Goal: Information Seeking & Learning: Learn about a topic

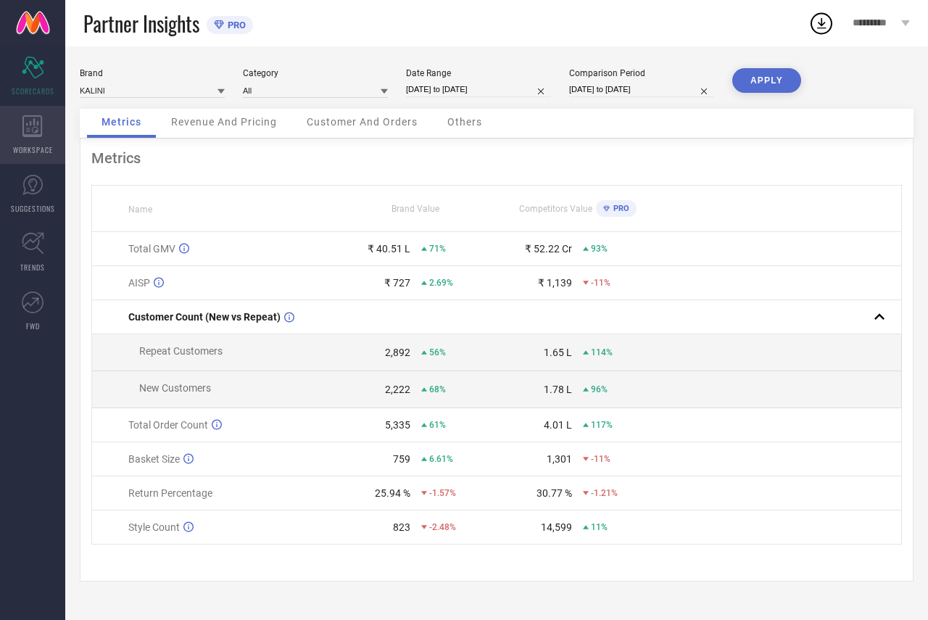
click at [22, 126] on div "WORKSPACE" at bounding box center [32, 135] width 65 height 58
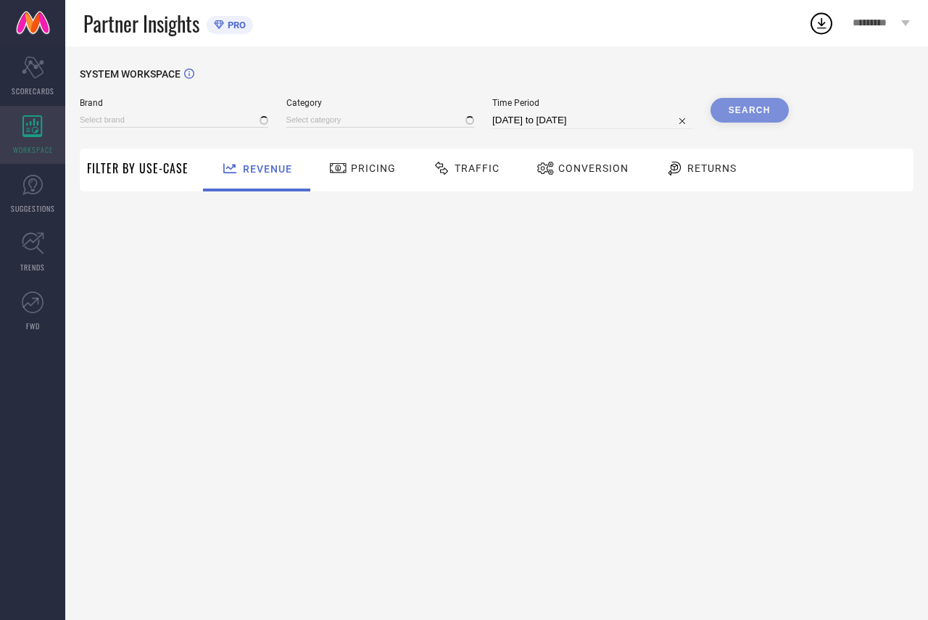
type input "ETHNIC JUNCTION"
type input "All"
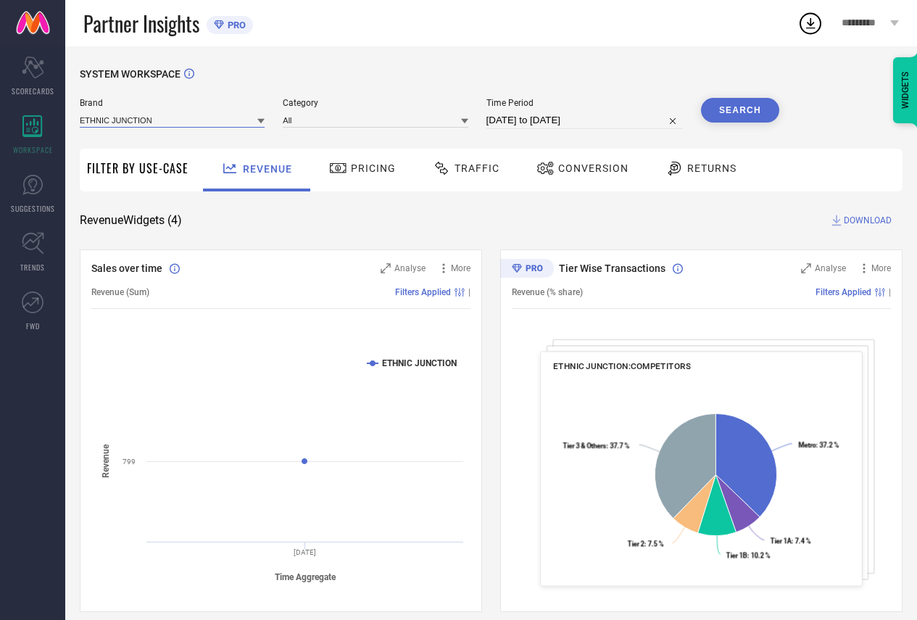
click at [145, 119] on input at bounding box center [172, 119] width 185 height 15
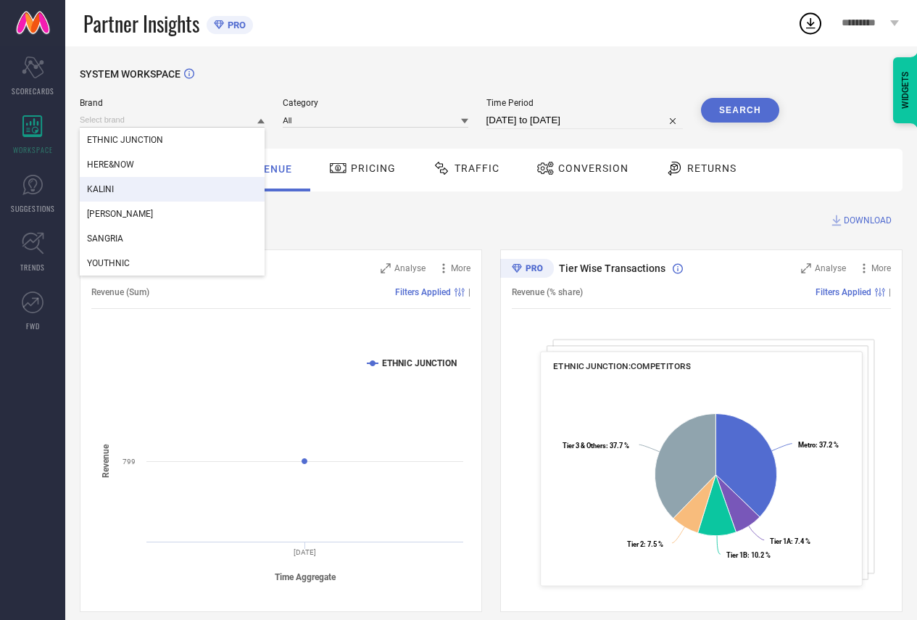
click at [120, 180] on div "KALINI" at bounding box center [172, 189] width 185 height 25
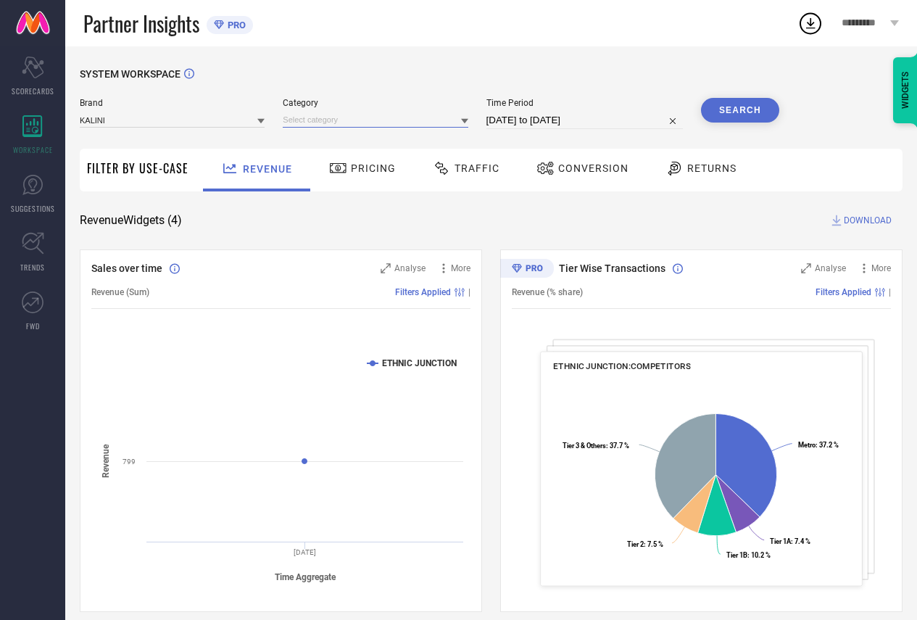
click at [306, 125] on input at bounding box center [375, 119] width 185 height 15
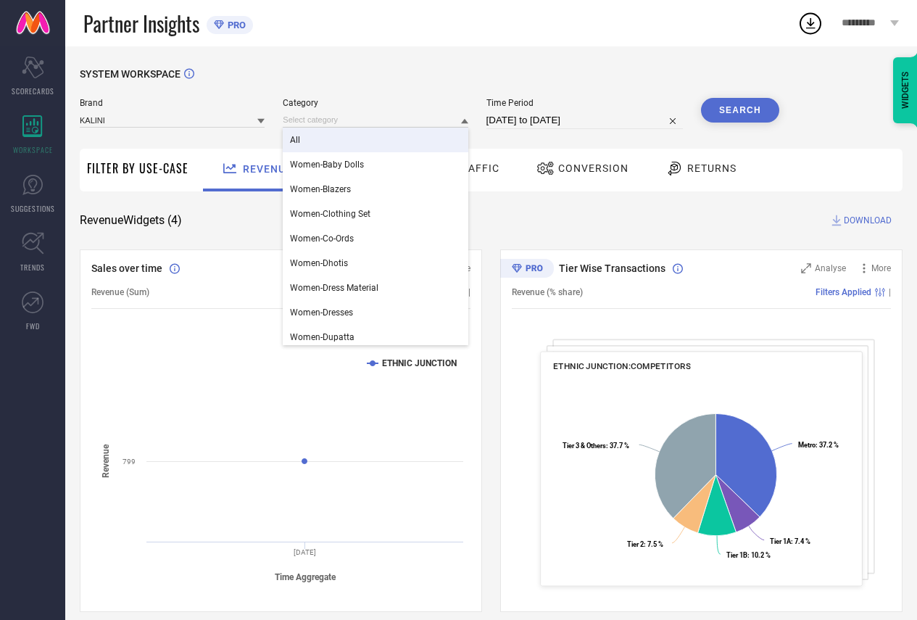
click at [299, 140] on span "All" at bounding box center [295, 140] width 10 height 10
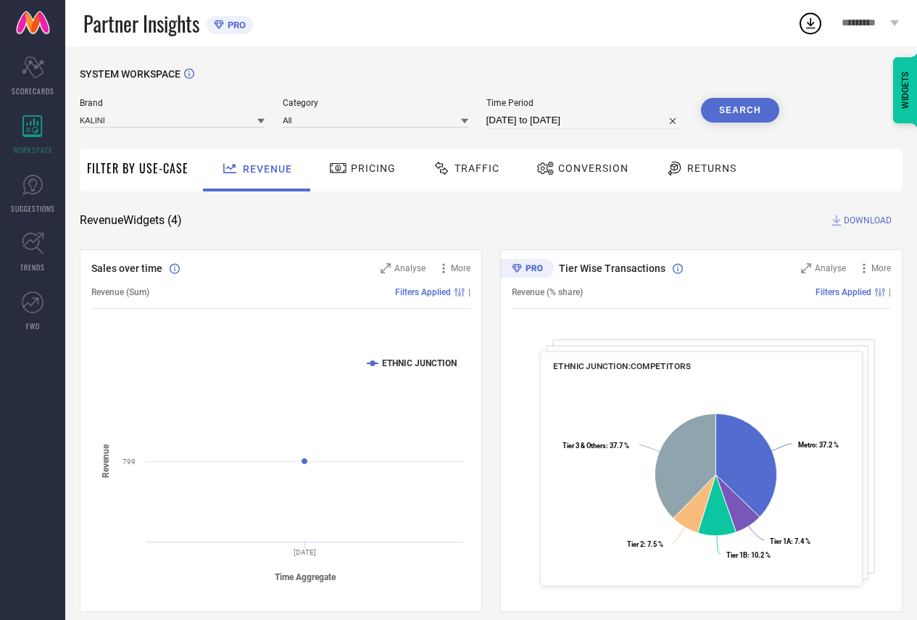
select select "7"
select select "2025"
select select "8"
select select "2025"
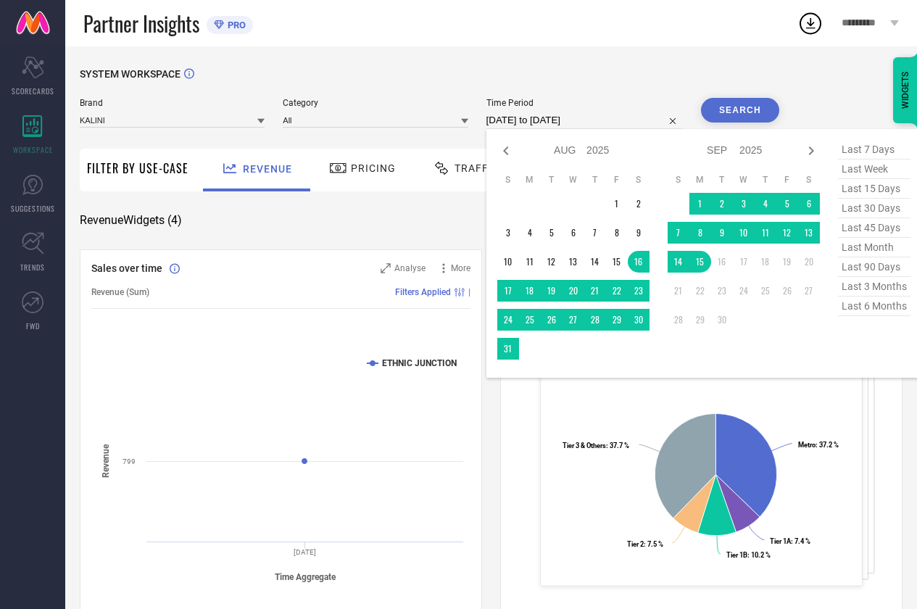
click at [561, 117] on input "[DATE] to [DATE]" at bounding box center [584, 120] width 196 height 17
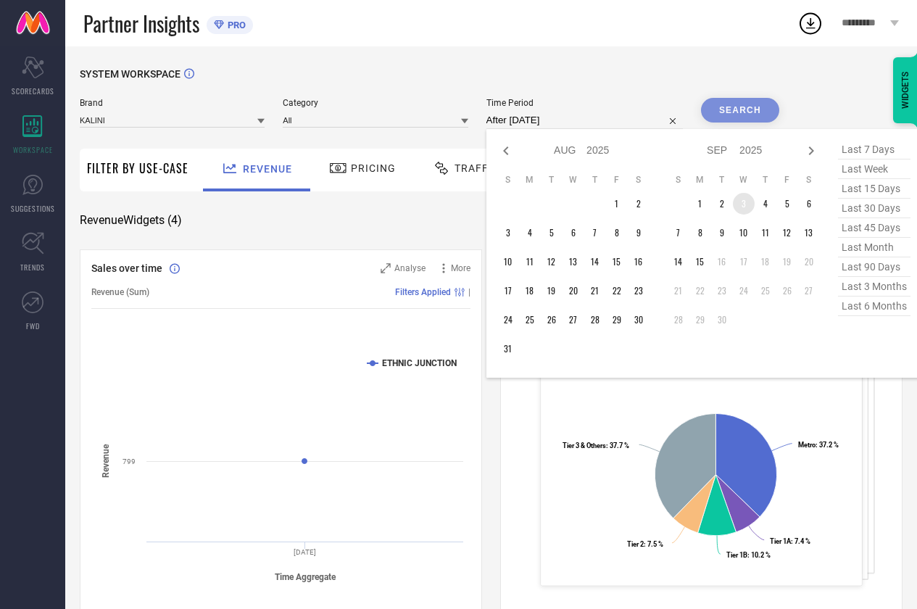
click at [737, 196] on table "S M T W T F S 1 2 3 4 5 6 7 8 9 10 11 12 13 14 15 16 17 18 19 20 21 22 23 24 25…" at bounding box center [744, 252] width 152 height 171
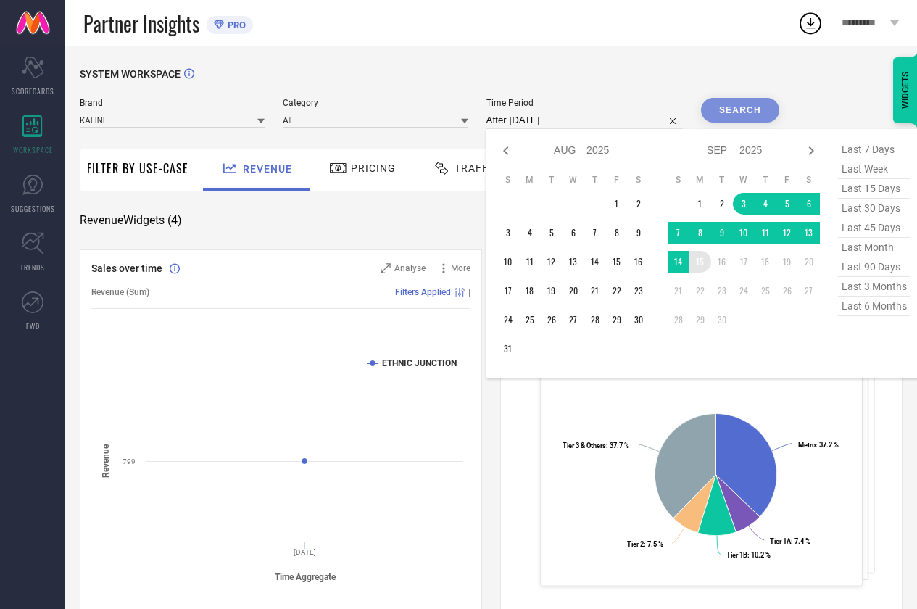
type input "03-09-2025 to 15-09-2025"
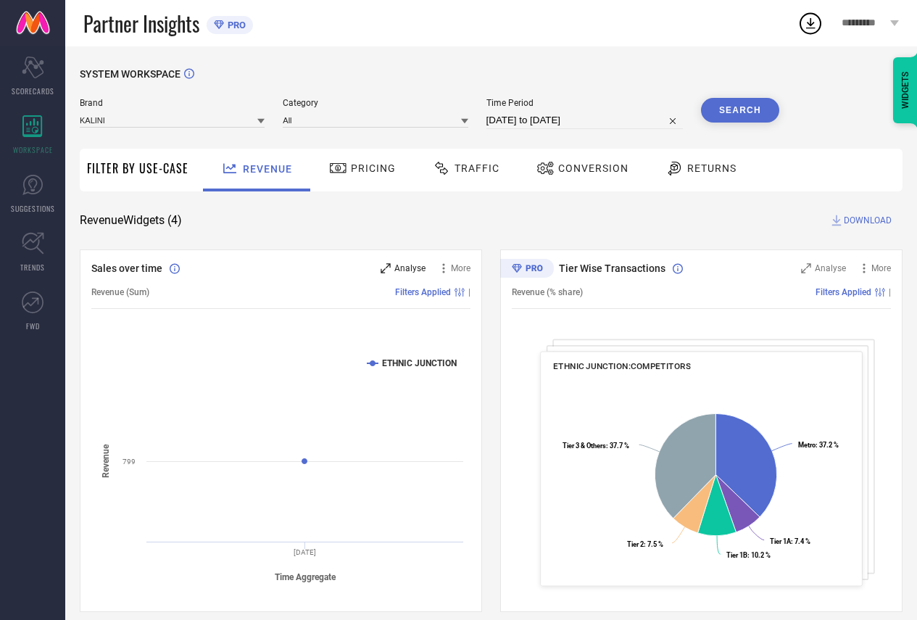
click at [391, 268] on icon at bounding box center [386, 268] width 10 height 10
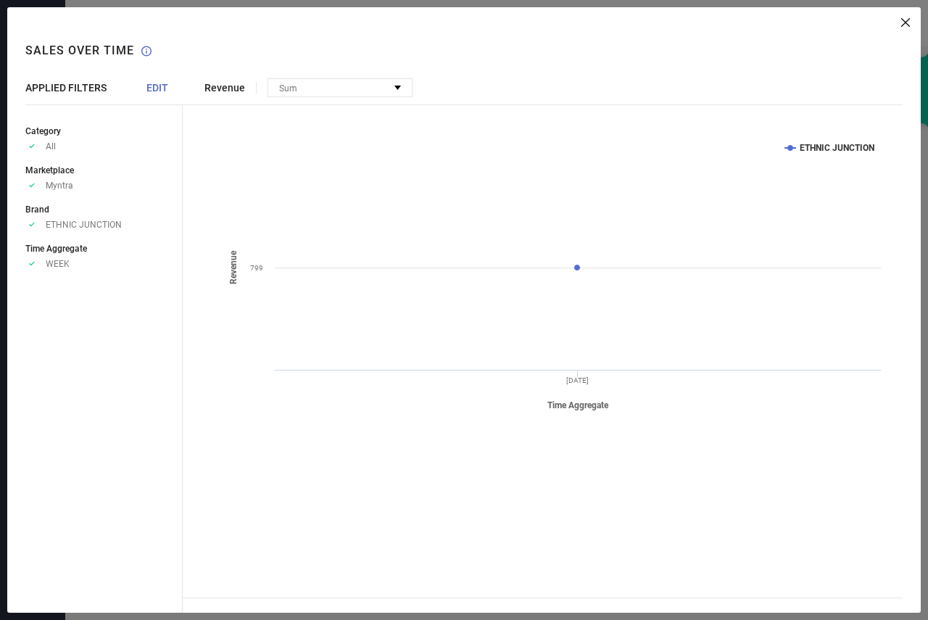
click at [159, 85] on span "EDIT" at bounding box center [157, 88] width 22 height 12
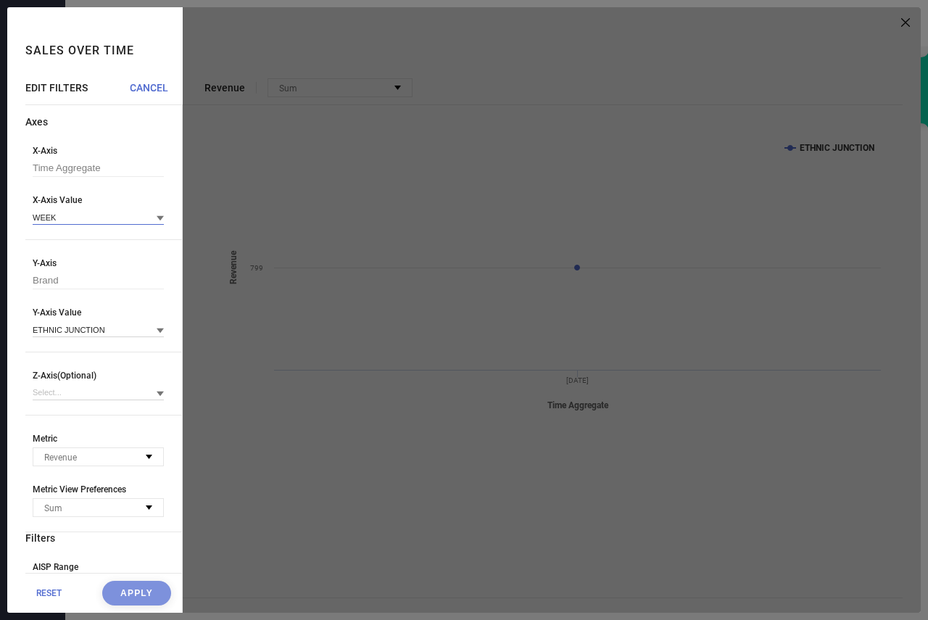
click at [67, 224] on input at bounding box center [98, 217] width 131 height 15
click at [49, 262] on span "DAY" at bounding box center [48, 262] width 16 height 10
click at [136, 593] on button "Apply" at bounding box center [136, 593] width 69 height 25
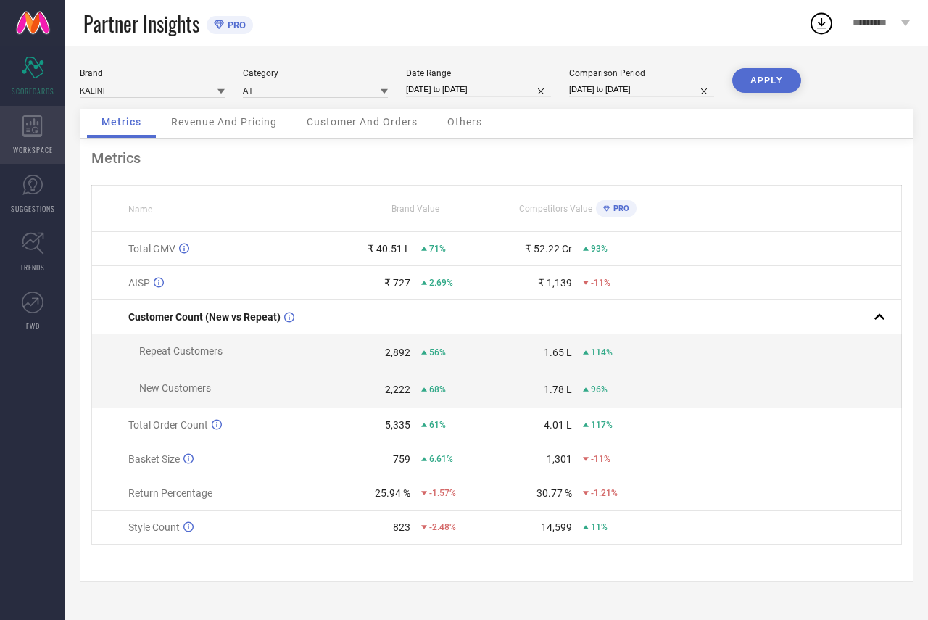
click at [41, 126] on icon at bounding box center [32, 126] width 20 height 22
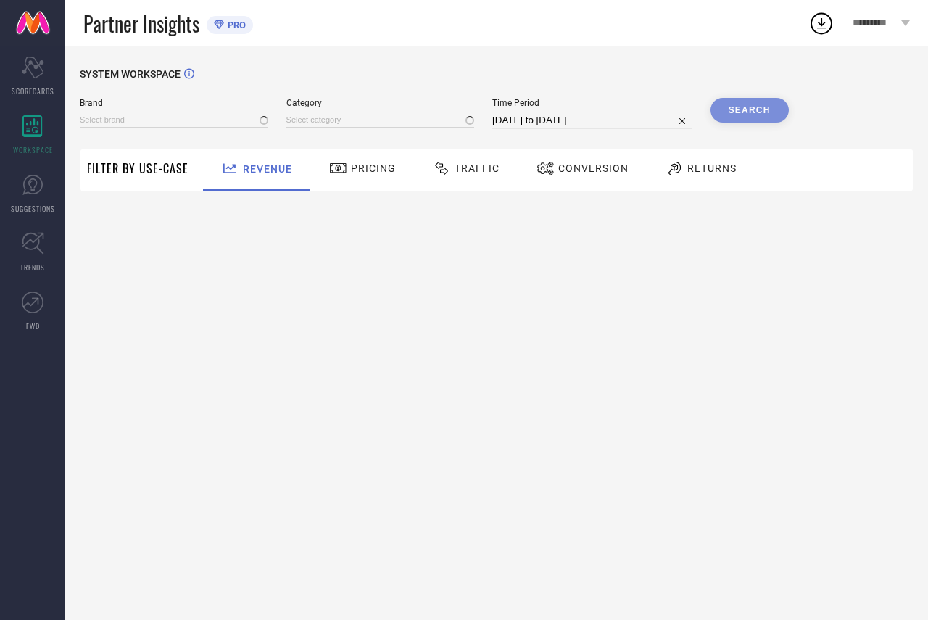
type input "ETHNIC JUNCTION"
type input "All"
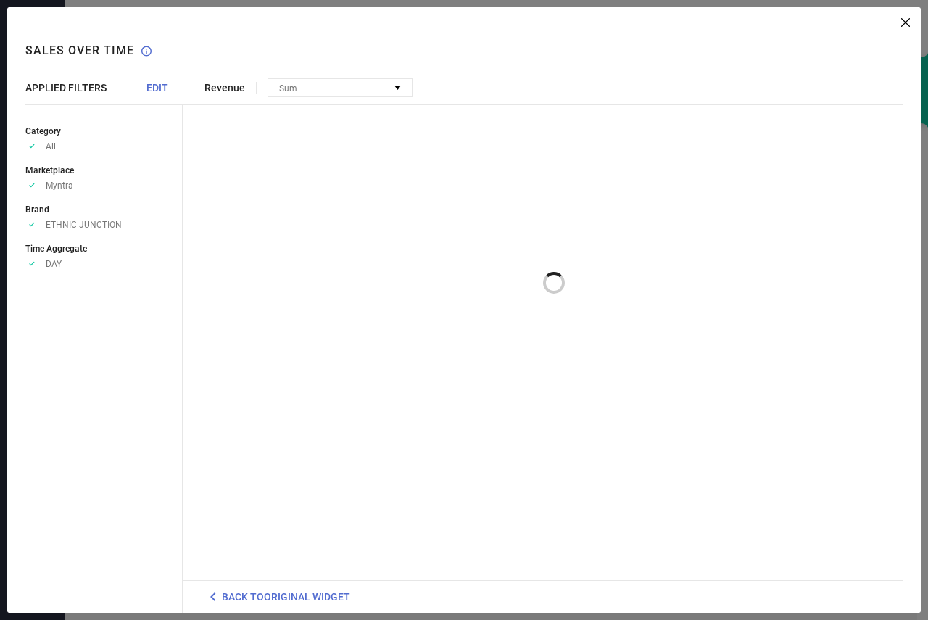
click at [86, 102] on div "APPLIED FILTERS EDIT Category Approve /Deselected All Marketplace Approve /Dese…" at bounding box center [103, 347] width 157 height 531
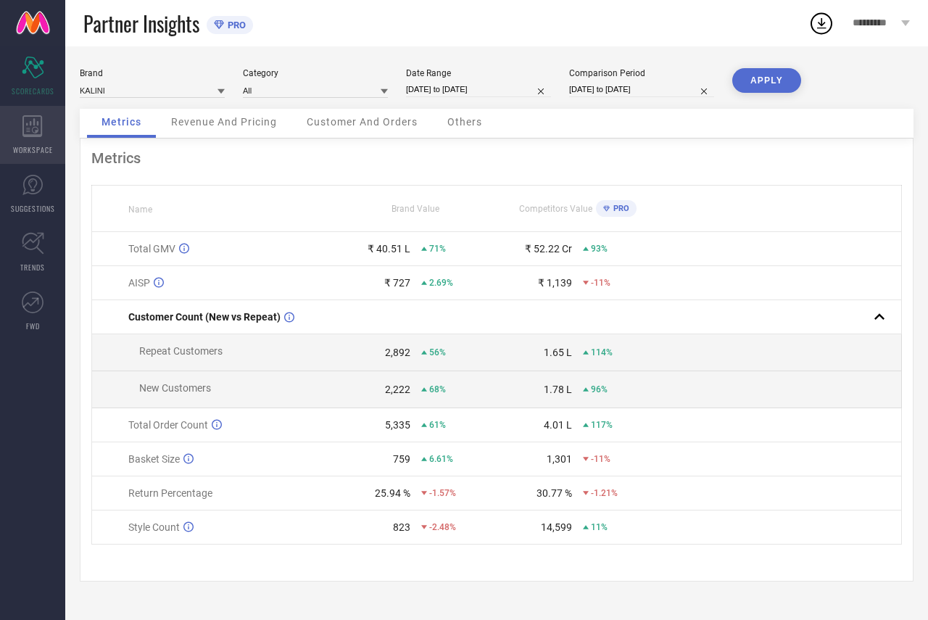
click at [20, 149] on span "WORKSPACE" at bounding box center [33, 149] width 40 height 11
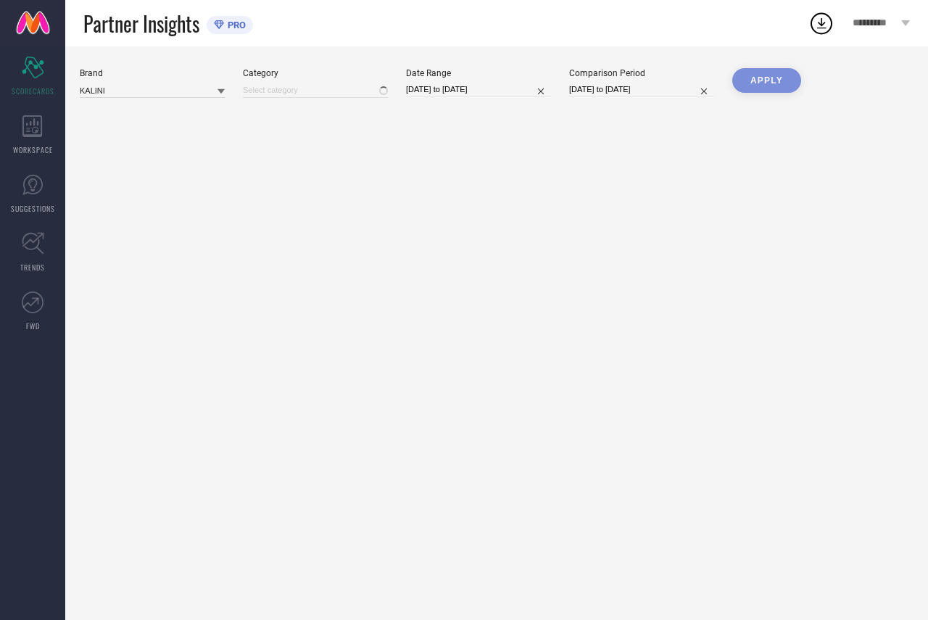
type input "All"
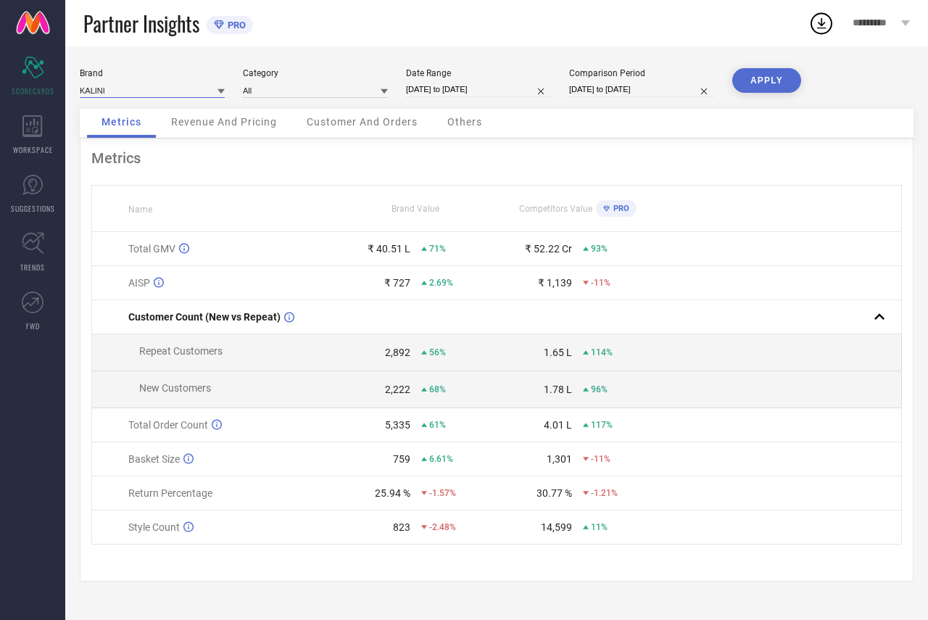
click at [94, 86] on input at bounding box center [152, 90] width 145 height 15
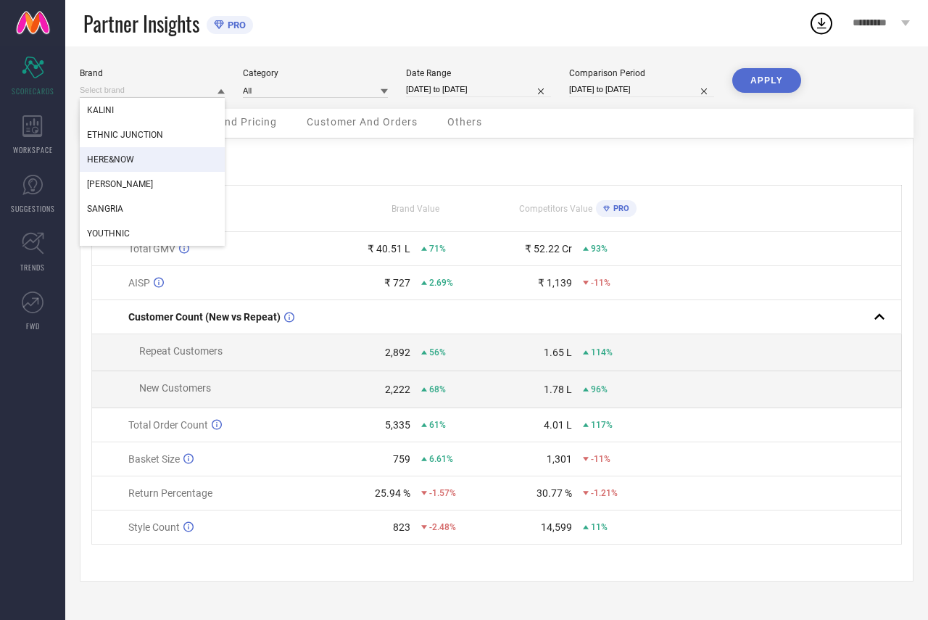
click at [109, 153] on div "HERE&NOW" at bounding box center [152, 159] width 145 height 25
type input "All"
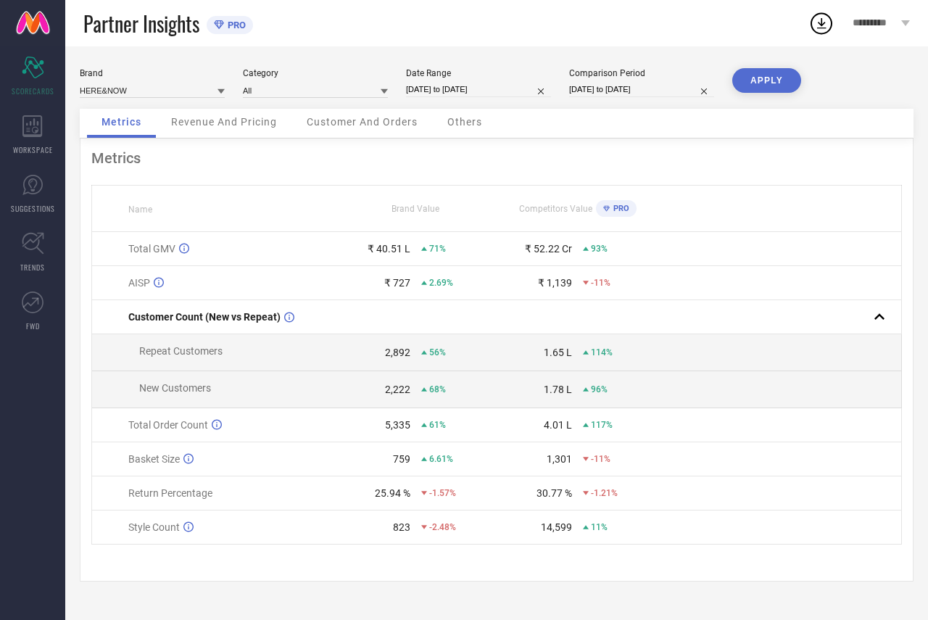
click at [284, 79] on div "Category All" at bounding box center [315, 83] width 145 height 30
click at [573, 80] on div "Comparison Period 08-07-2025 to 25-07-2025" at bounding box center [641, 83] width 145 height 30
click at [581, 89] on input "[DATE] to [DATE]" at bounding box center [641, 89] width 145 height 15
select select "6"
select select "2025"
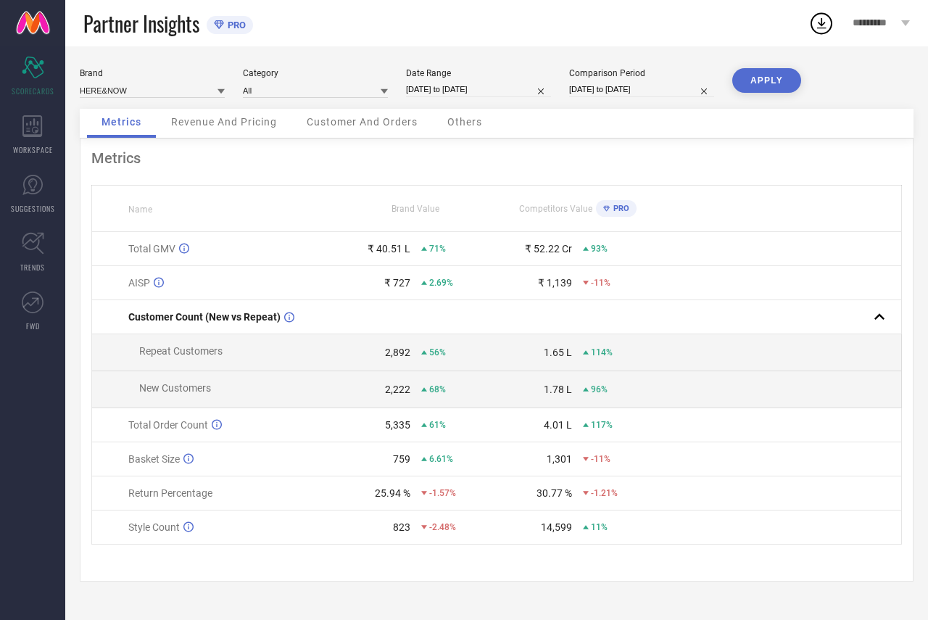
select select "7"
select select "2025"
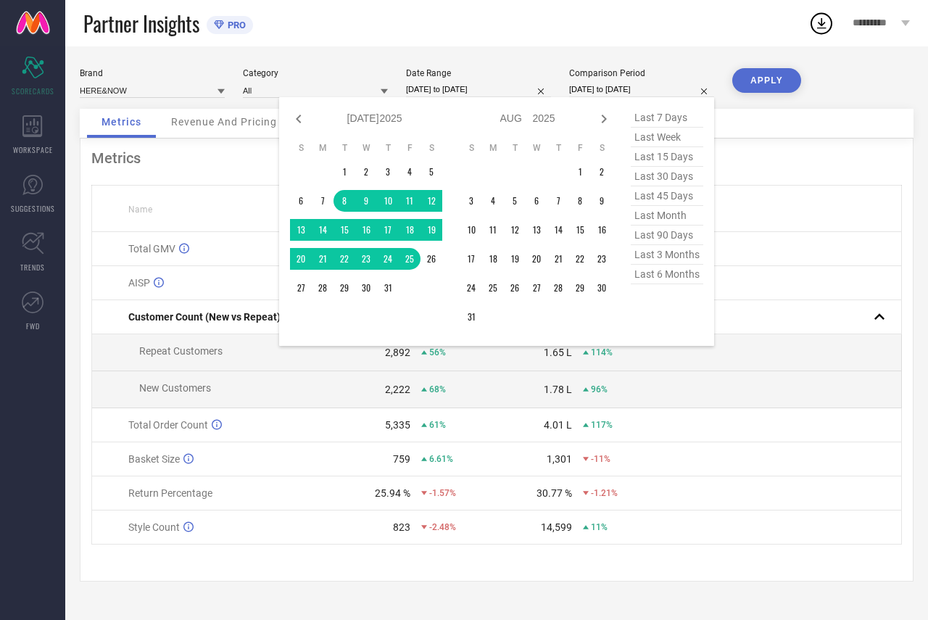
click at [581, 89] on input "[DATE] to [DATE]" at bounding box center [641, 89] width 145 height 15
click at [26, 116] on icon at bounding box center [32, 126] width 20 height 22
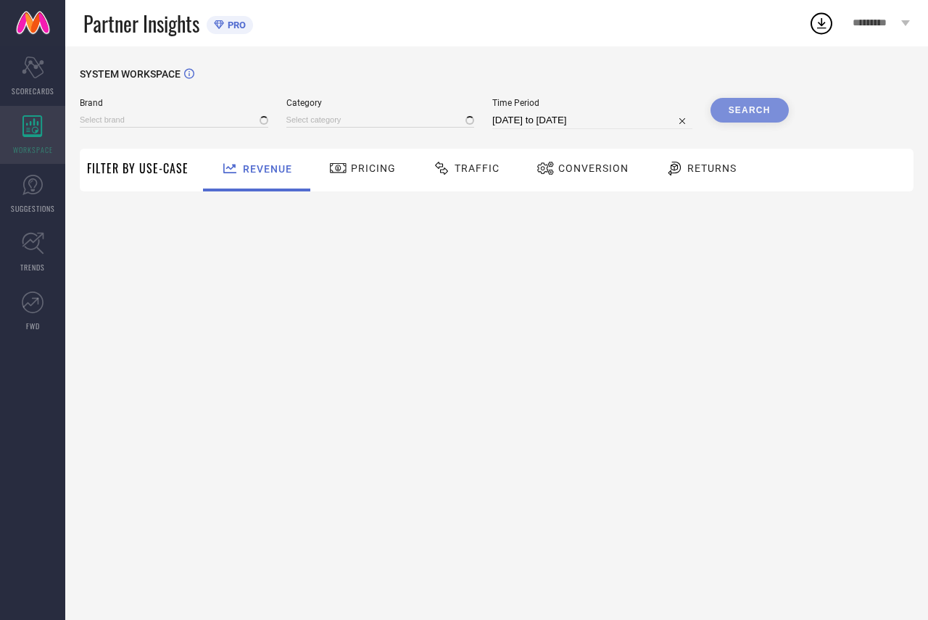
type input "ETHNIC JUNCTION"
type input "All"
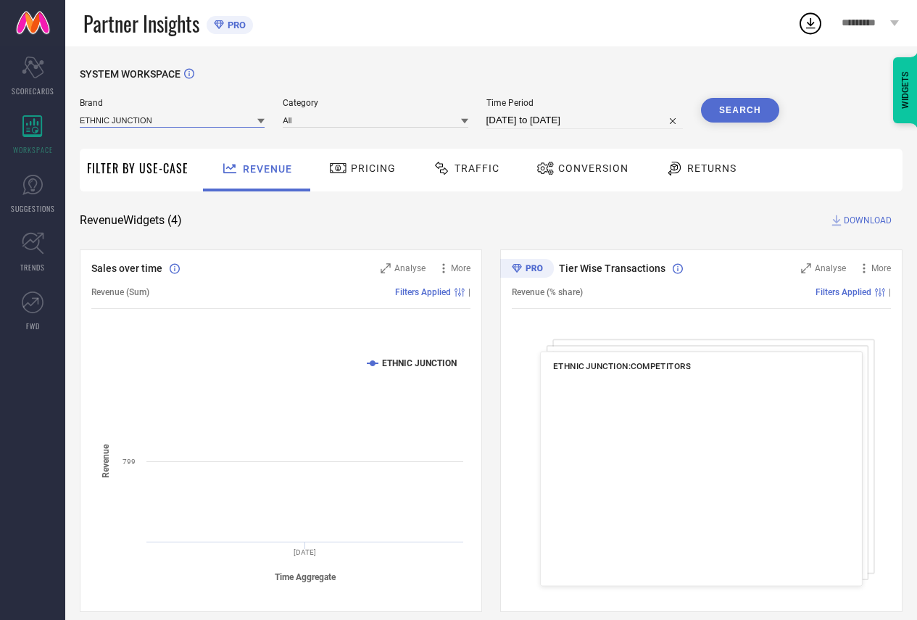
click at [248, 118] on input at bounding box center [172, 119] width 185 height 15
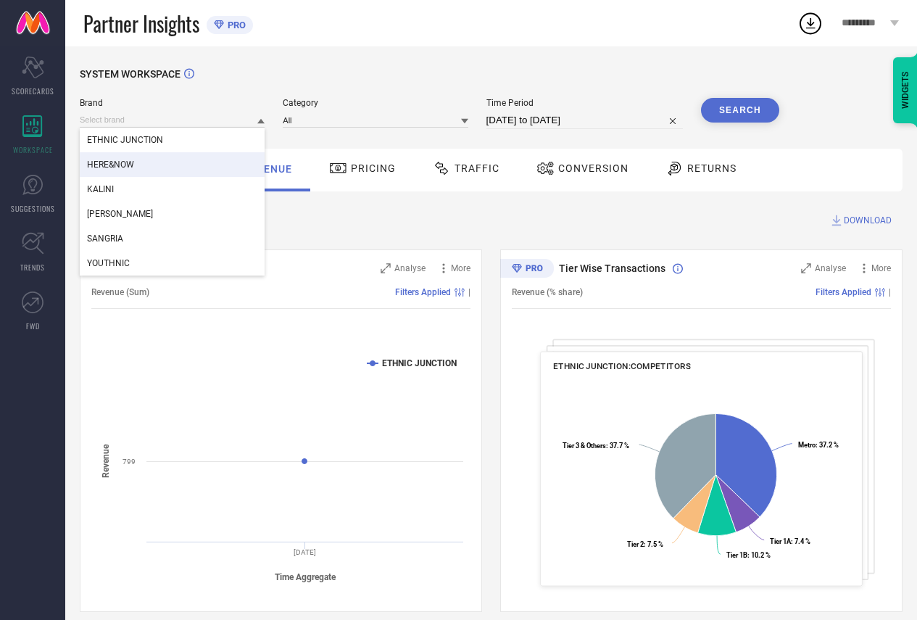
click at [128, 170] on div "HERE&NOW" at bounding box center [172, 164] width 185 height 25
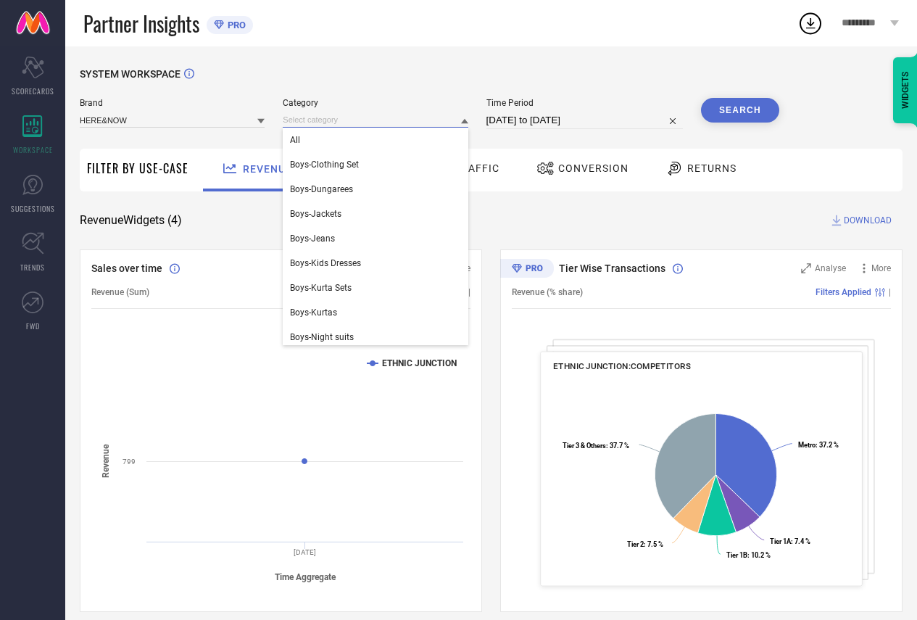
click at [316, 118] on input at bounding box center [375, 119] width 185 height 15
click at [307, 140] on div "All" at bounding box center [375, 140] width 185 height 25
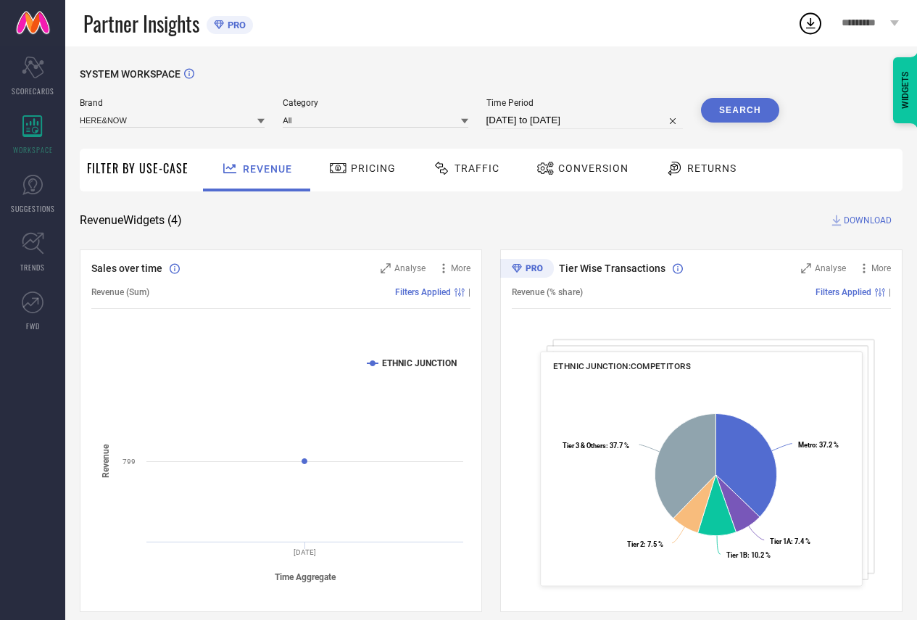
select select "7"
select select "2025"
select select "8"
select select "2025"
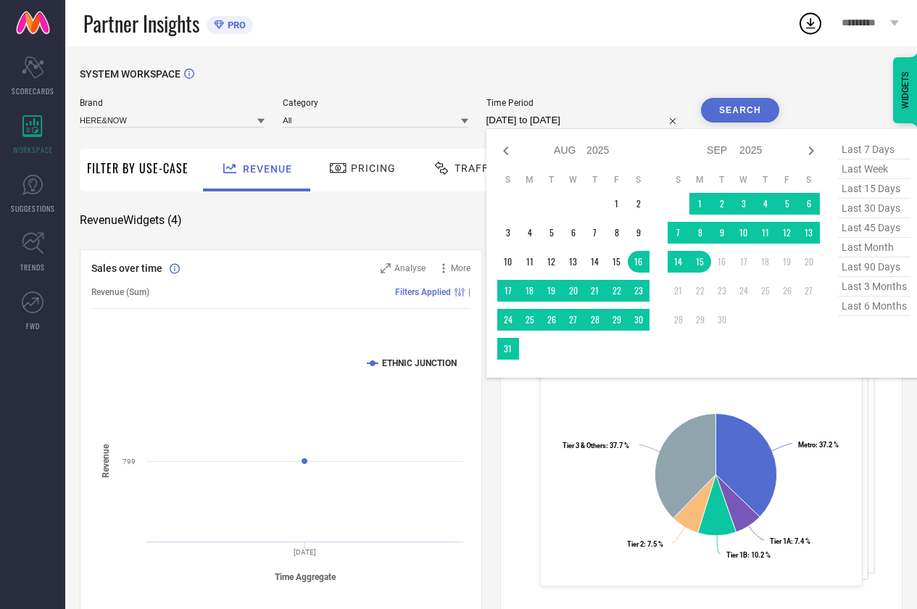
click at [516, 120] on input "[DATE] to [DATE]" at bounding box center [584, 120] width 196 height 17
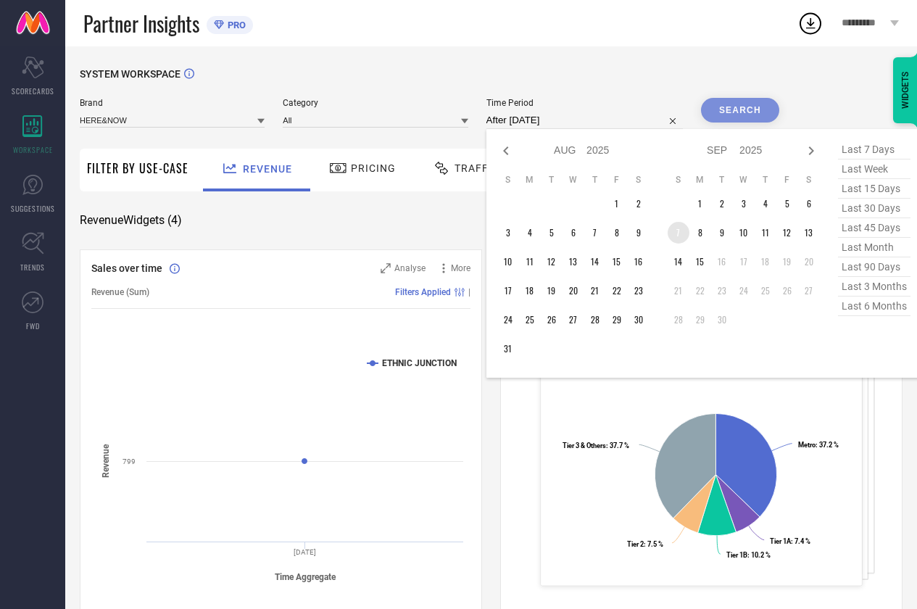
click at [680, 239] on td "7" at bounding box center [679, 233] width 22 height 22
type input "07-09-2025 to 15-09-2025"
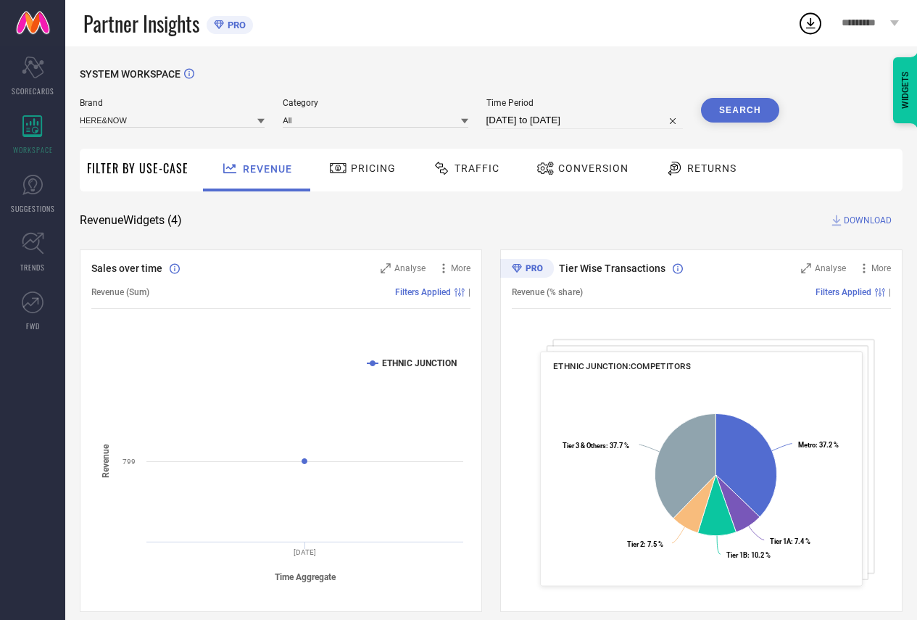
click at [729, 115] on button "Search" at bounding box center [740, 110] width 78 height 25
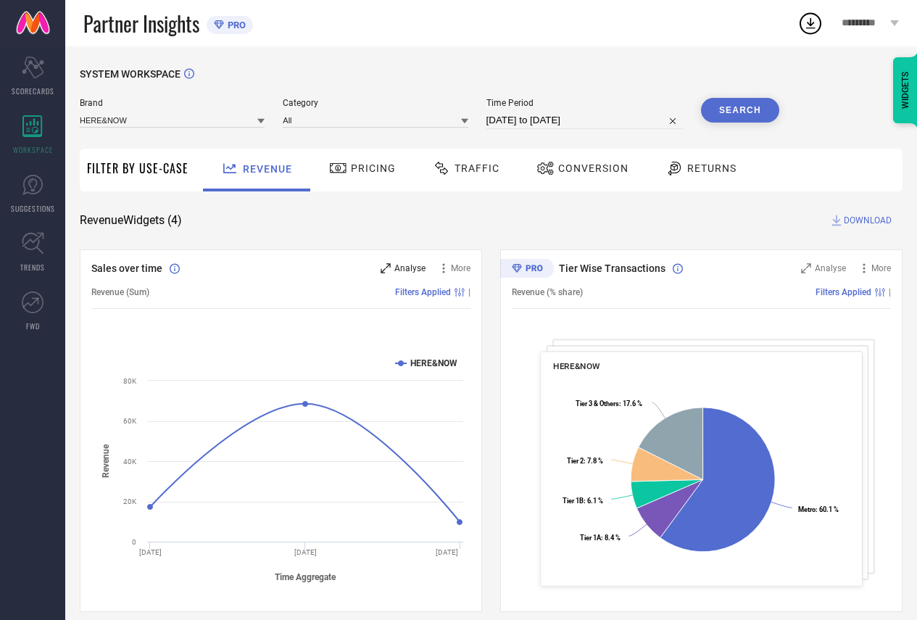
click at [391, 270] on div "Analyse" at bounding box center [403, 268] width 45 height 15
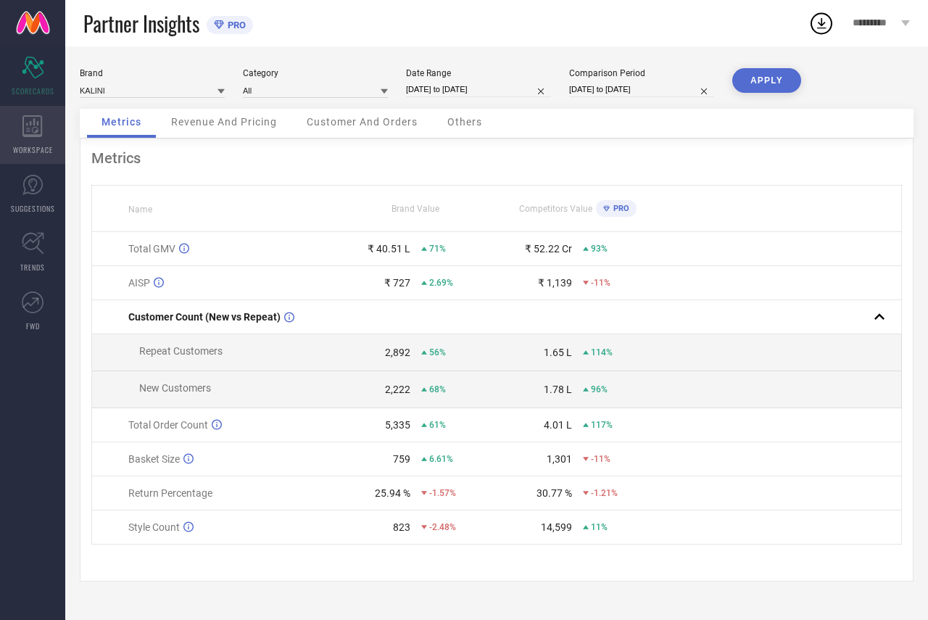
click at [30, 145] on span "WORKSPACE" at bounding box center [33, 149] width 40 height 11
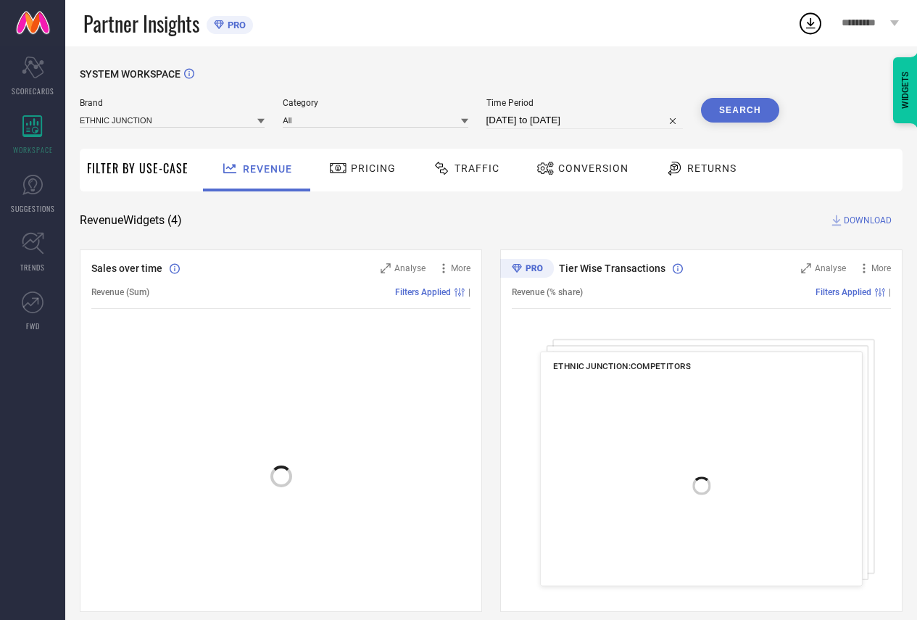
click at [102, 112] on div "Brand ETHNIC JUNCTION" at bounding box center [172, 113] width 185 height 31
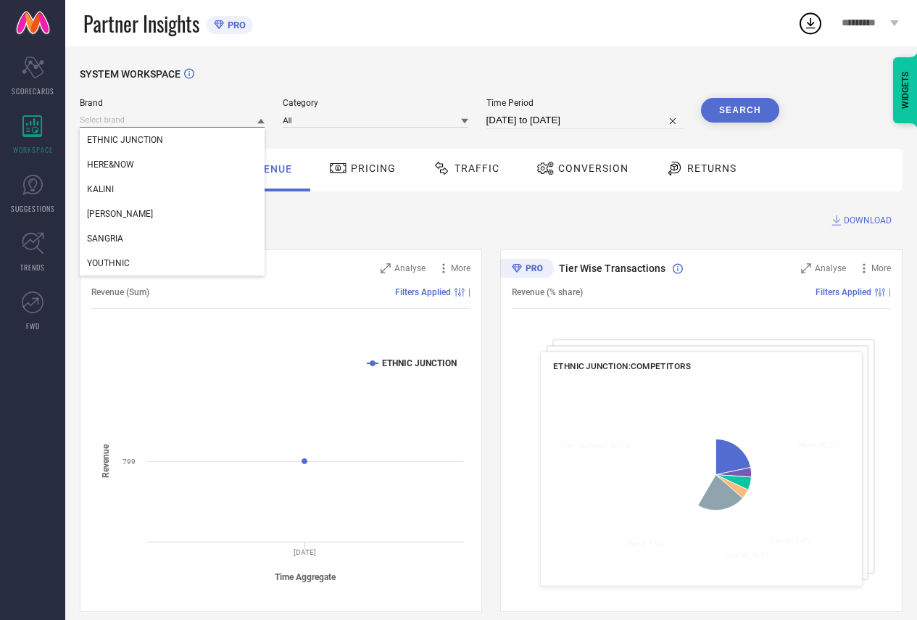
click at [104, 124] on input at bounding box center [172, 119] width 185 height 15
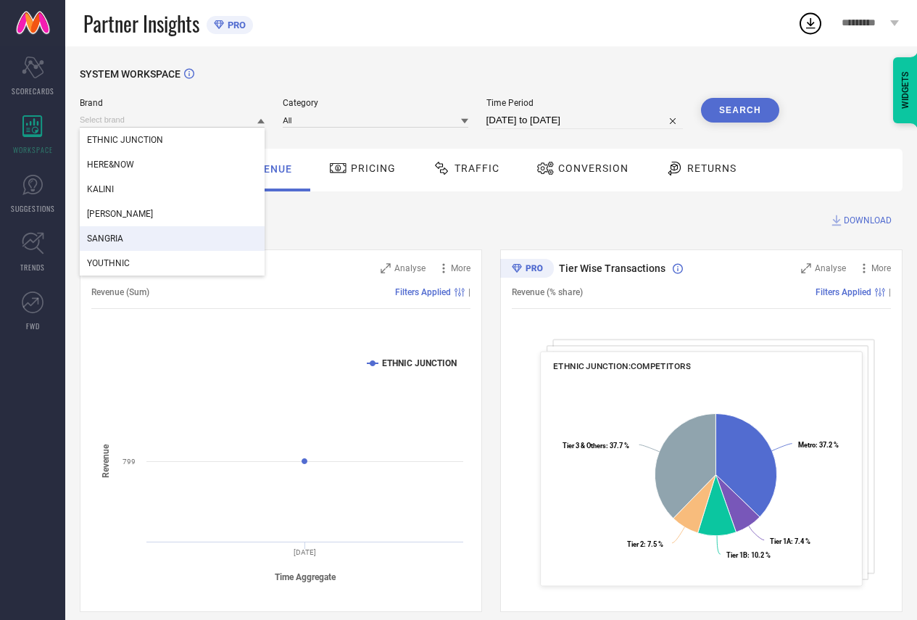
click at [128, 237] on div "SANGRIA" at bounding box center [172, 238] width 185 height 25
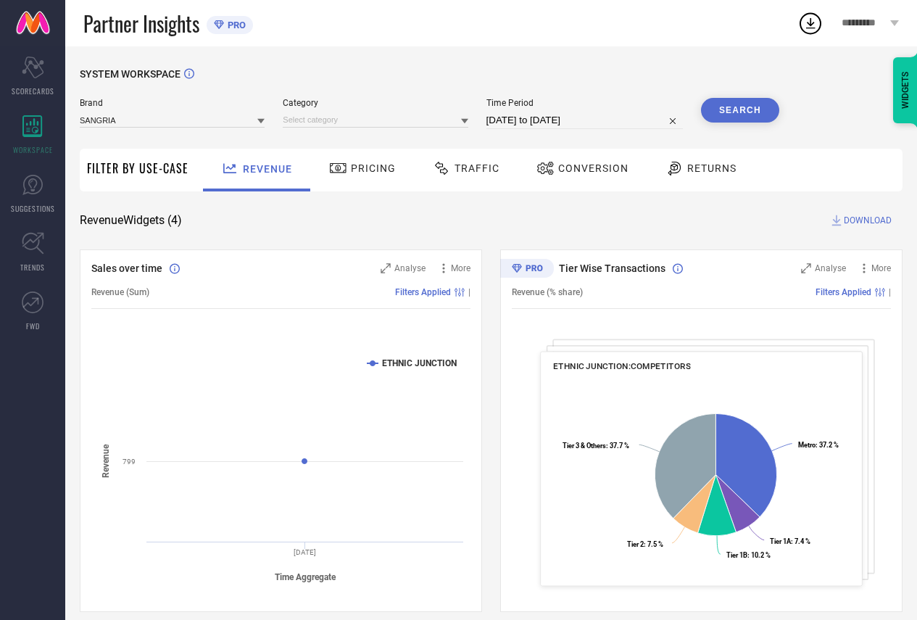
click at [299, 108] on span "Category" at bounding box center [375, 103] width 185 height 10
click at [301, 120] on input at bounding box center [375, 119] width 185 height 15
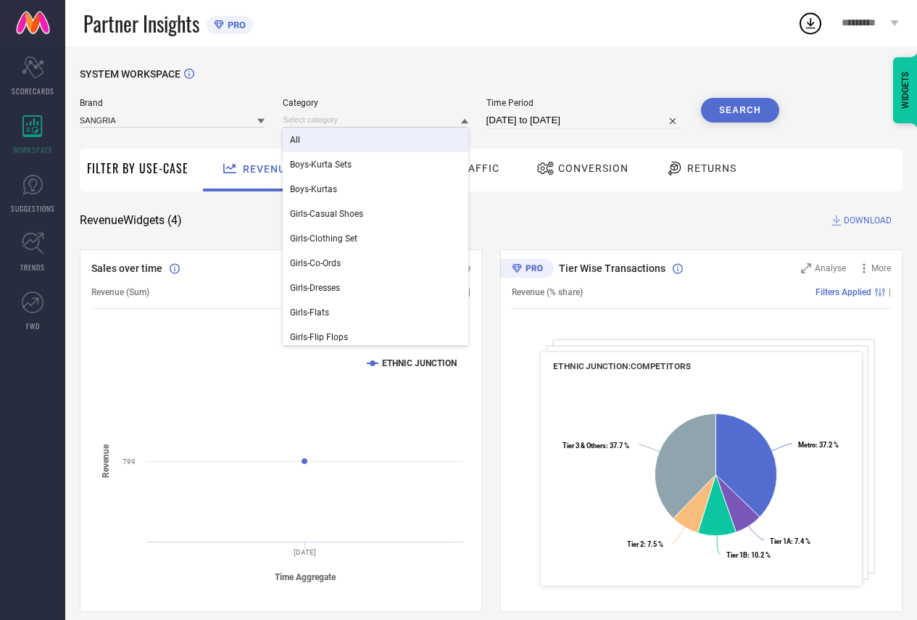
click at [312, 133] on div "All" at bounding box center [375, 140] width 185 height 25
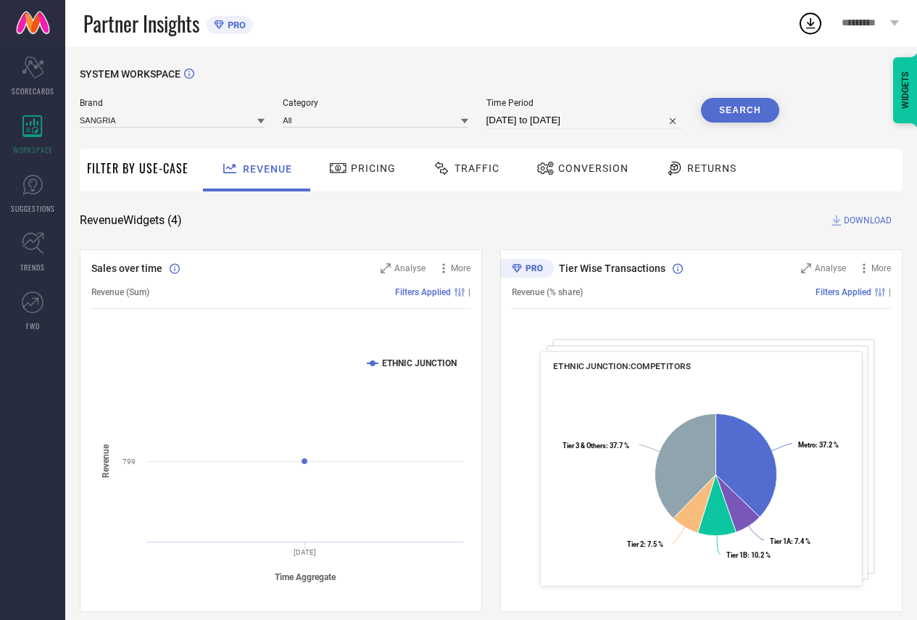
click at [561, 112] on div "Time Period [DATE] to [DATE]" at bounding box center [584, 113] width 196 height 31
select select "7"
select select "2025"
select select "8"
select select "2025"
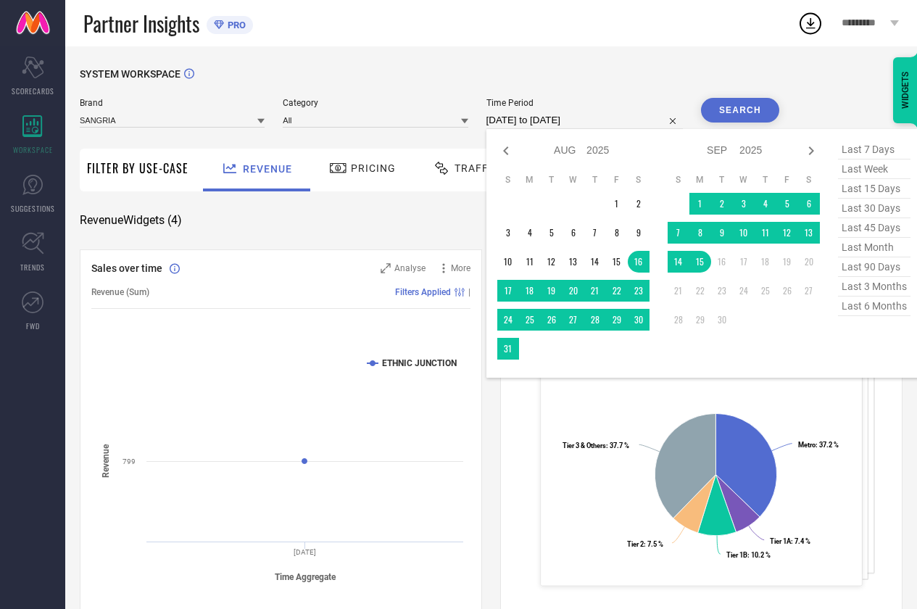
click at [559, 129] on input "[DATE] to [DATE]" at bounding box center [584, 120] width 196 height 17
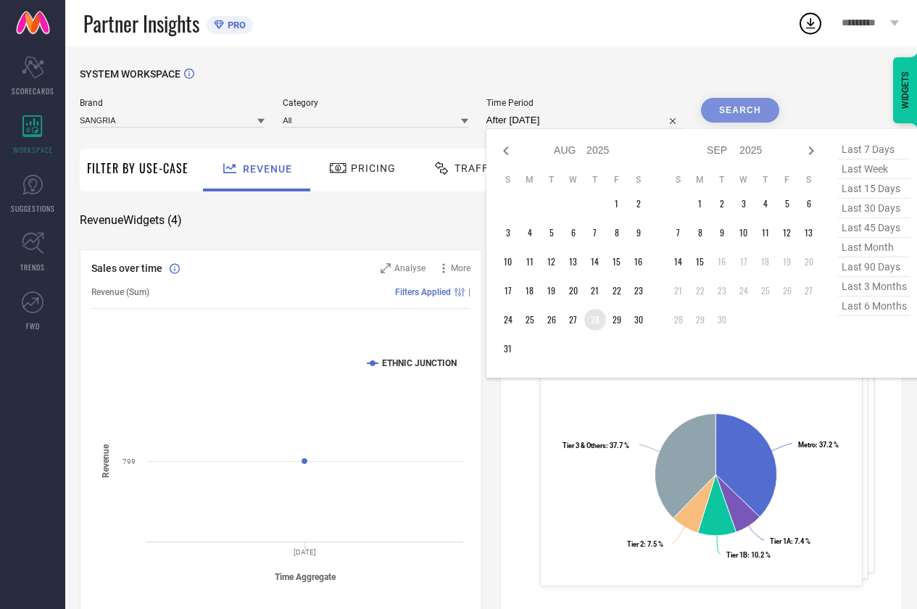
click at [603, 320] on td "28" at bounding box center [595, 320] width 22 height 22
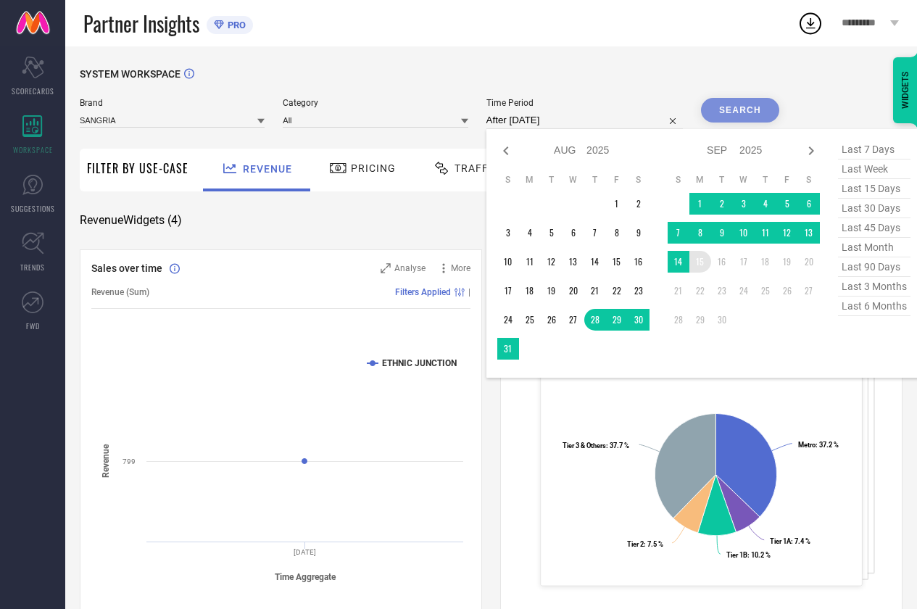
type input "[DATE] to [DATE]"
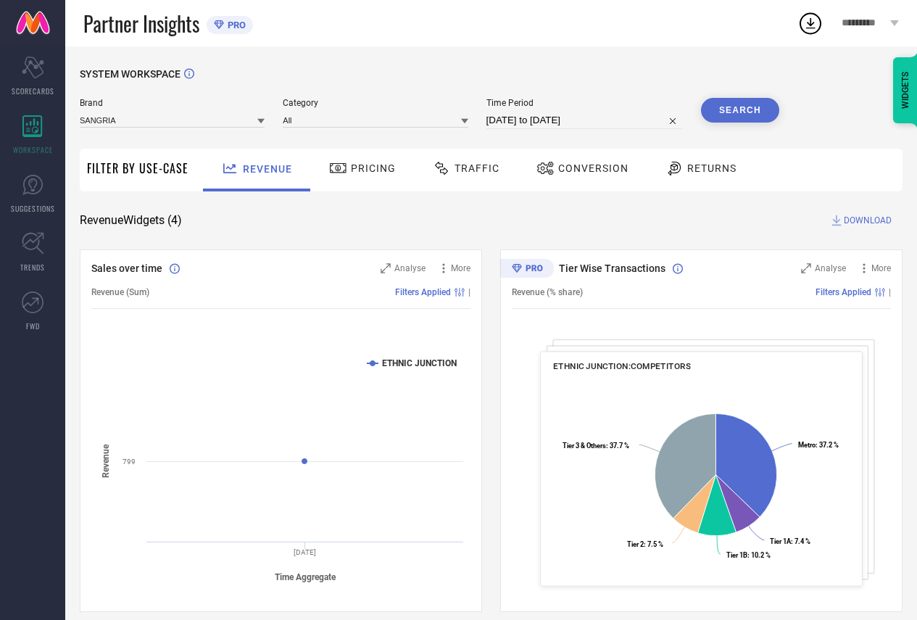
click at [718, 115] on button "Search" at bounding box center [740, 110] width 78 height 25
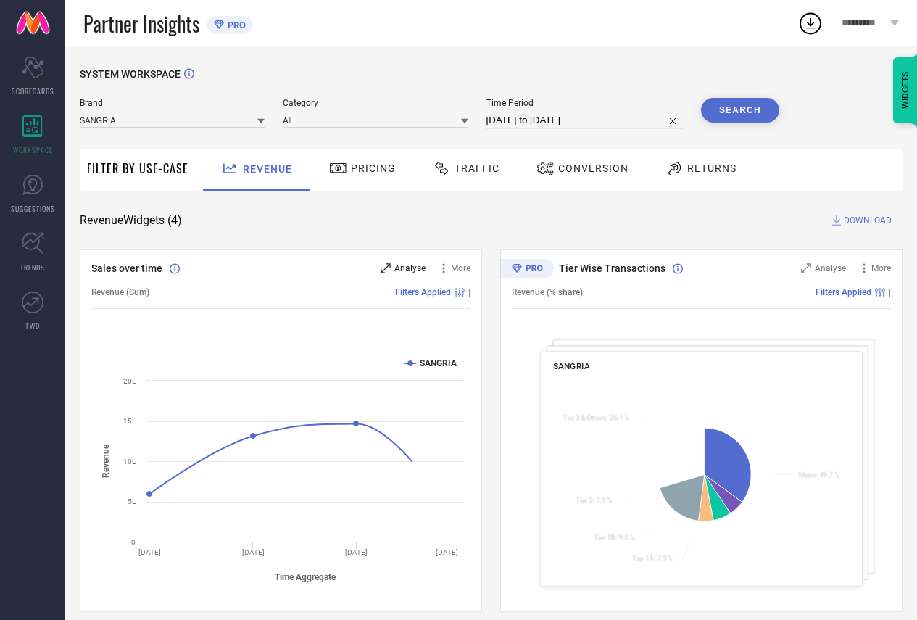
click at [388, 266] on icon at bounding box center [386, 268] width 10 height 10
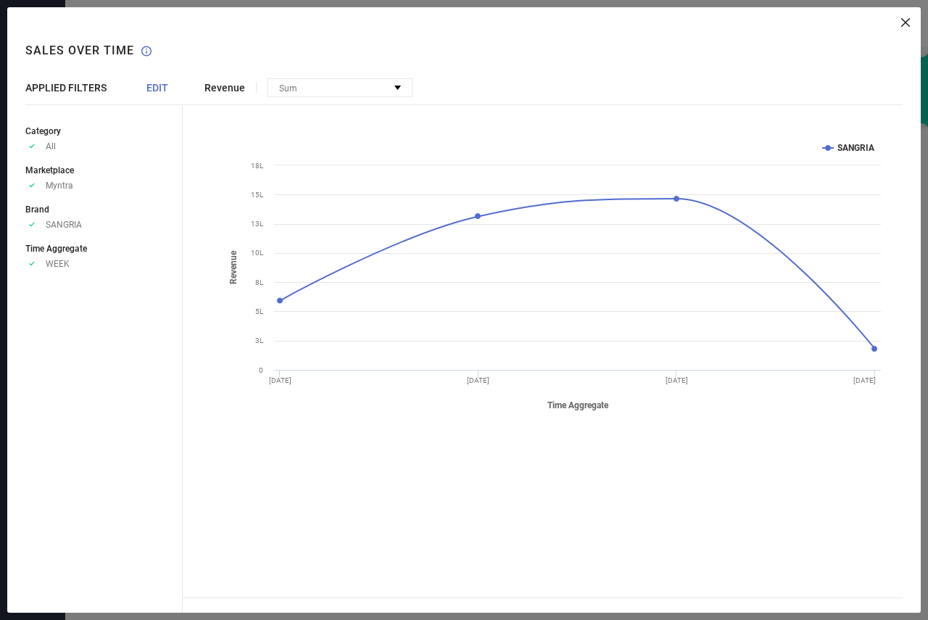
click at [152, 83] on span "EDIT" at bounding box center [157, 88] width 22 height 12
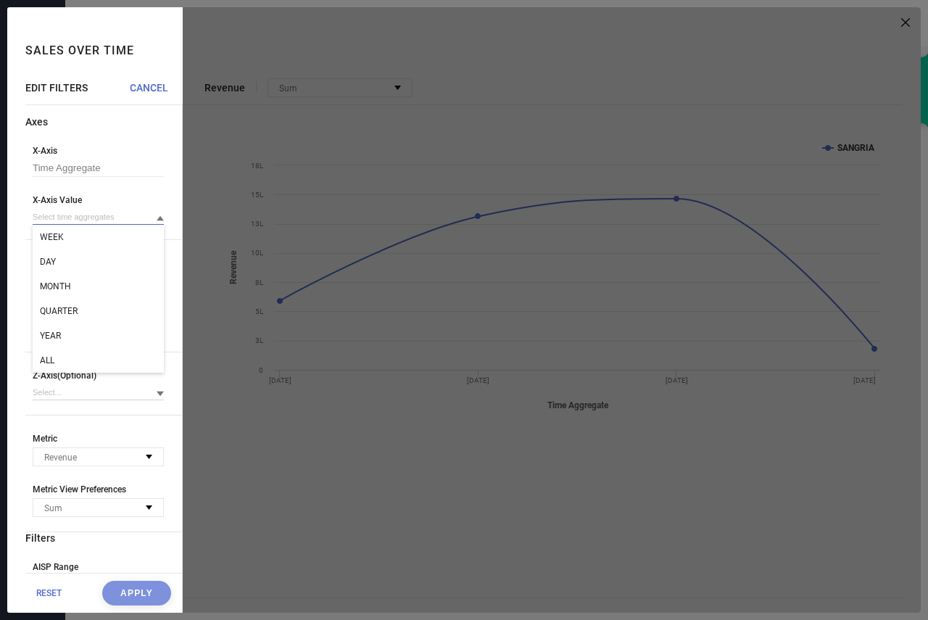
click at [59, 216] on input at bounding box center [98, 217] width 131 height 15
click at [65, 254] on div "DAY" at bounding box center [98, 261] width 131 height 25
click at [127, 600] on button "Apply" at bounding box center [136, 593] width 69 height 25
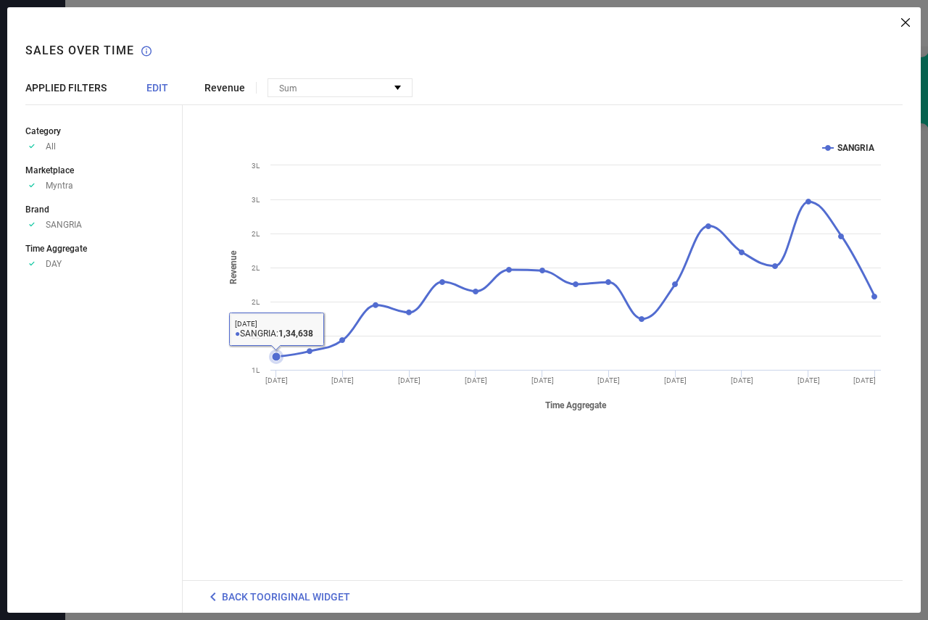
click at [277, 358] on icon at bounding box center [276, 356] width 9 height 9
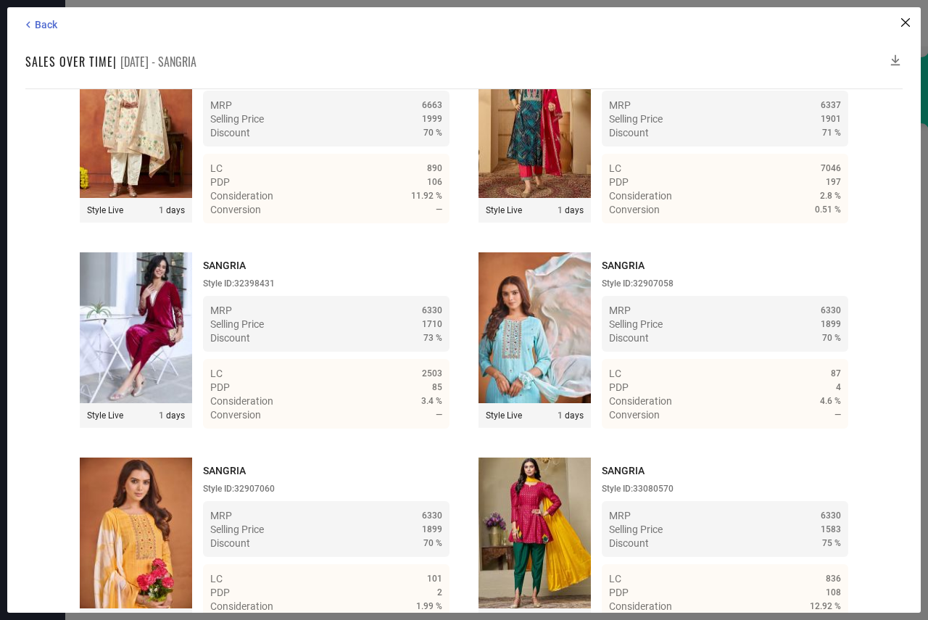
scroll to position [1595, 0]
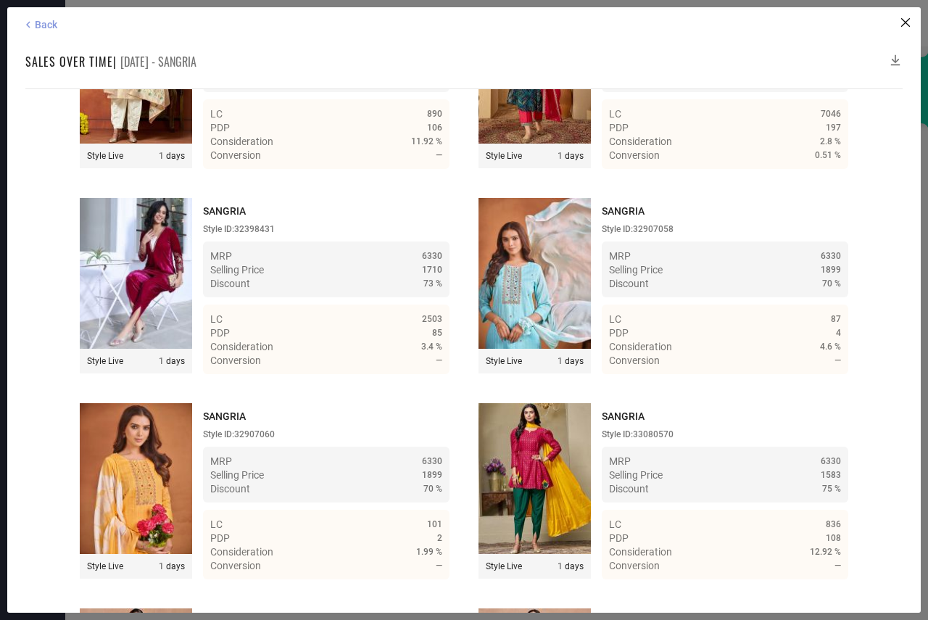
click at [45, 20] on span "Back" at bounding box center [46, 25] width 22 height 12
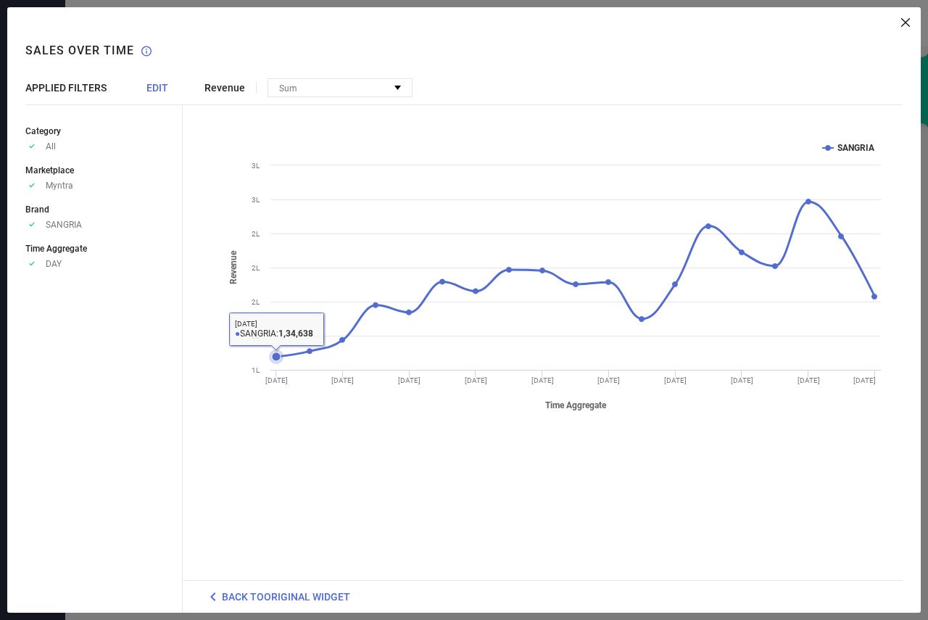
click at [270, 356] on icon at bounding box center [276, 356] width 15 height 15
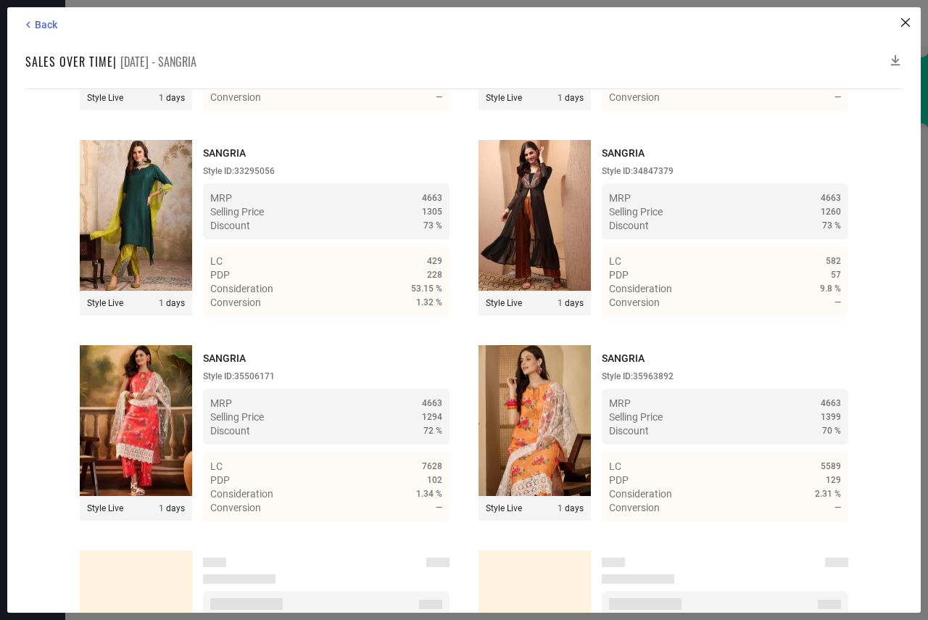
scroll to position [9956, 0]
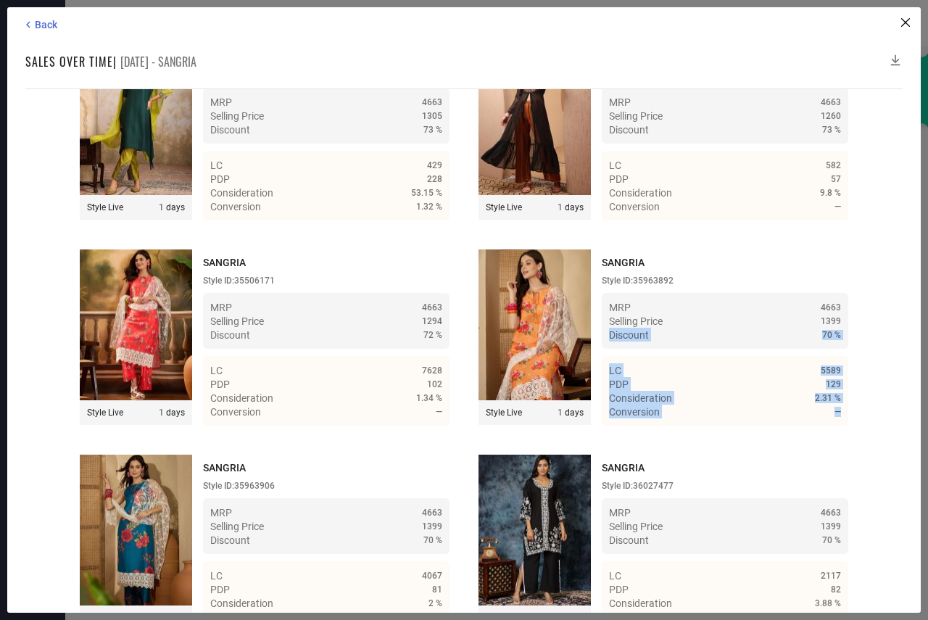
drag, startPoint x: 903, startPoint y: 352, endPoint x: 898, endPoint y: 413, distance: 61.2
click at [913, 457] on div "Back Sales over time | [DATE] - SANGRIA Time Duration: MRP : High to Low MRP : …" at bounding box center [464, 309] width 914 height 605
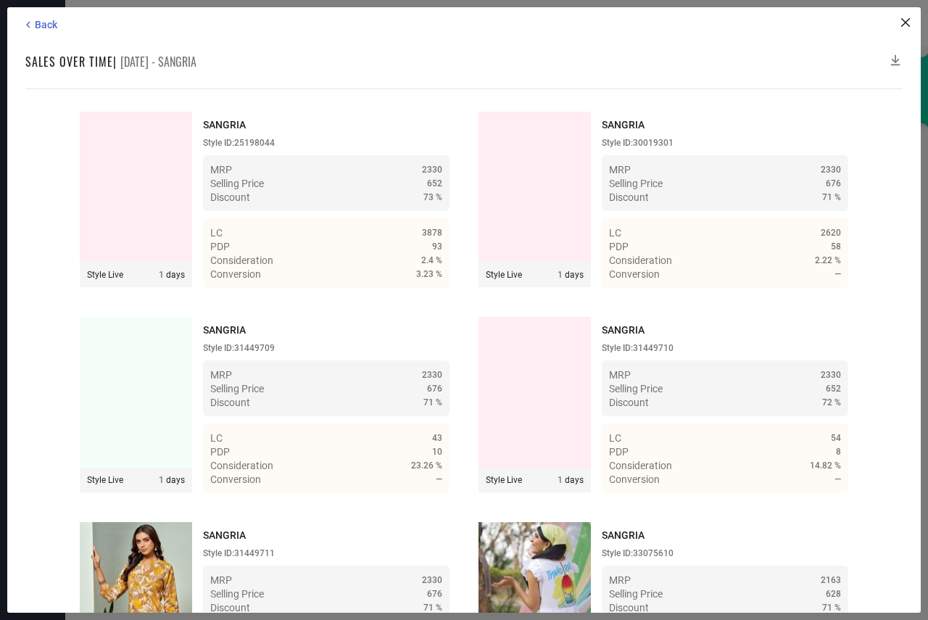
scroll to position [27108, 0]
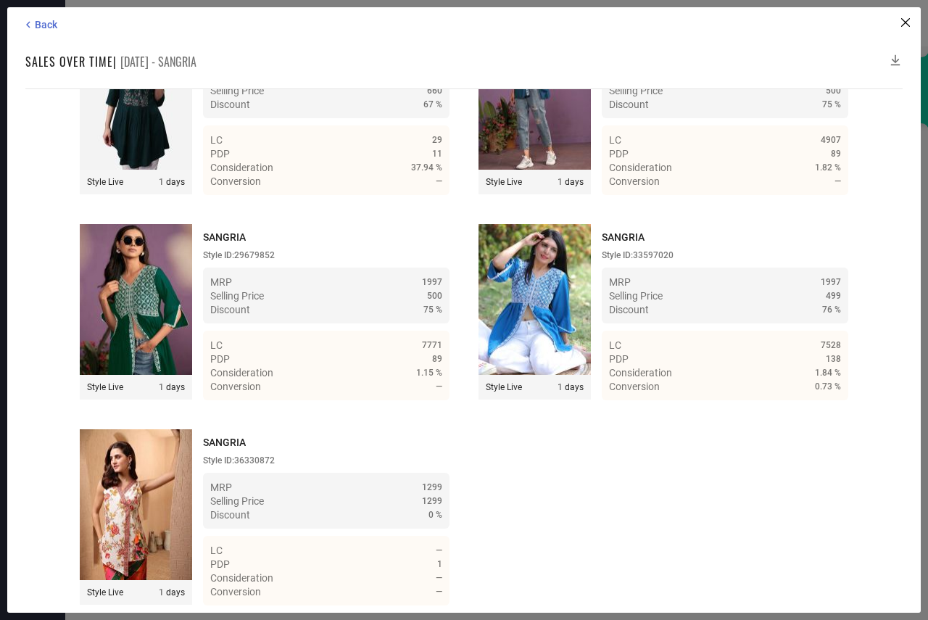
click at [893, 59] on icon at bounding box center [895, 60] width 9 height 11
click at [896, 59] on icon at bounding box center [895, 60] width 15 height 15
click at [892, 61] on icon at bounding box center [895, 60] width 15 height 15
click at [51, 26] on span "Back" at bounding box center [46, 25] width 22 height 12
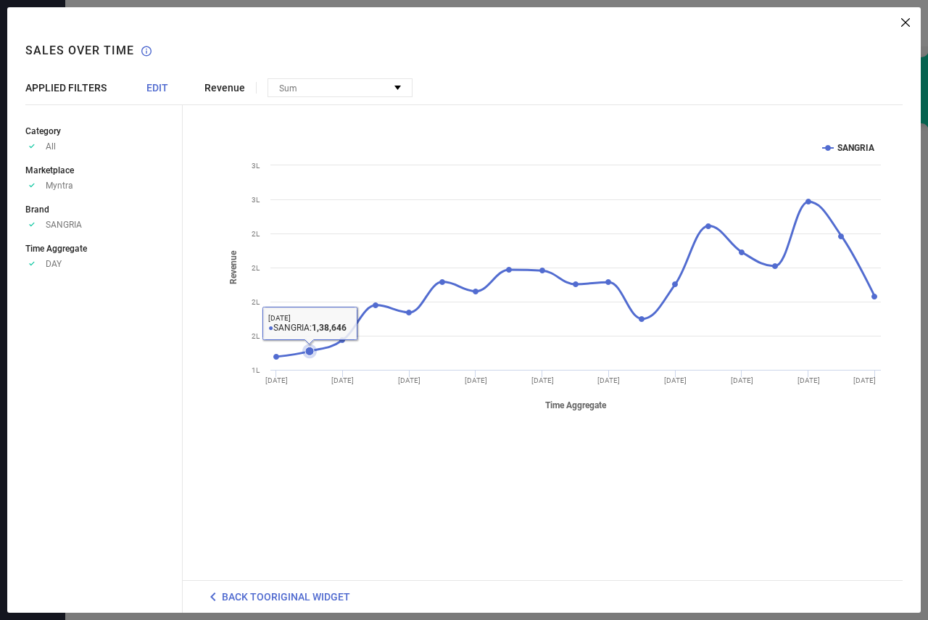
click at [310, 347] on icon at bounding box center [309, 351] width 9 height 9
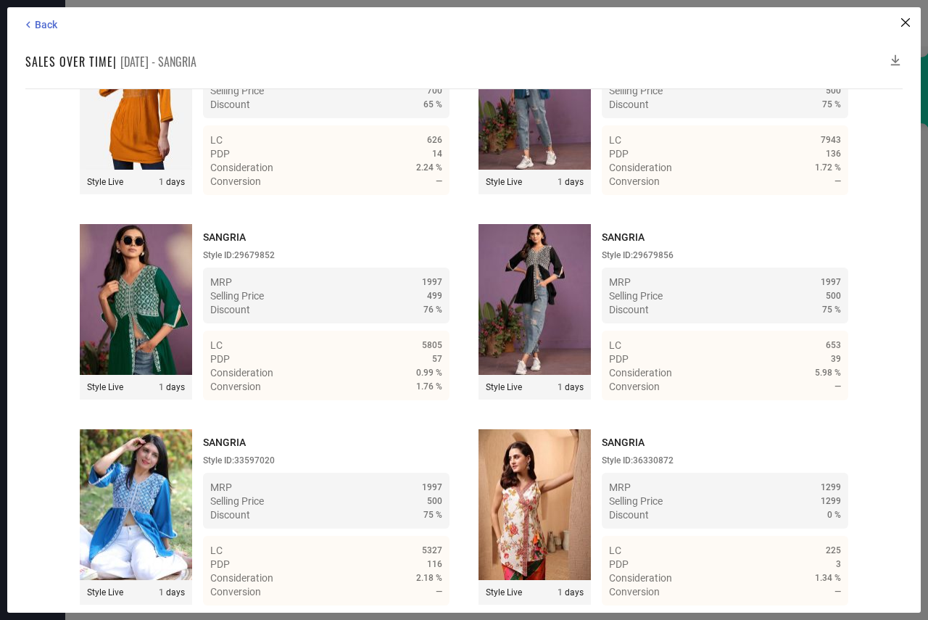
scroll to position [27726, 0]
click at [896, 59] on icon at bounding box center [895, 60] width 15 height 15
click at [895, 61] on icon at bounding box center [895, 60] width 15 height 15
click at [38, 26] on span "Back" at bounding box center [46, 25] width 22 height 12
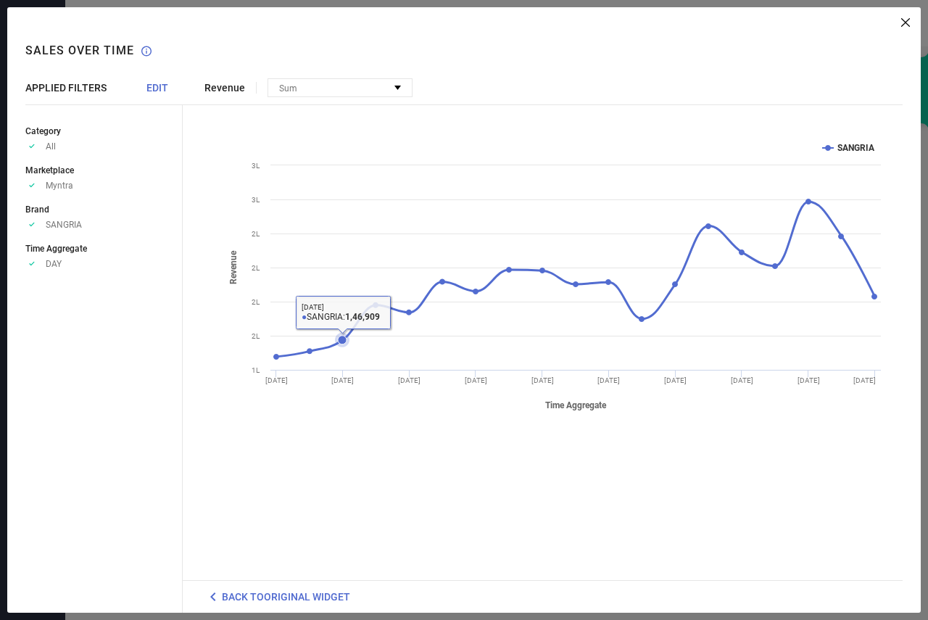
click at [342, 338] on icon at bounding box center [342, 340] width 9 height 9
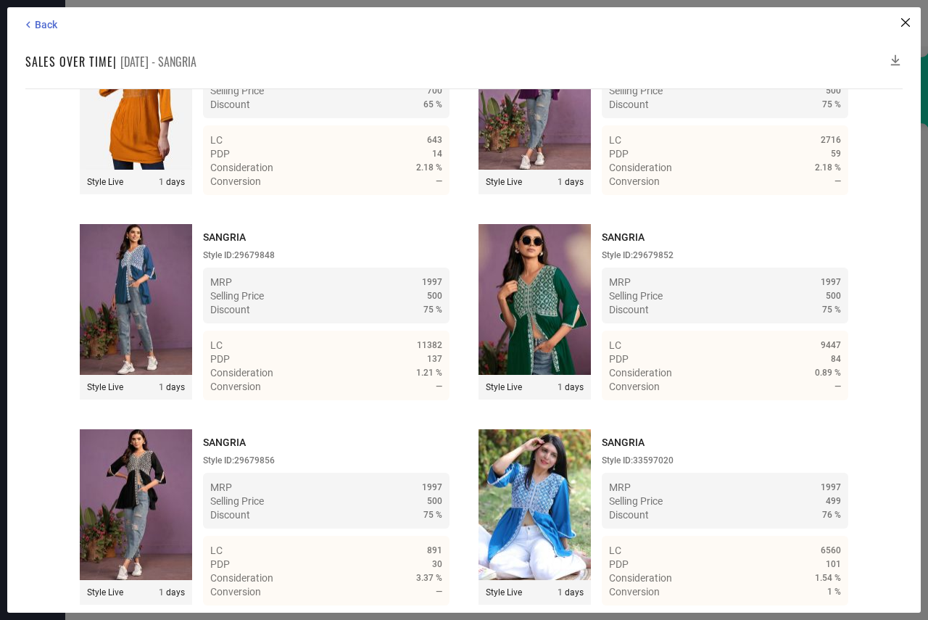
click at [898, 56] on icon at bounding box center [895, 60] width 15 height 15
click at [894, 59] on icon at bounding box center [895, 60] width 15 height 15
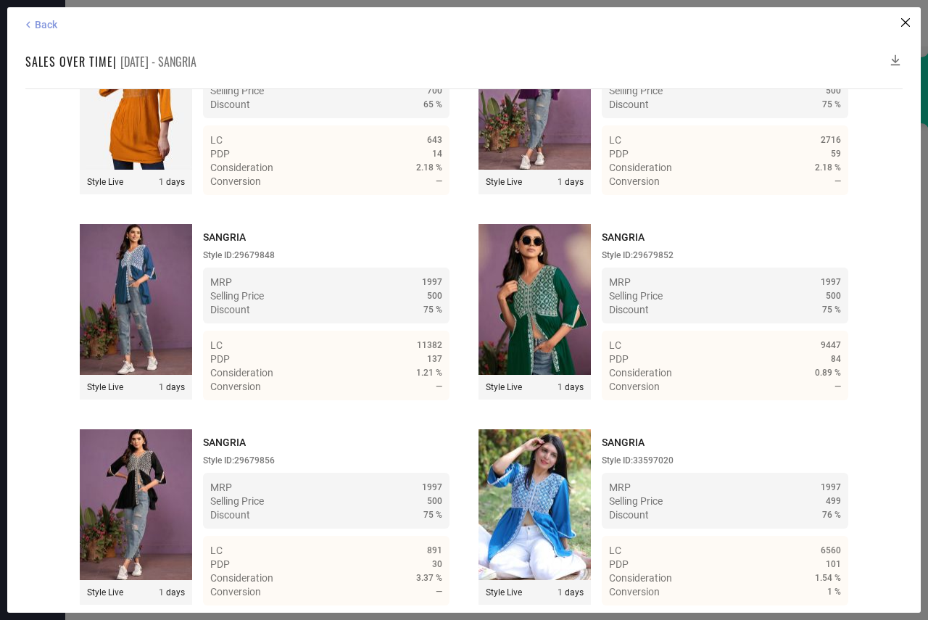
click at [25, 23] on icon at bounding box center [28, 24] width 13 height 13
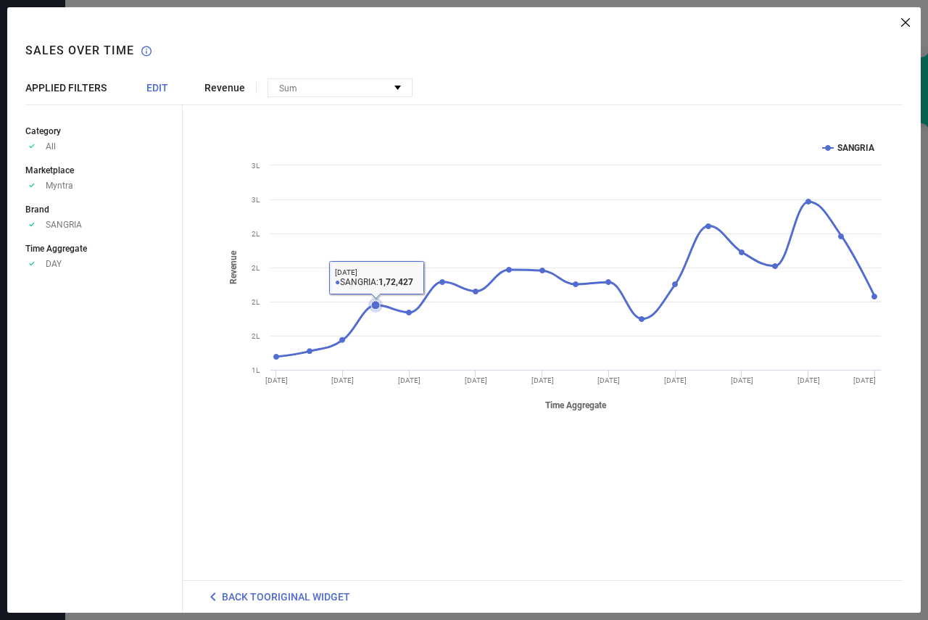
click at [375, 303] on icon at bounding box center [375, 305] width 9 height 9
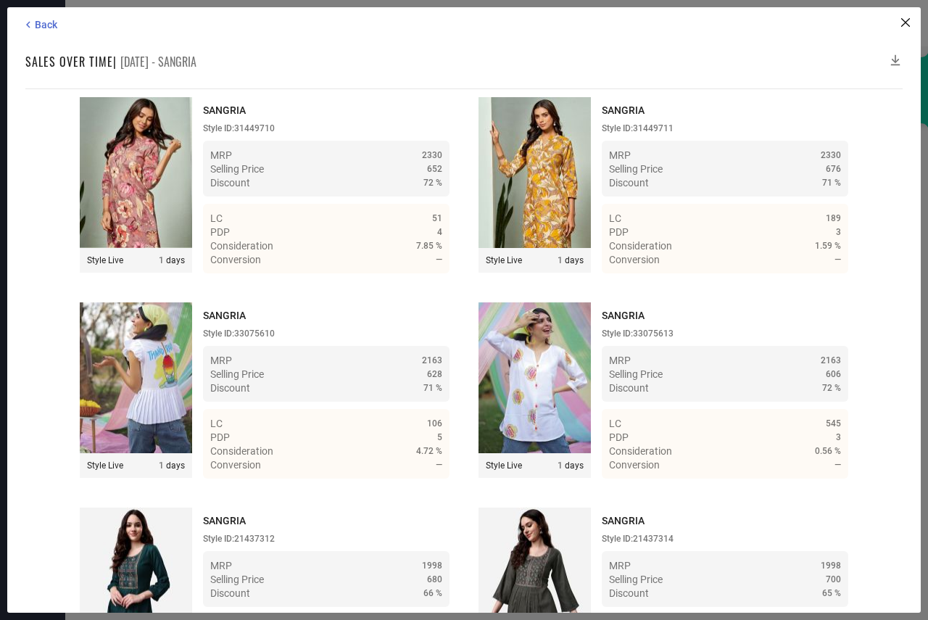
scroll to position [27108, 0]
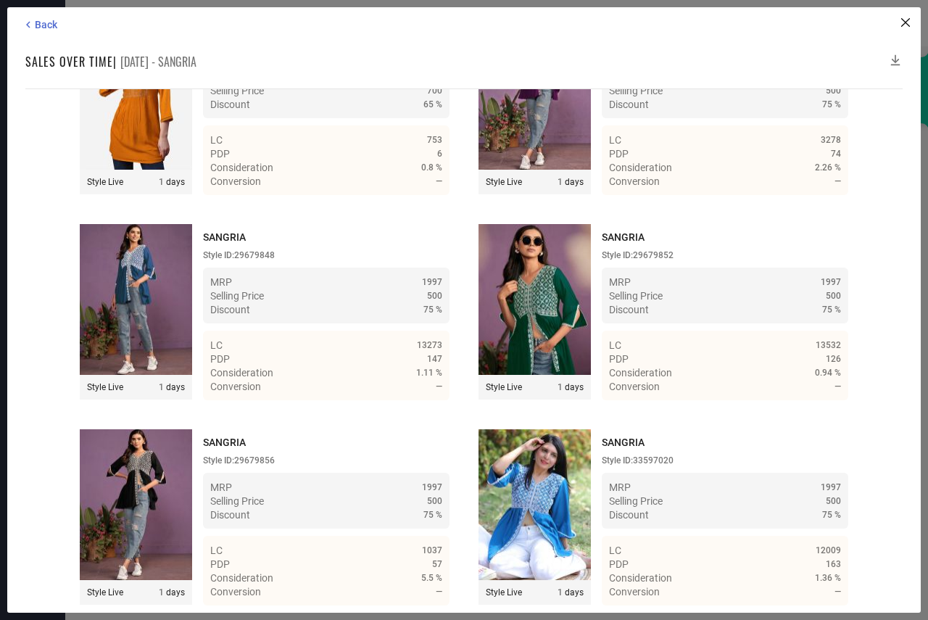
click at [894, 61] on icon at bounding box center [895, 60] width 9 height 11
click at [29, 18] on icon at bounding box center [28, 24] width 13 height 13
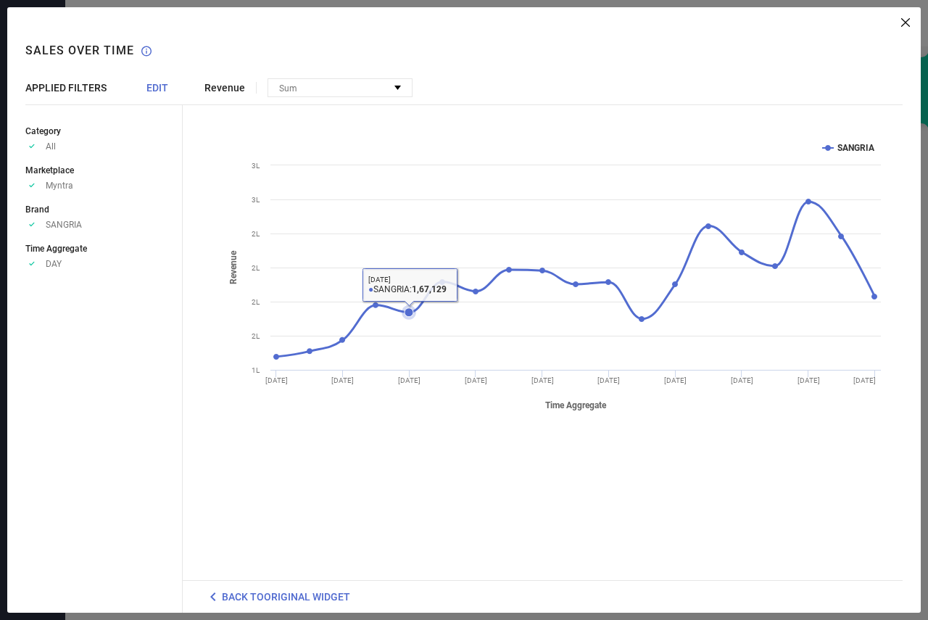
click at [408, 312] on icon at bounding box center [409, 312] width 9 height 9
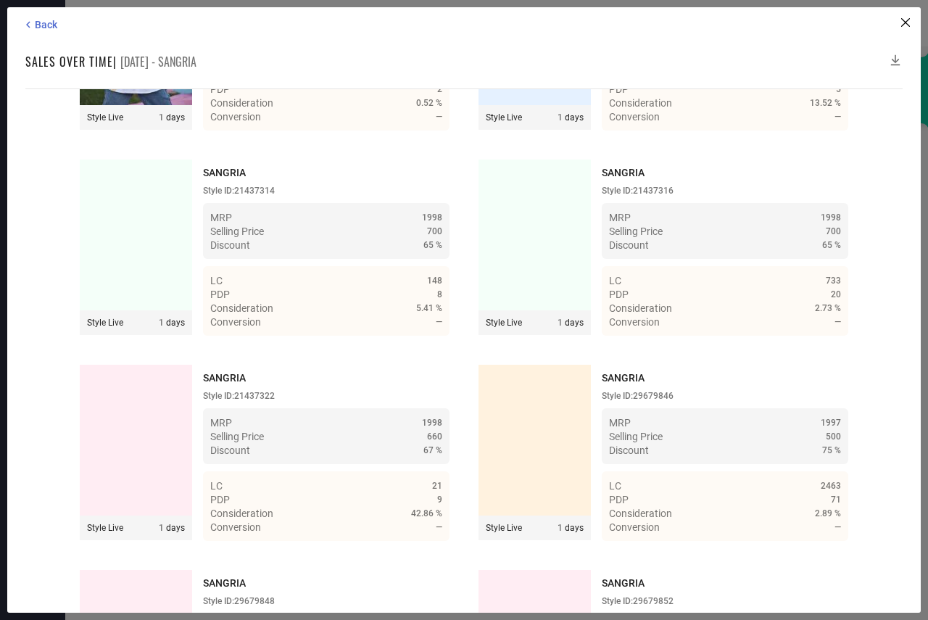
scroll to position [26902, 0]
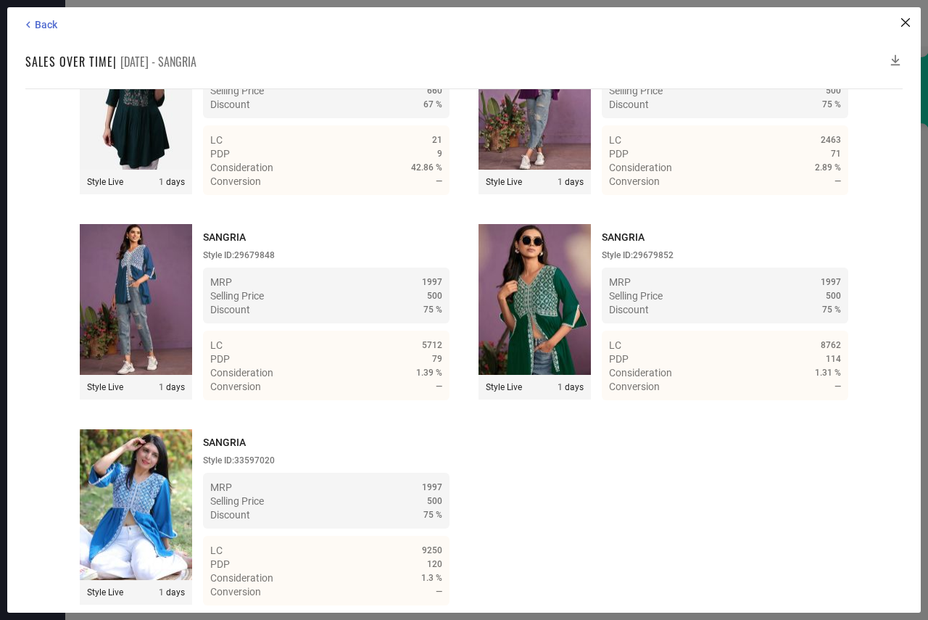
click at [896, 57] on icon at bounding box center [895, 60] width 15 height 15
click at [30, 25] on icon at bounding box center [28, 24] width 13 height 13
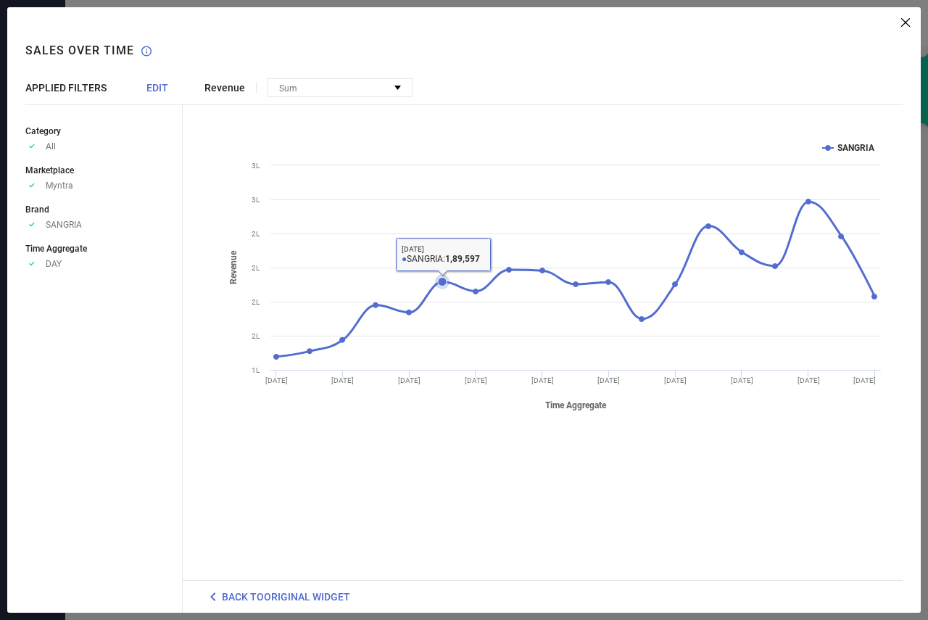
click at [444, 278] on icon at bounding box center [442, 282] width 9 height 9
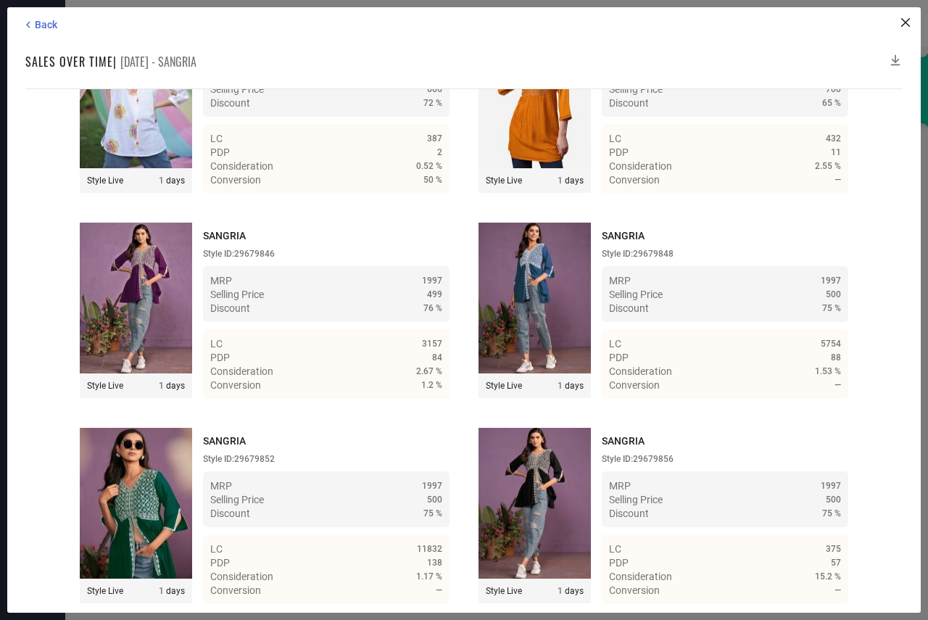
scroll to position [28138, 0]
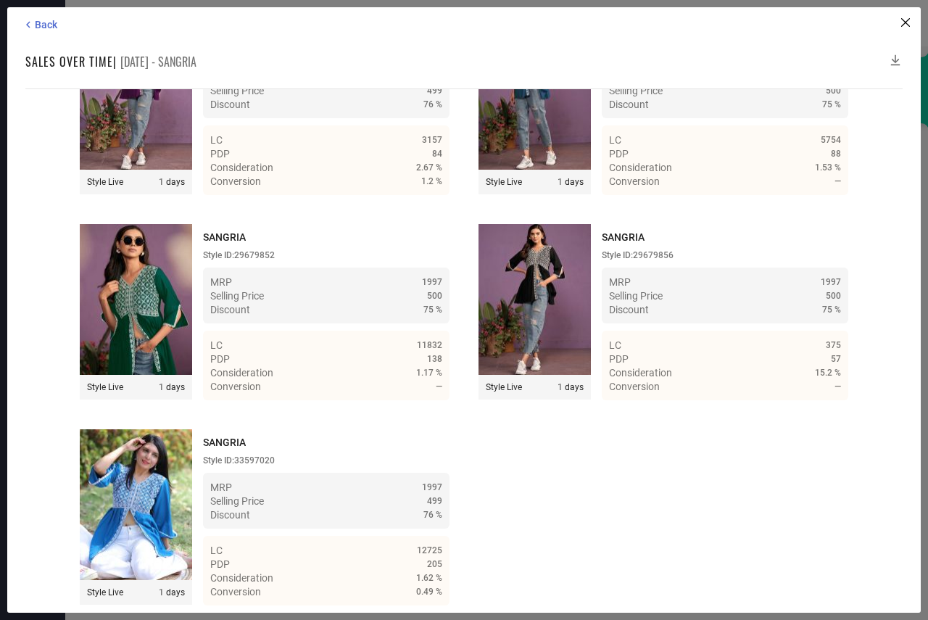
click at [894, 60] on icon at bounding box center [895, 60] width 15 height 15
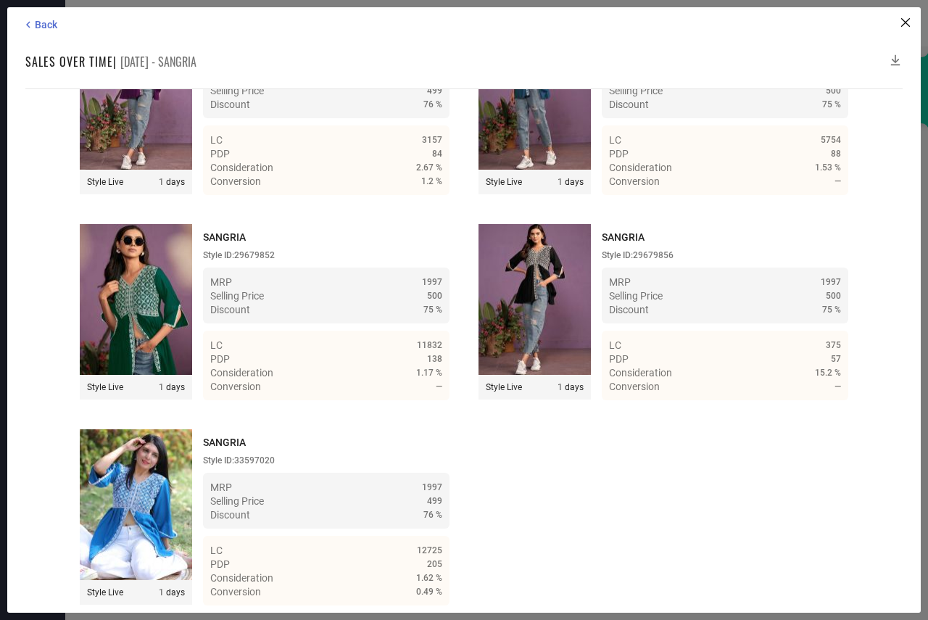
click at [894, 60] on icon at bounding box center [895, 60] width 15 height 15
click at [47, 22] on span "Back" at bounding box center [46, 25] width 22 height 12
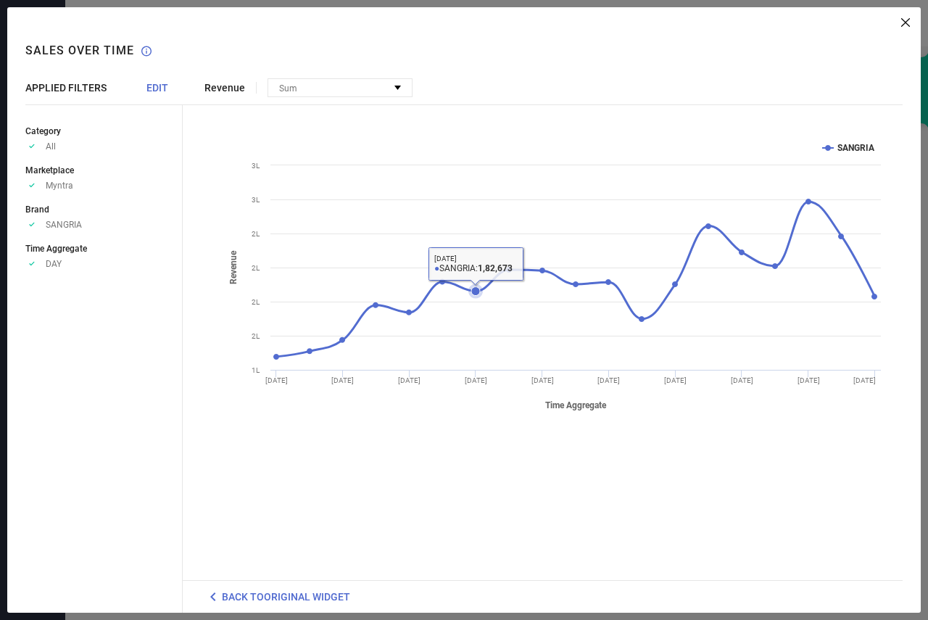
click at [476, 284] on icon at bounding box center [475, 291] width 15 height 15
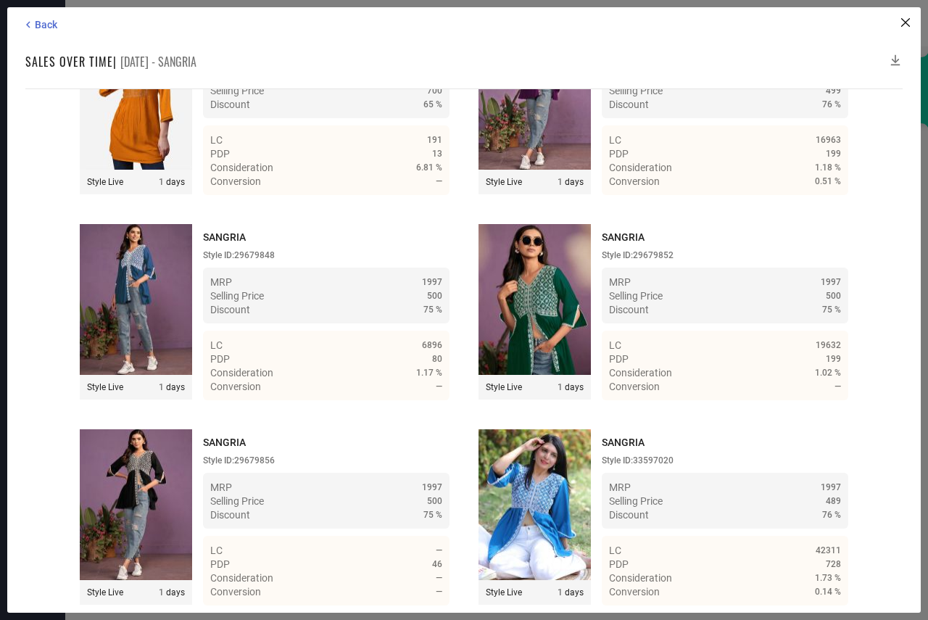
click at [894, 59] on icon at bounding box center [895, 60] width 15 height 15
click at [46, 26] on span "Back" at bounding box center [46, 25] width 22 height 12
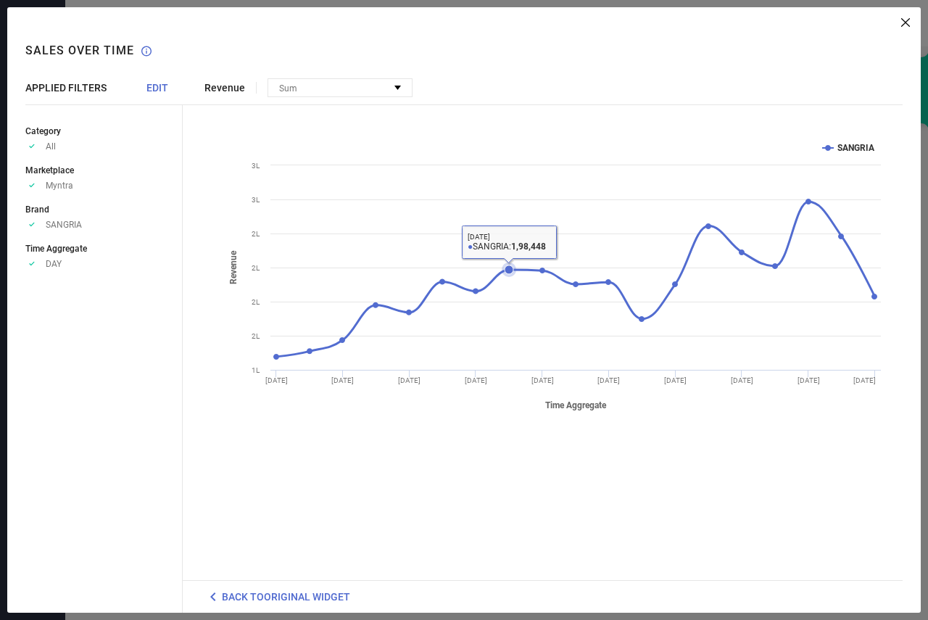
click at [508, 266] on icon at bounding box center [509, 269] width 9 height 9
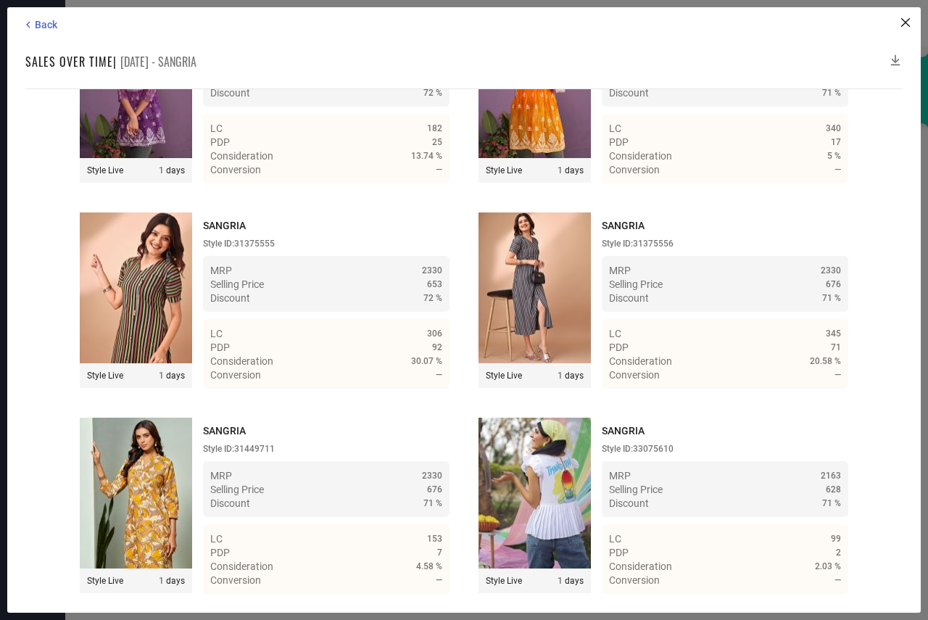
scroll to position [27726, 0]
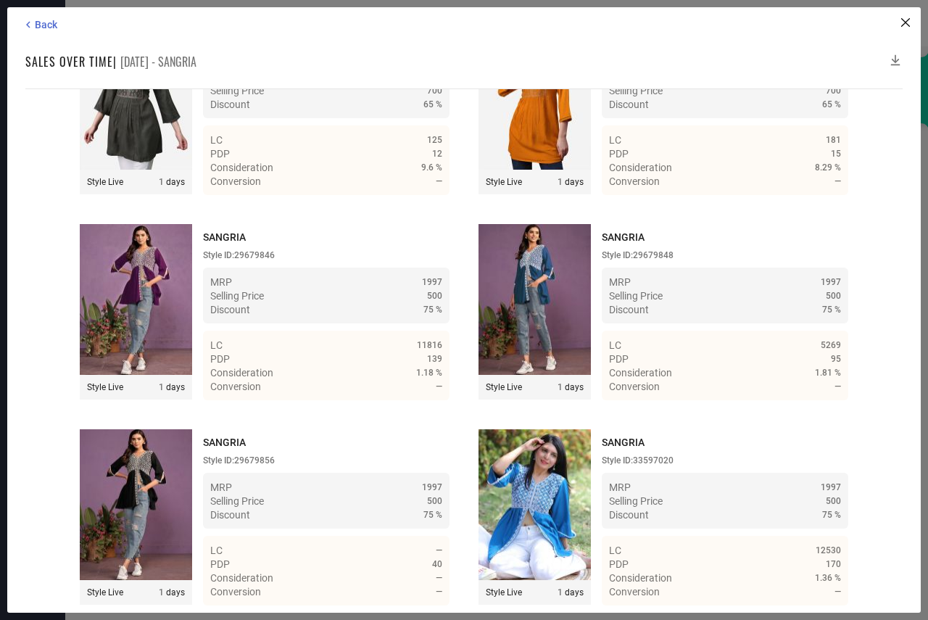
click at [895, 57] on icon at bounding box center [895, 60] width 15 height 15
click at [896, 58] on icon at bounding box center [895, 60] width 15 height 15
click at [45, 27] on span "Back" at bounding box center [46, 25] width 22 height 12
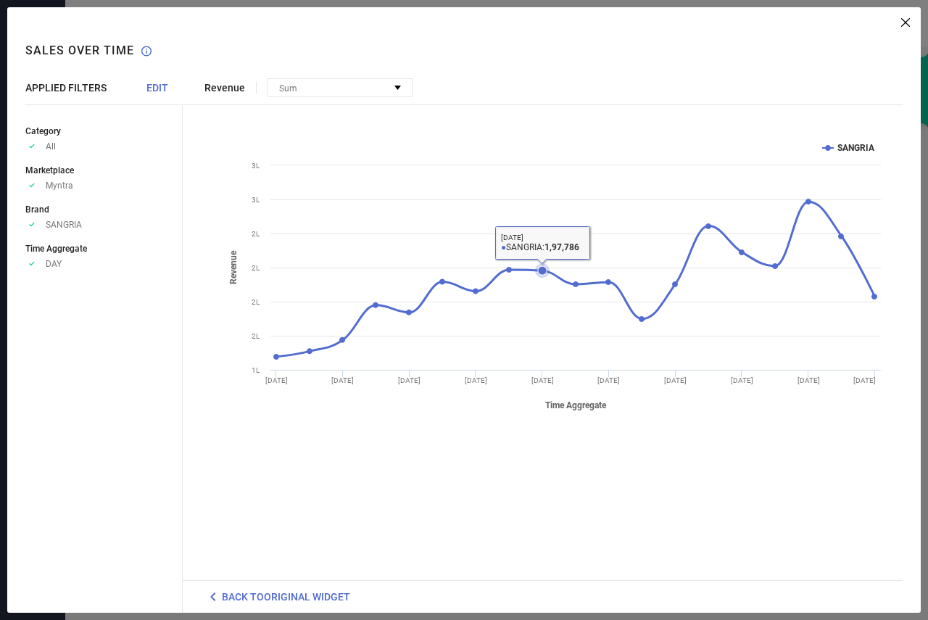
click at [542, 271] on icon at bounding box center [542, 270] width 9 height 9
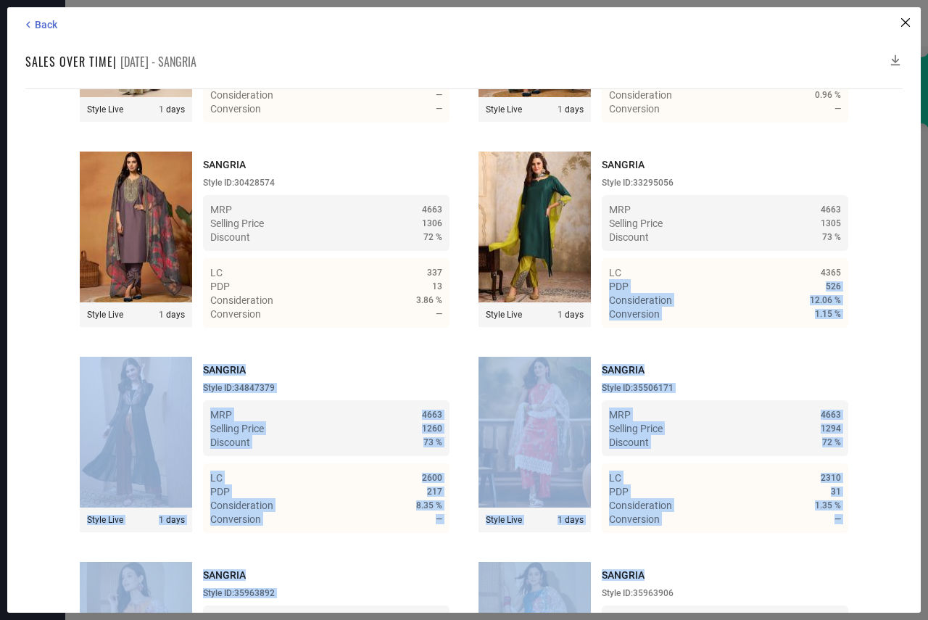
scroll to position [9859, 0]
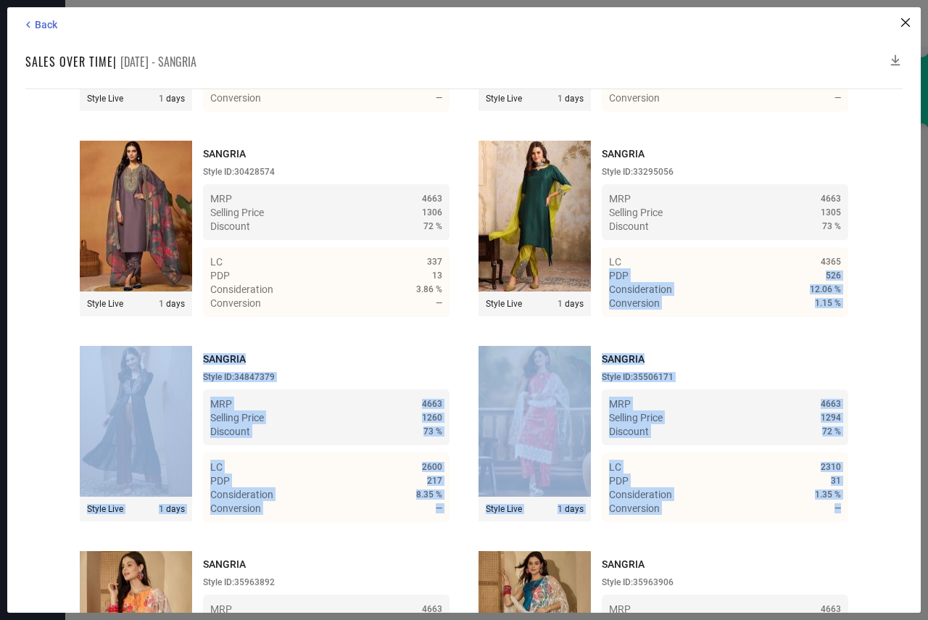
drag, startPoint x: 889, startPoint y: 343, endPoint x: 904, endPoint y: 550, distance: 207.9
click at [906, 558] on div "Back Sales over time | [DATE] - SANGRIA Time Duration: MRP : High to Low MRP : …" at bounding box center [464, 309] width 914 height 605
click at [906, 307] on div "Back Sales over time | [DATE] - SANGRIA Time Duration: MRP : High to Low MRP : …" at bounding box center [464, 309] width 914 height 605
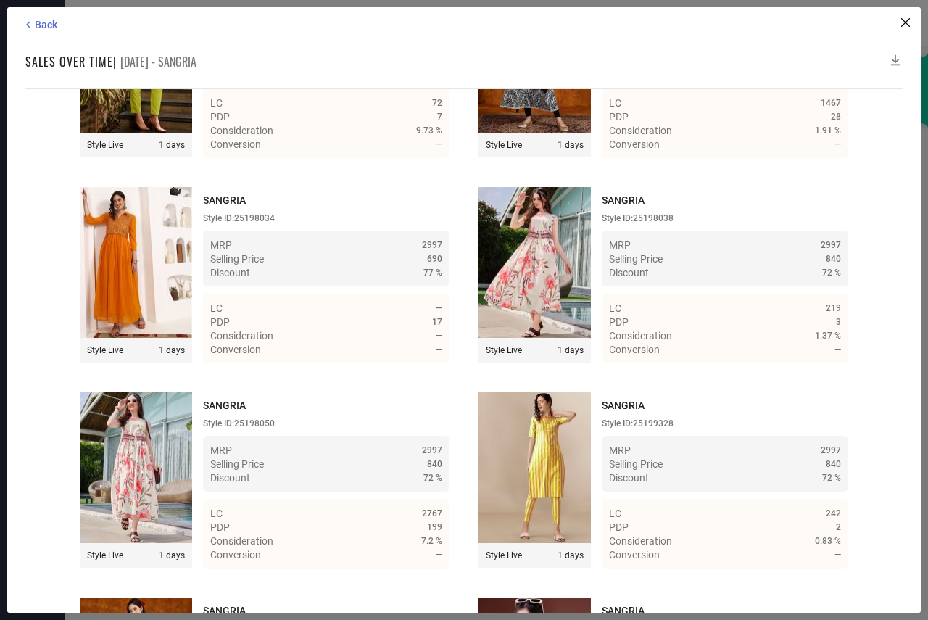
scroll to position [26902, 0]
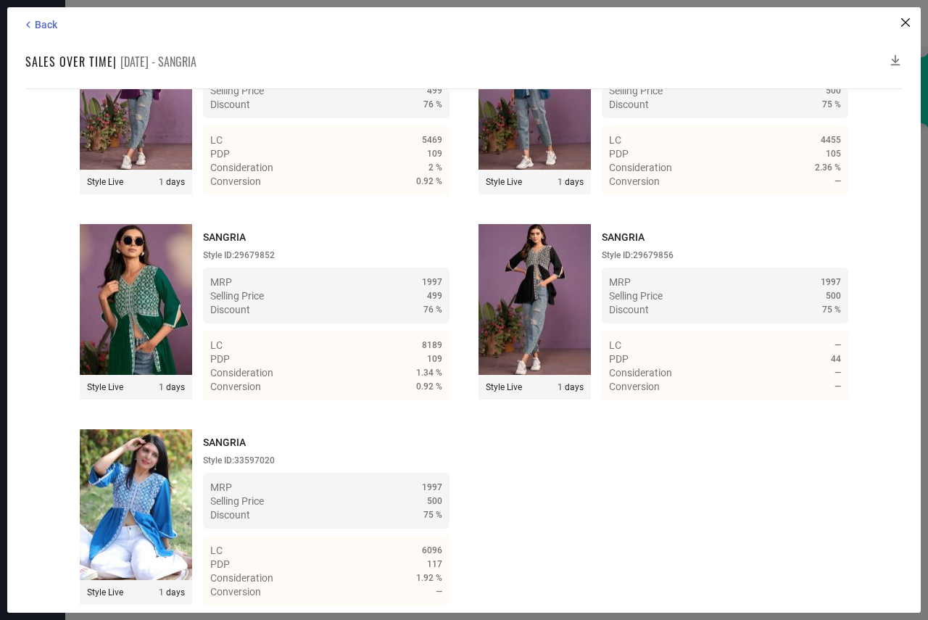
click at [895, 62] on icon at bounding box center [895, 60] width 9 height 11
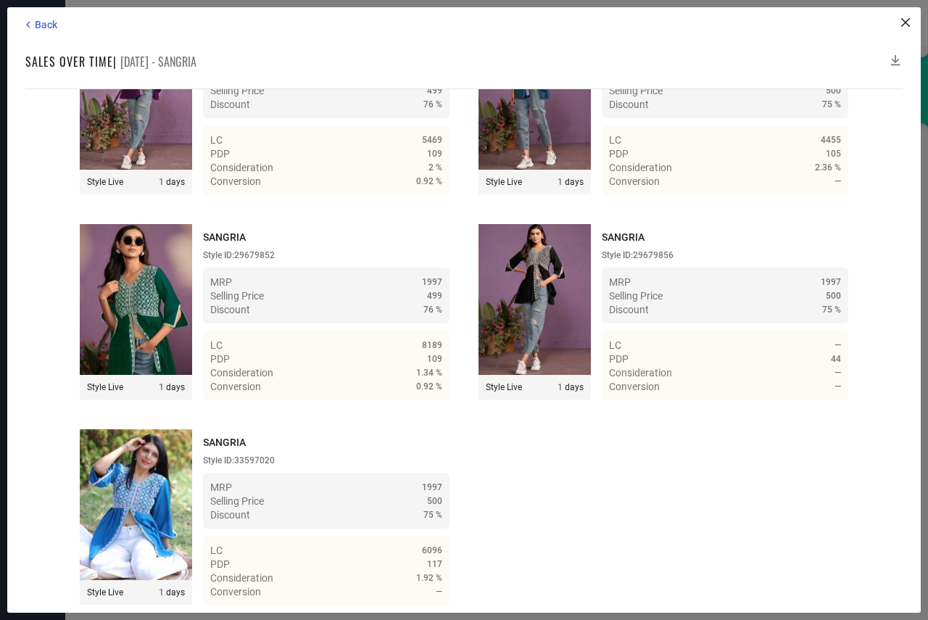
click at [895, 62] on icon at bounding box center [895, 60] width 9 height 11
click at [38, 25] on span "Back" at bounding box center [46, 25] width 22 height 12
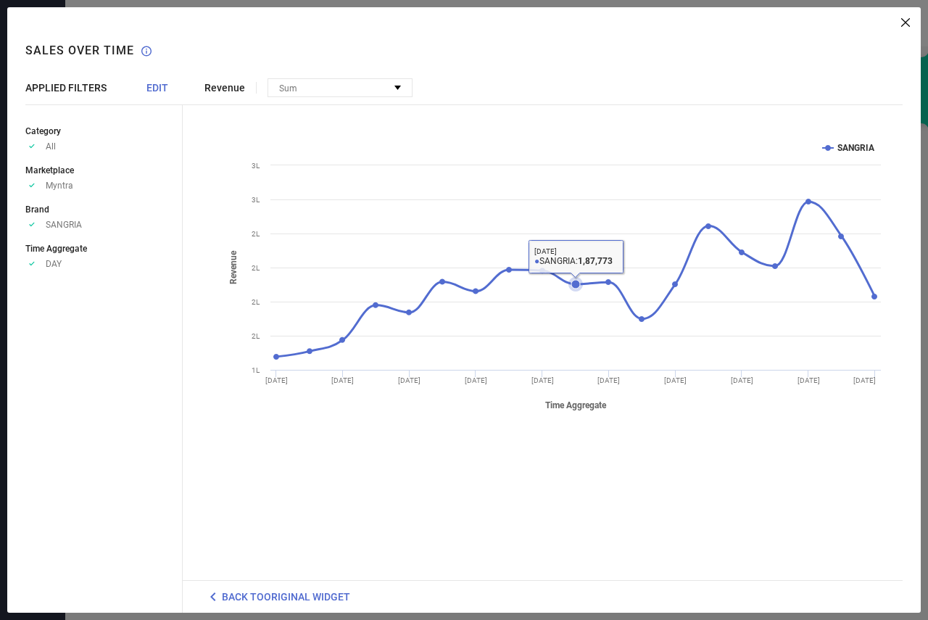
click at [575, 282] on icon at bounding box center [575, 284] width 9 height 9
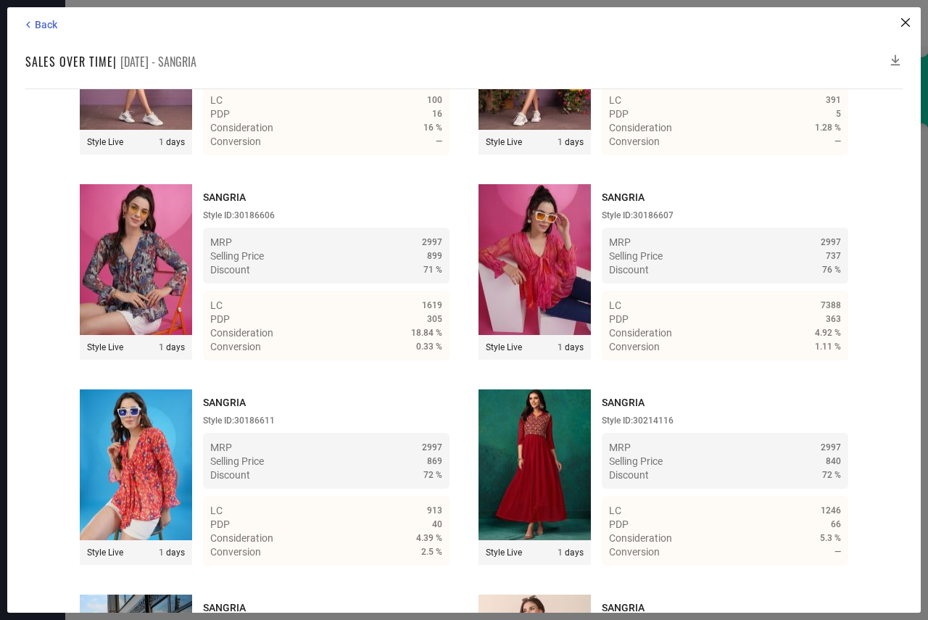
scroll to position [28961, 0]
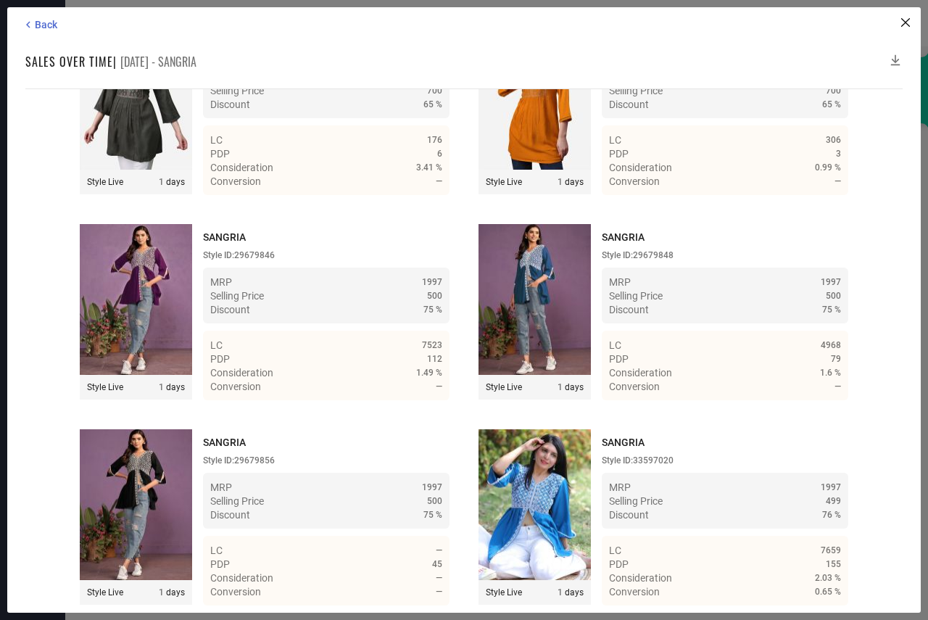
click at [895, 62] on icon at bounding box center [895, 60] width 9 height 11
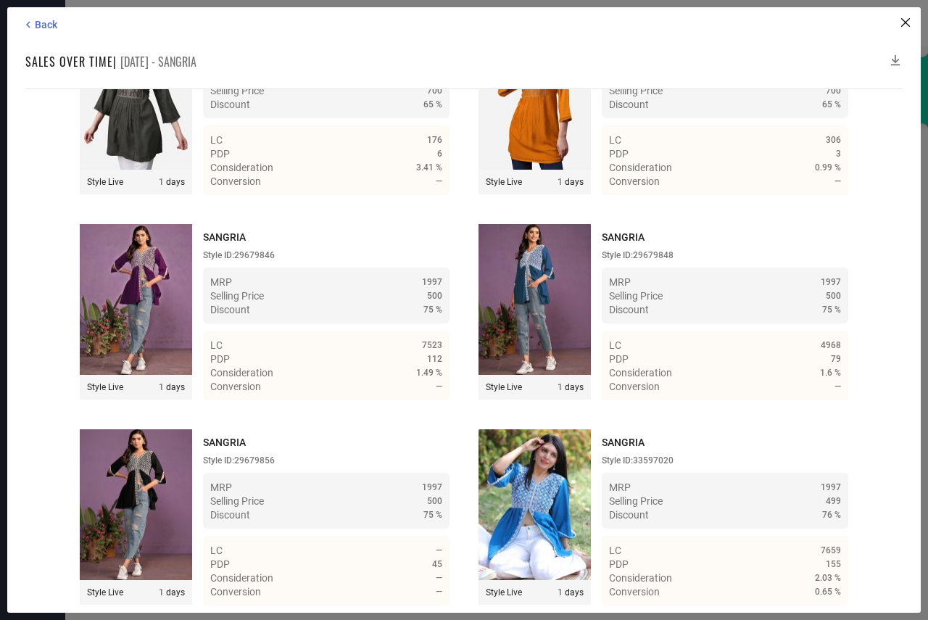
click at [893, 60] on icon at bounding box center [895, 60] width 9 height 11
click at [893, 59] on icon at bounding box center [895, 60] width 9 height 11
click at [34, 25] on icon at bounding box center [28, 24] width 13 height 13
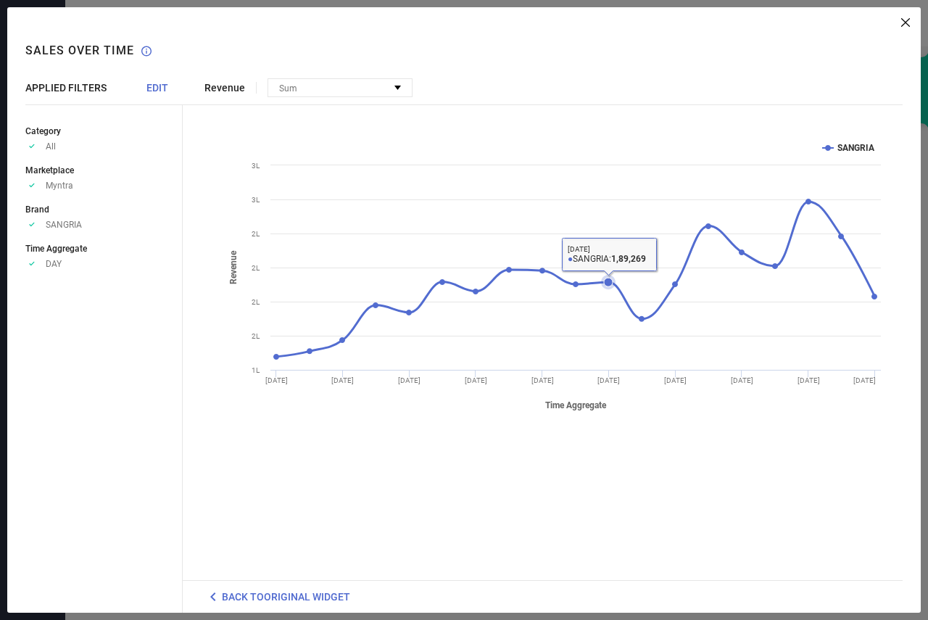
click at [604, 281] on icon at bounding box center [608, 282] width 9 height 9
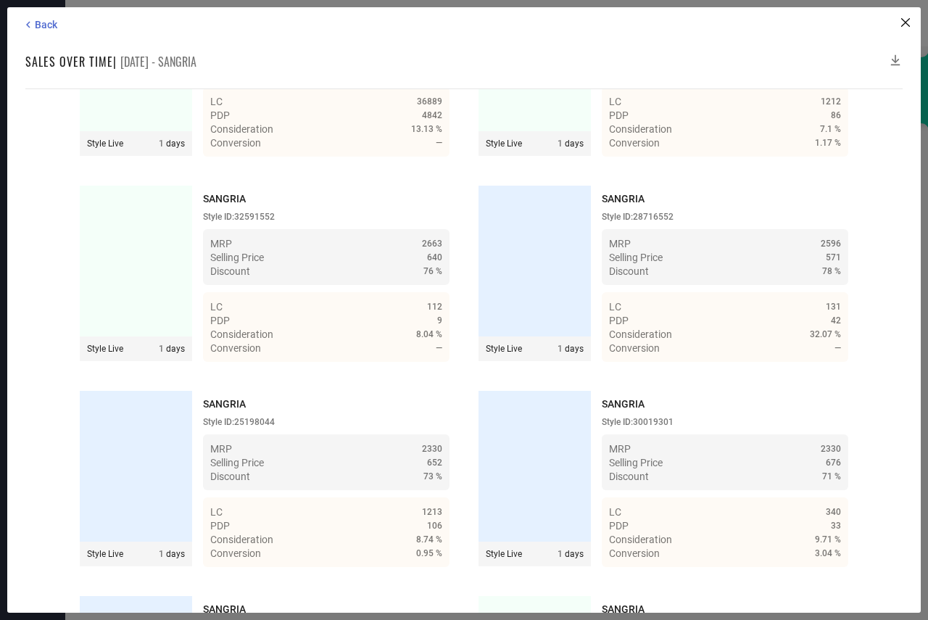
scroll to position [27314, 0]
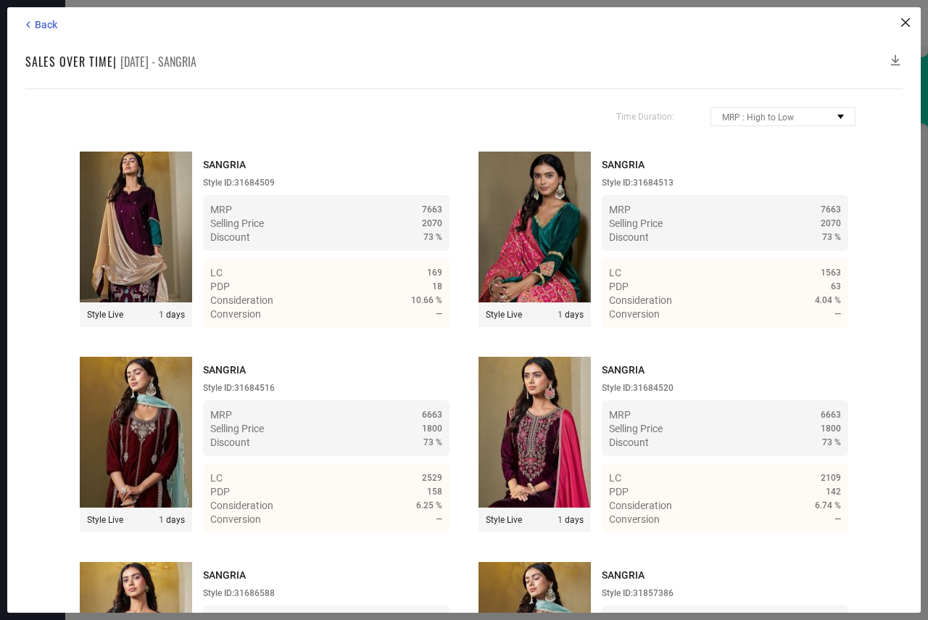
click at [894, 59] on icon at bounding box center [895, 60] width 15 height 15
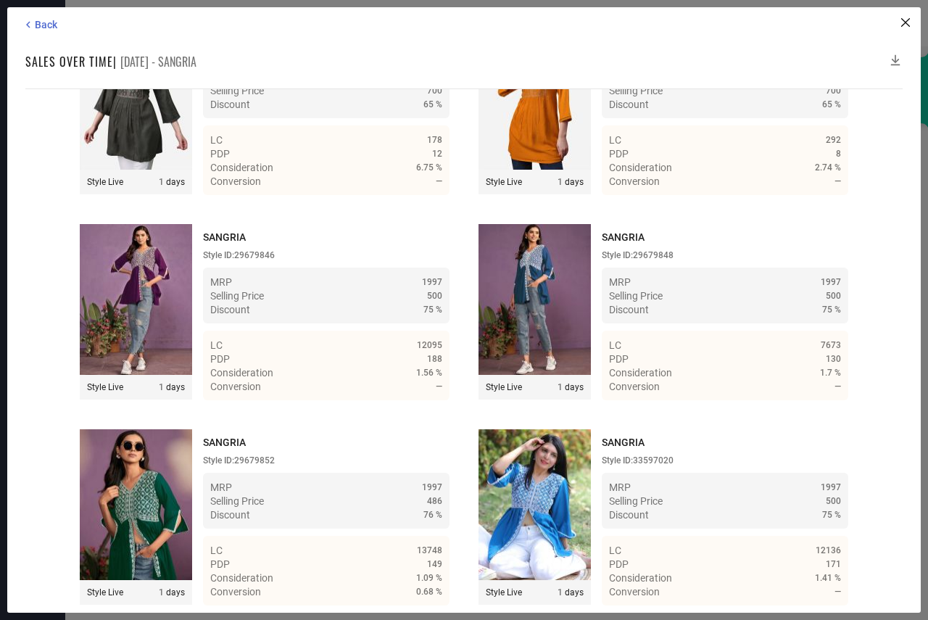
click at [894, 59] on icon at bounding box center [895, 60] width 15 height 15
click at [895, 57] on icon at bounding box center [895, 60] width 15 height 15
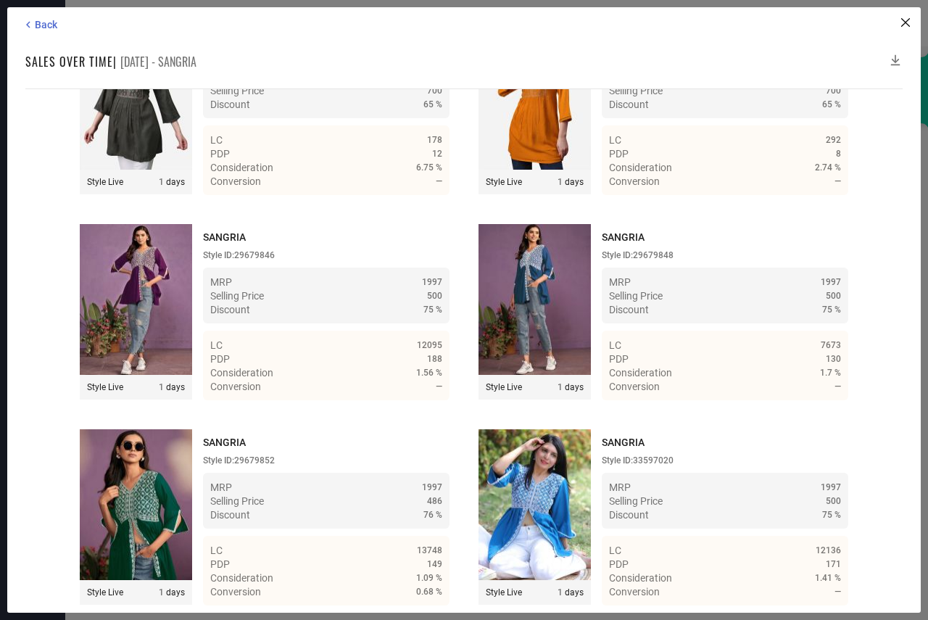
click at [895, 57] on icon at bounding box center [895, 60] width 15 height 15
click at [30, 24] on icon at bounding box center [28, 24] width 13 height 13
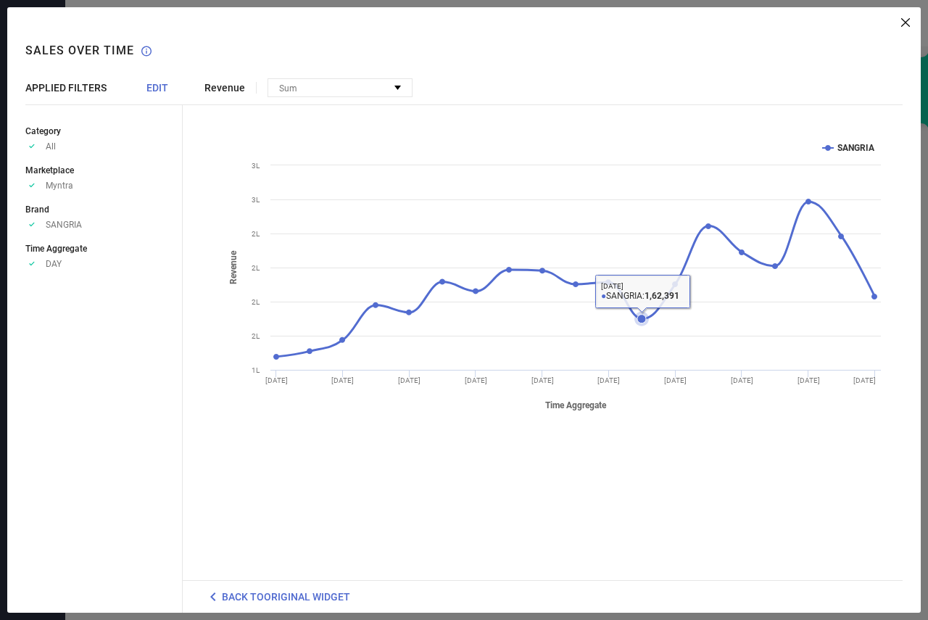
click at [639, 315] on icon at bounding box center [641, 319] width 9 height 9
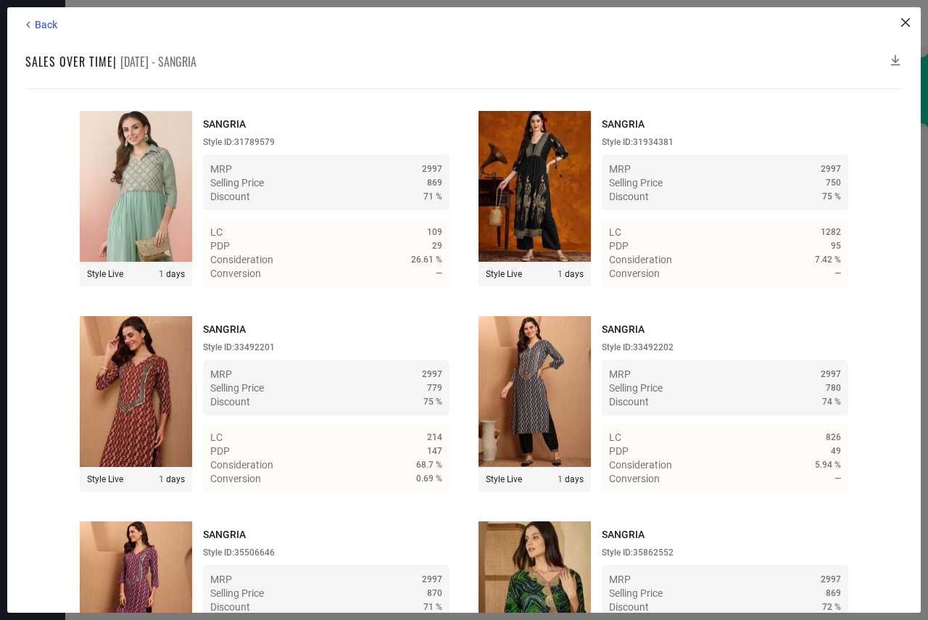
scroll to position [27726, 0]
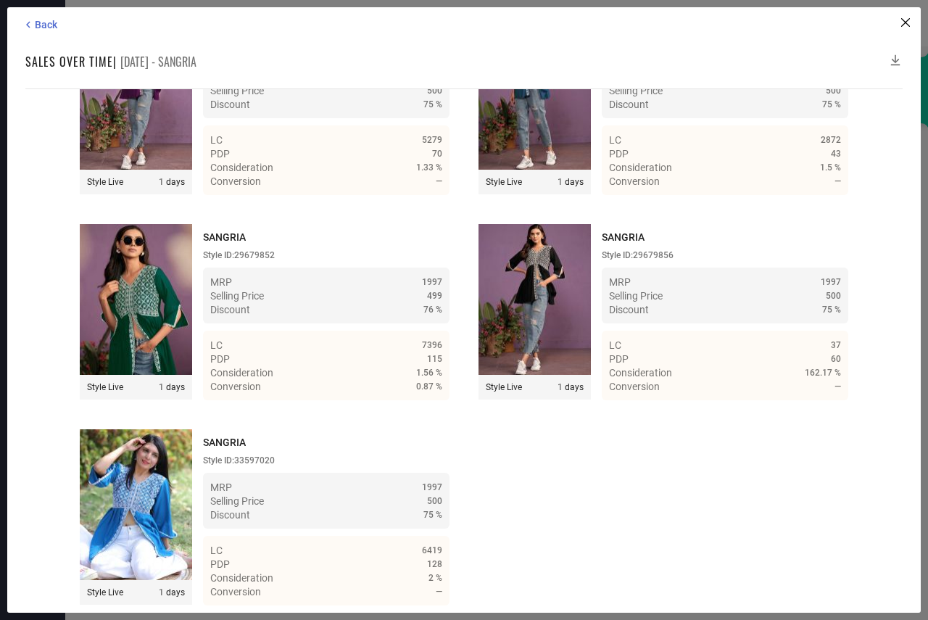
click at [896, 61] on icon at bounding box center [895, 60] width 15 height 15
click at [896, 60] on icon at bounding box center [895, 60] width 15 height 15
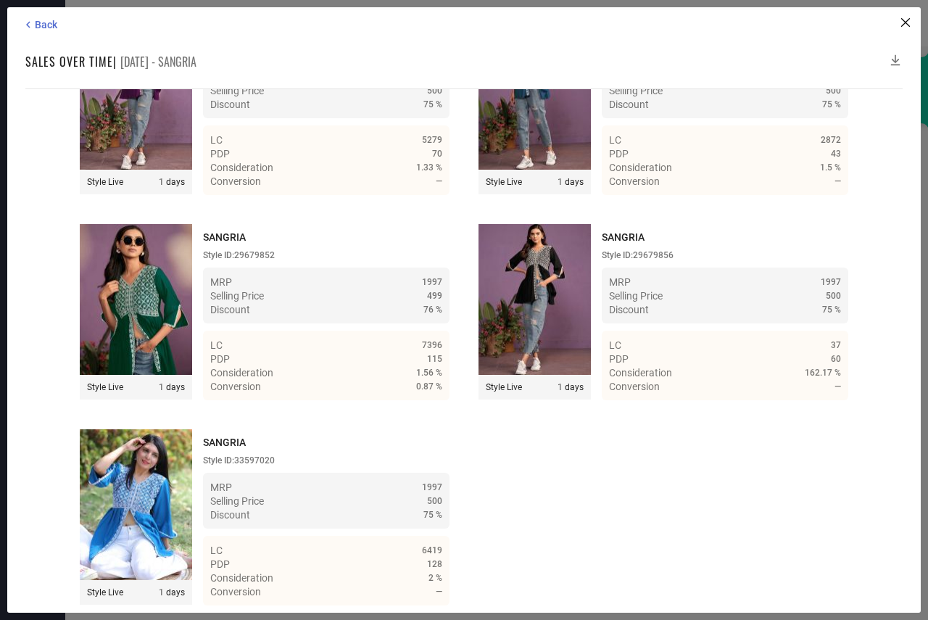
click at [896, 60] on icon at bounding box center [895, 60] width 15 height 15
click at [908, 64] on div "Back Sales over time | 08 Sep 25 - SANGRIA Time Duration: MRP : High to Low MRP…" at bounding box center [464, 309] width 914 height 605
click at [892, 109] on div "Back Sales over time | 08 Sep 25 - SANGRIA Time Duration: MRP : High to Low MRP…" at bounding box center [464, 309] width 914 height 605
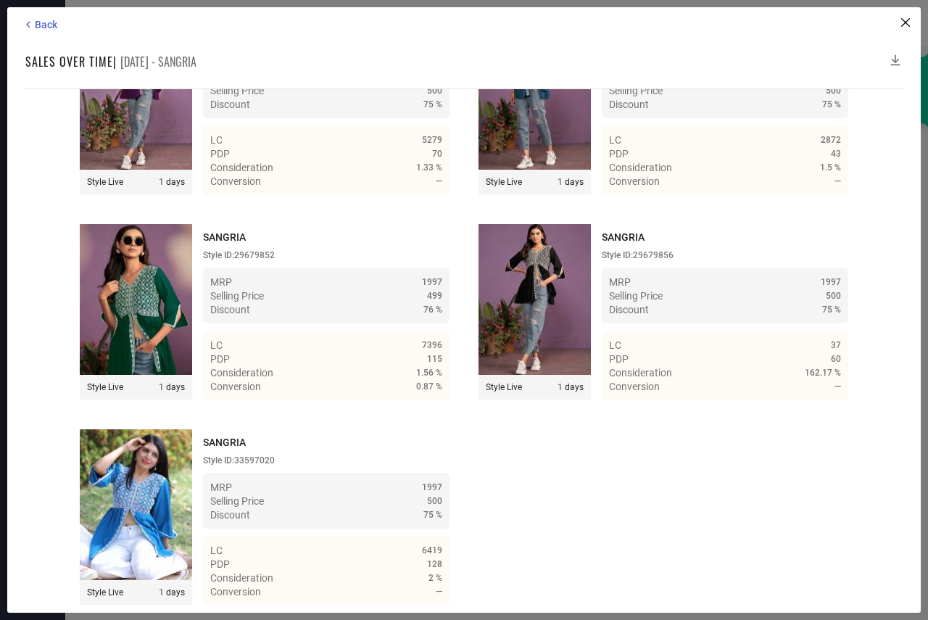
click at [895, 60] on icon at bounding box center [895, 60] width 9 height 11
click at [40, 20] on span "Back" at bounding box center [46, 25] width 22 height 12
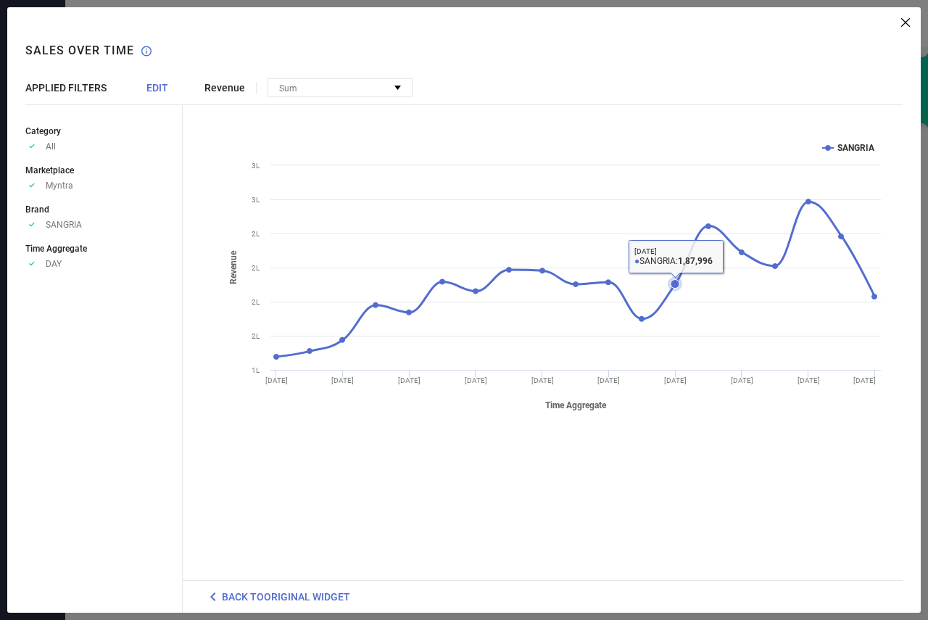
click at [673, 282] on icon at bounding box center [675, 284] width 9 height 9
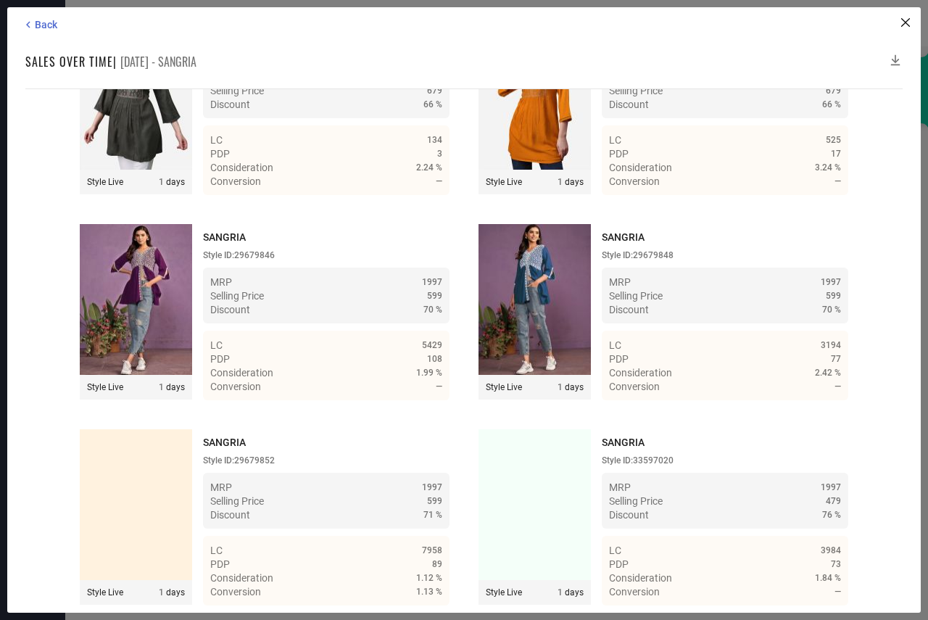
scroll to position [27932, 0]
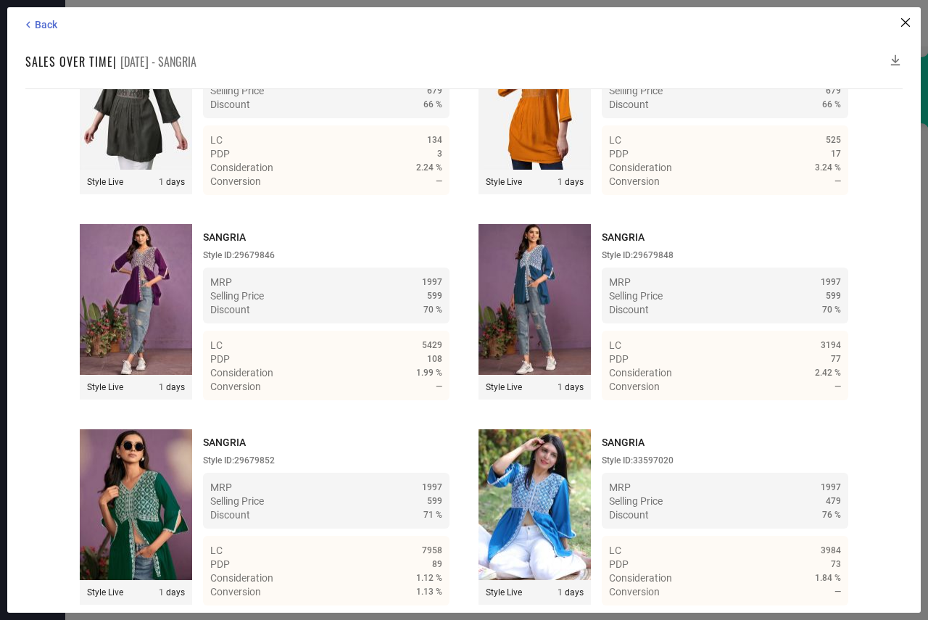
click at [898, 60] on icon at bounding box center [895, 60] width 9 height 11
click at [897, 60] on icon at bounding box center [895, 60] width 15 height 15
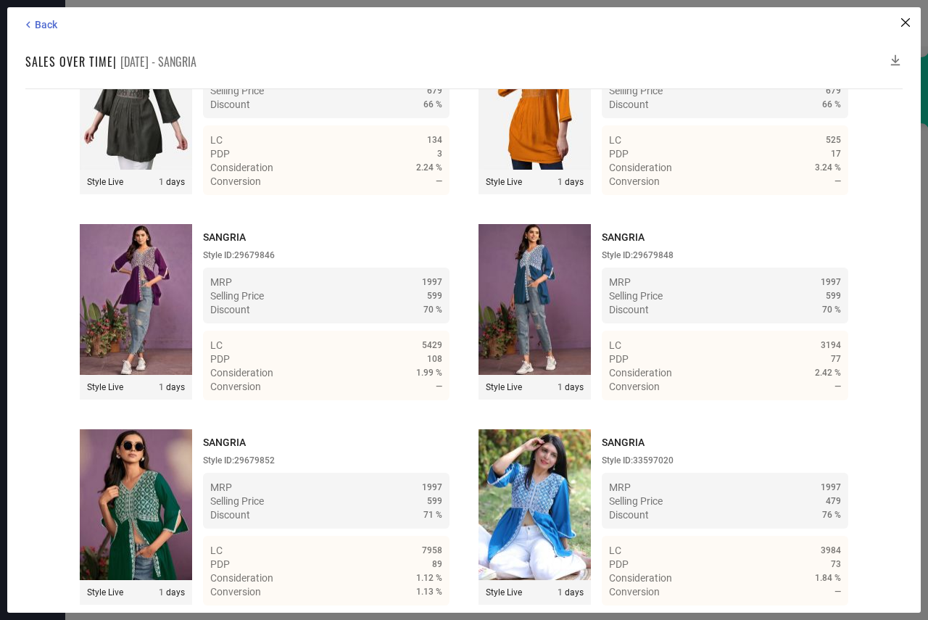
click at [895, 62] on icon at bounding box center [895, 60] width 9 height 11
click at [892, 64] on icon at bounding box center [895, 60] width 15 height 15
click at [41, 21] on span "Back" at bounding box center [46, 25] width 22 height 12
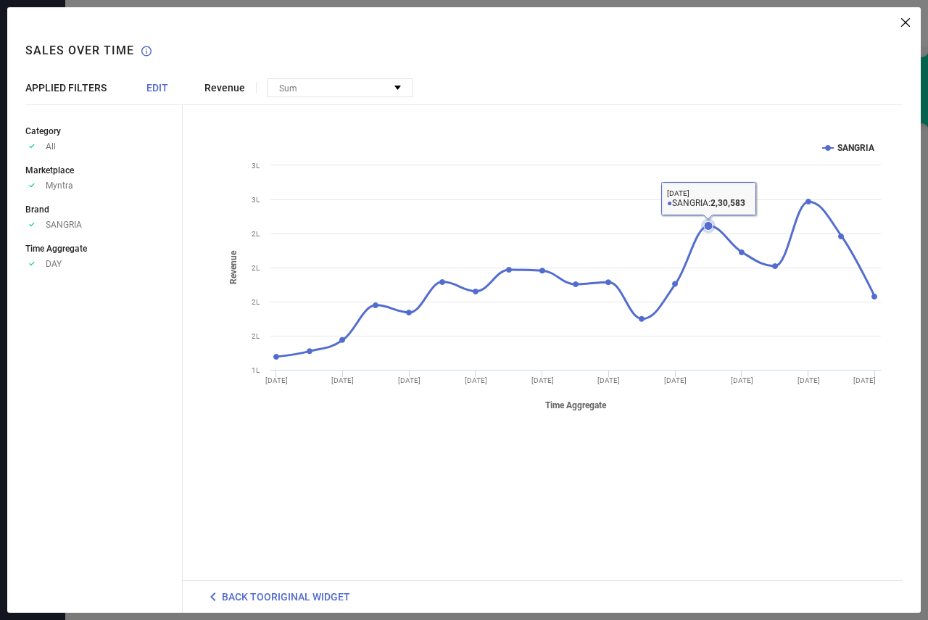
click at [708, 223] on icon at bounding box center [708, 226] width 9 height 9
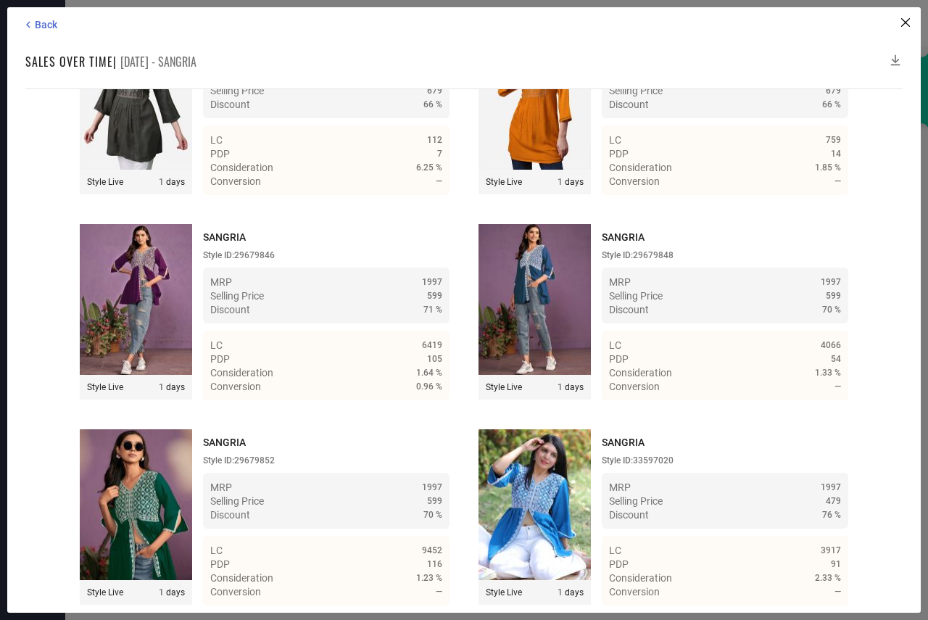
scroll to position [27314, 0]
click at [894, 56] on icon at bounding box center [895, 60] width 15 height 15
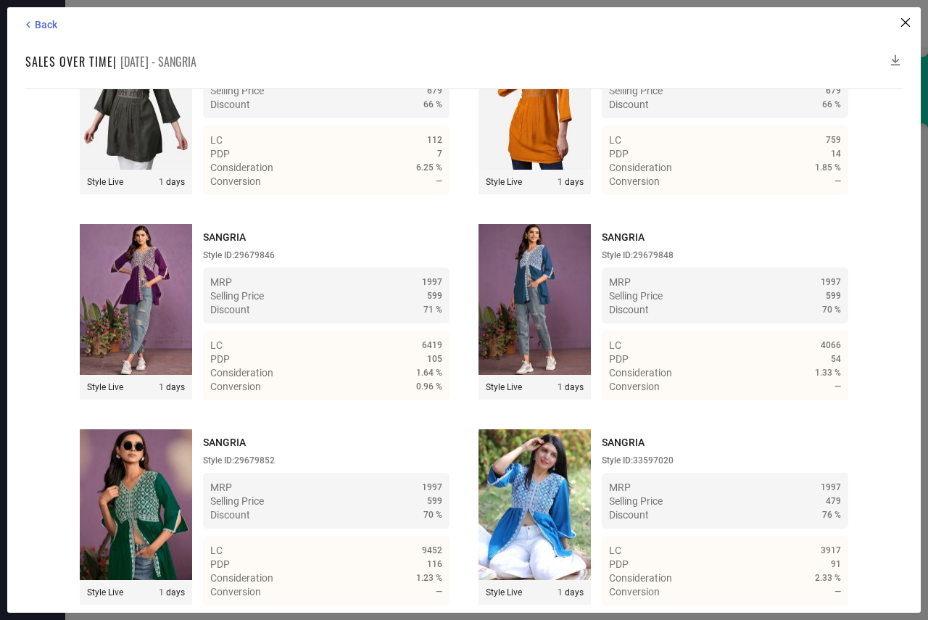
click at [895, 60] on icon at bounding box center [895, 60] width 9 height 11
click at [41, 25] on span "Back" at bounding box center [46, 25] width 22 height 12
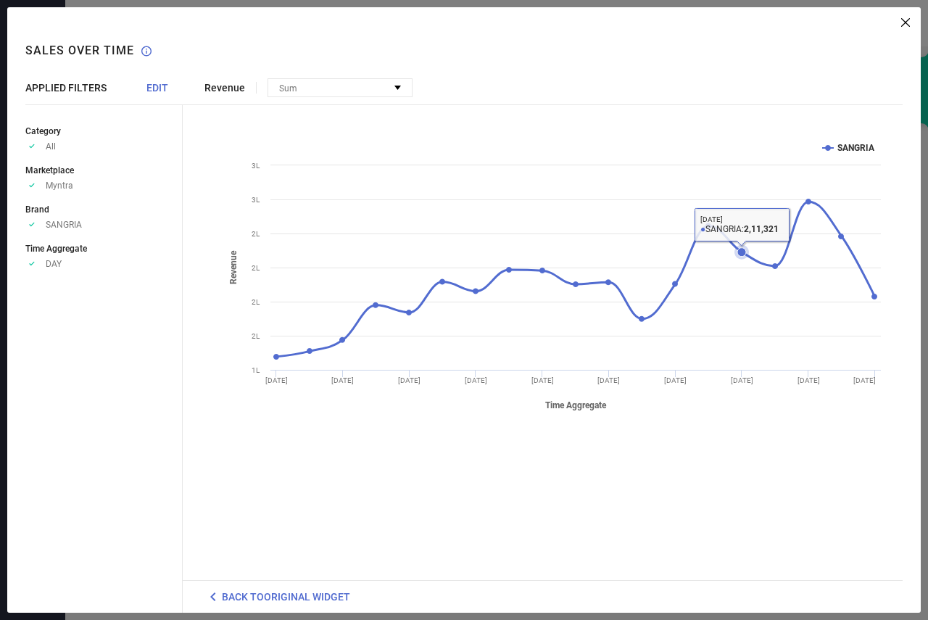
click at [738, 250] on icon at bounding box center [741, 252] width 9 height 9
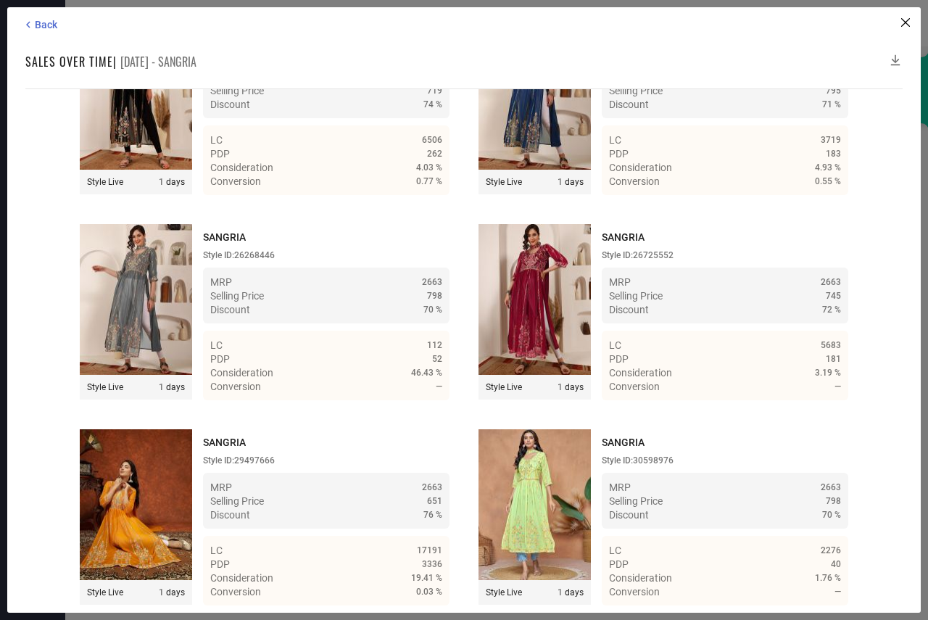
scroll to position [27726, 0]
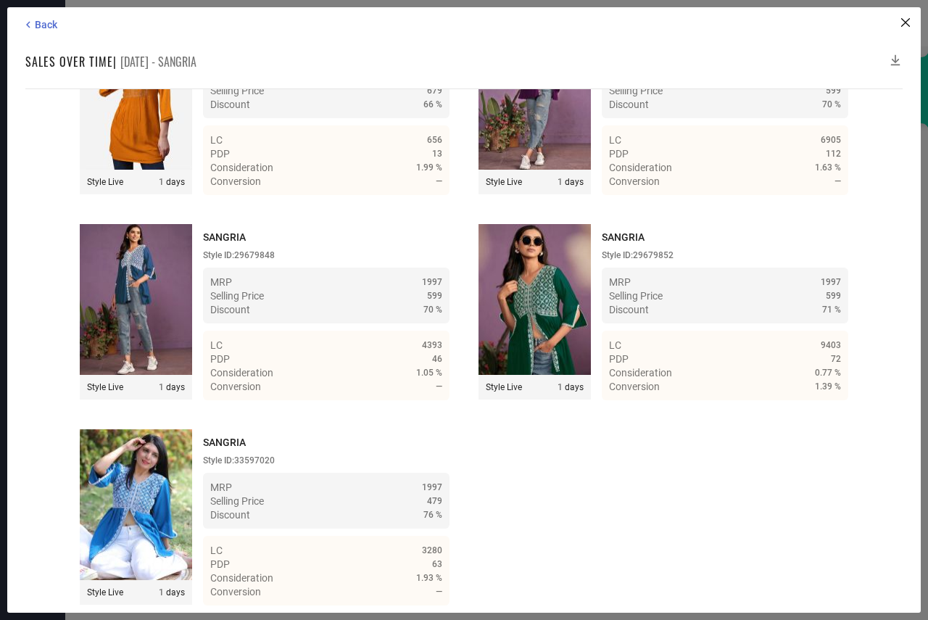
click at [893, 63] on icon at bounding box center [895, 60] width 15 height 15
click at [895, 63] on icon at bounding box center [895, 60] width 9 height 11
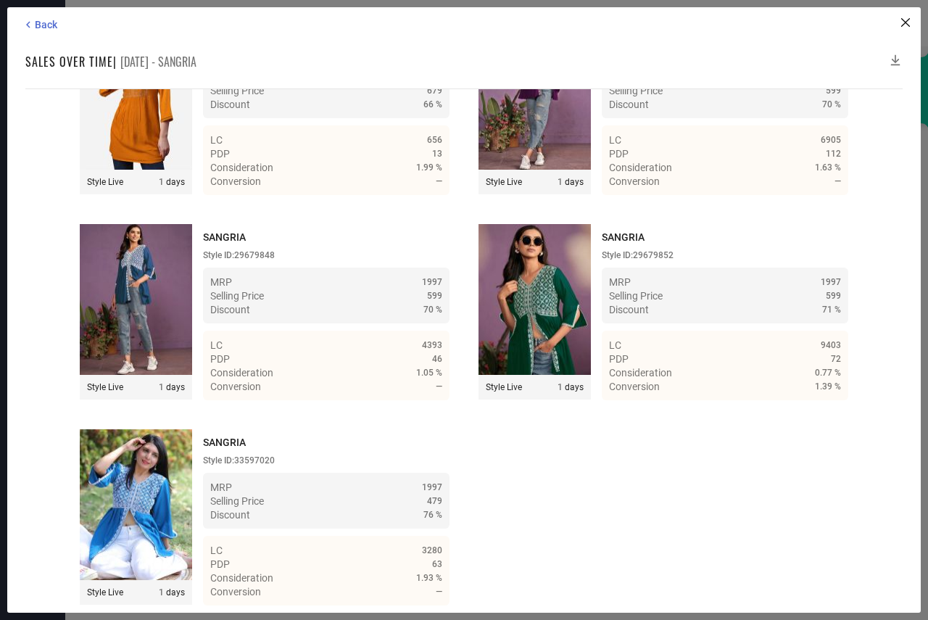
click at [895, 63] on icon at bounding box center [895, 60] width 9 height 11
click at [38, 25] on span "Back" at bounding box center [46, 25] width 22 height 12
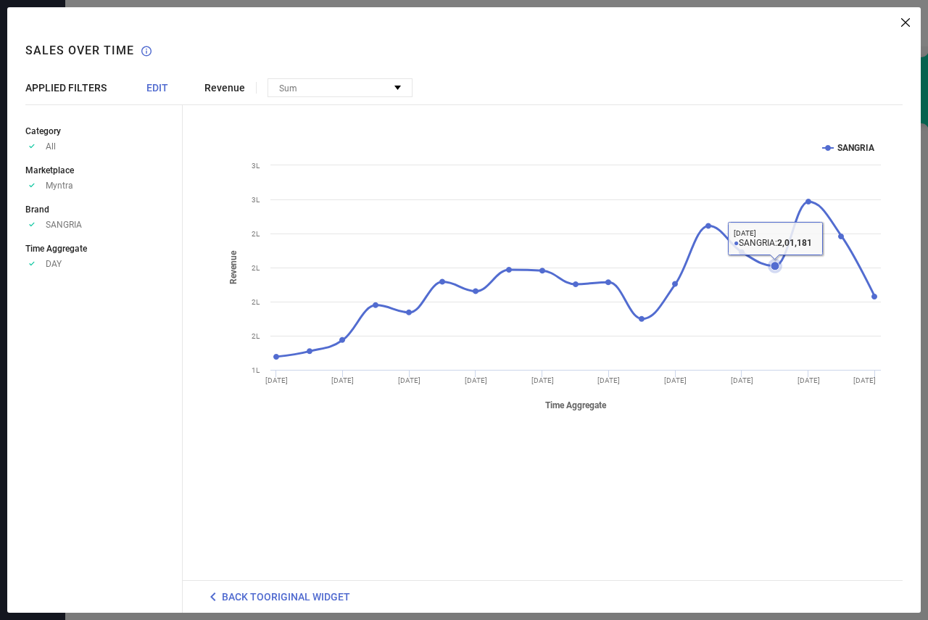
click at [774, 265] on icon at bounding box center [775, 266] width 9 height 9
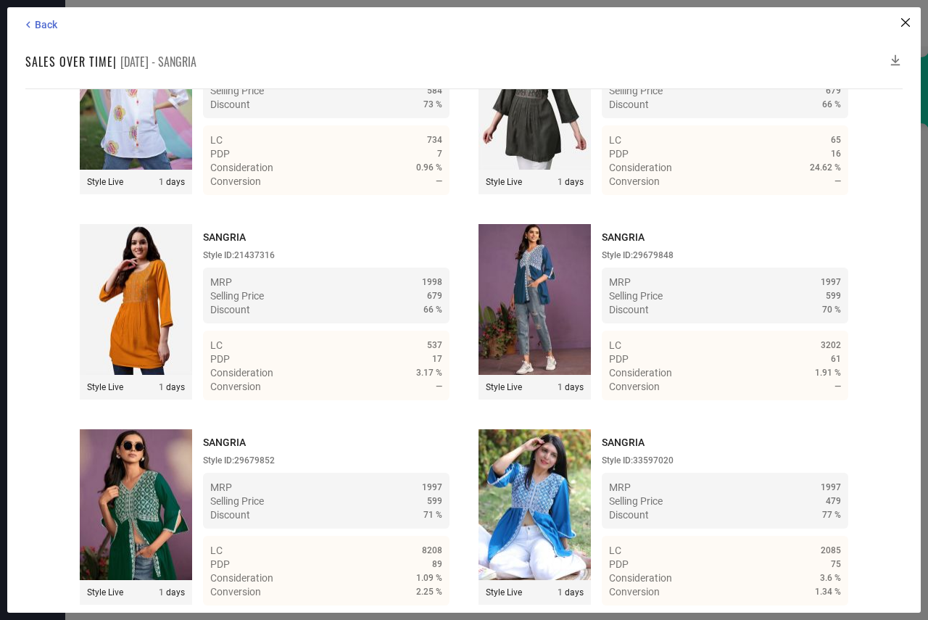
scroll to position [27314, 0]
click at [895, 63] on icon at bounding box center [895, 60] width 9 height 11
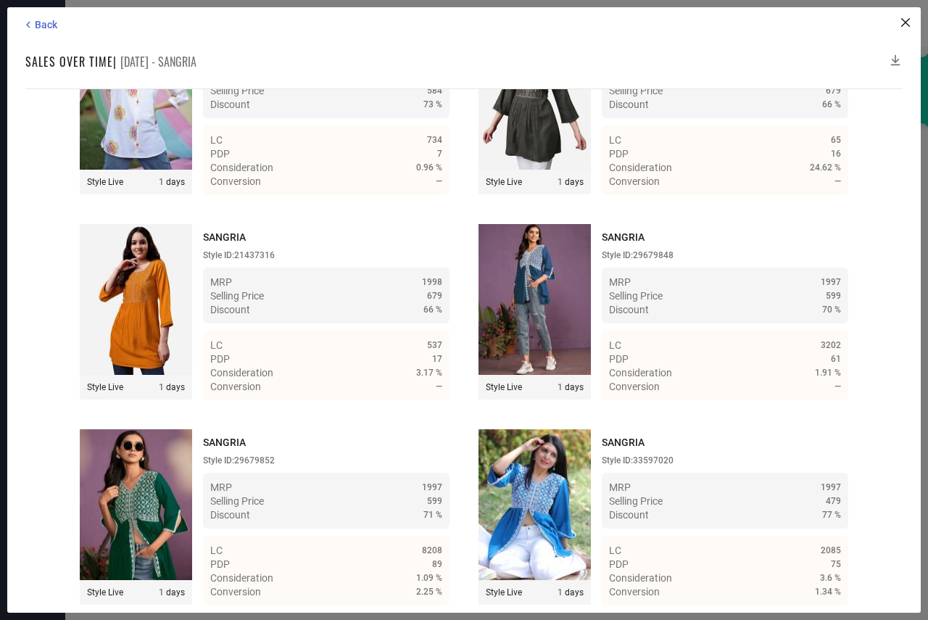
click at [894, 62] on icon at bounding box center [895, 60] width 15 height 15
click at [40, 22] on span "Back" at bounding box center [46, 25] width 22 height 12
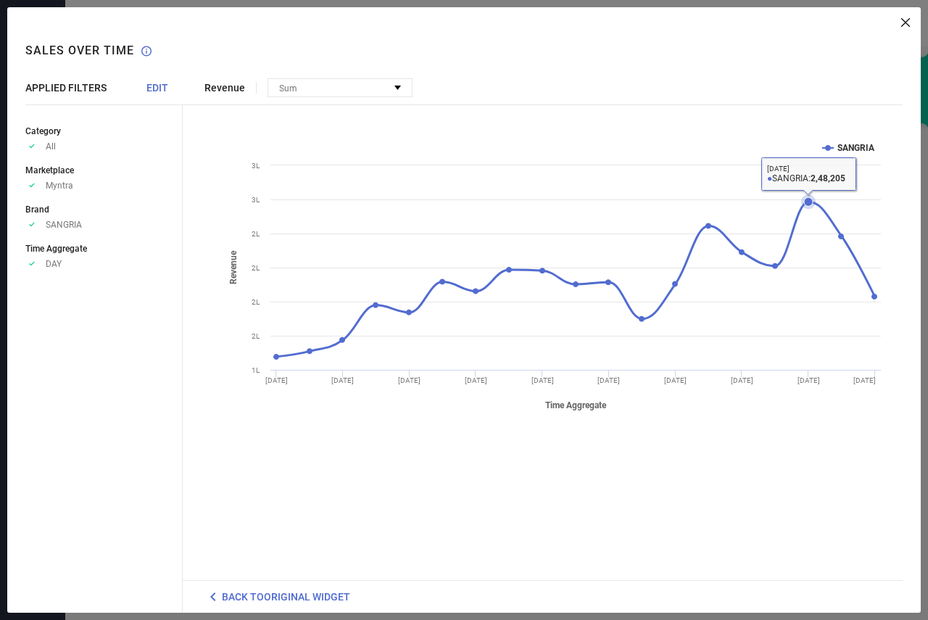
click at [808, 199] on icon at bounding box center [808, 201] width 9 height 9
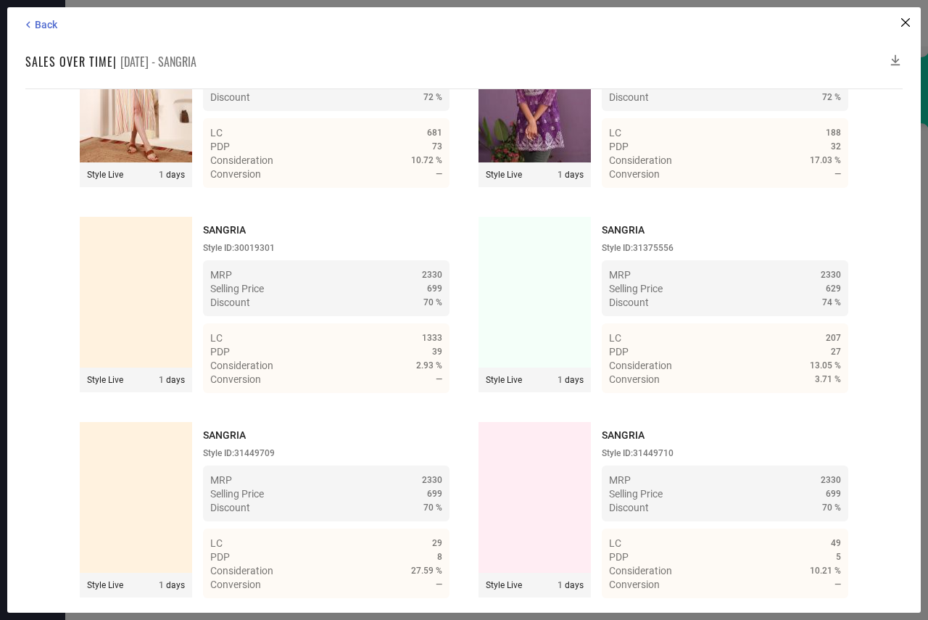
scroll to position [27520, 0]
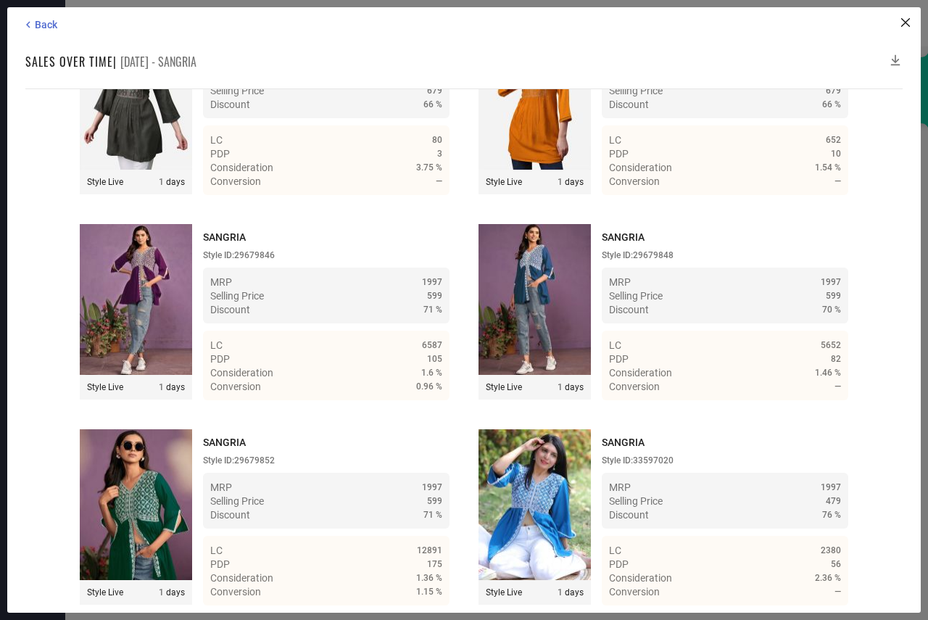
click at [893, 60] on icon at bounding box center [895, 60] width 9 height 11
click at [32, 25] on icon at bounding box center [28, 24] width 13 height 13
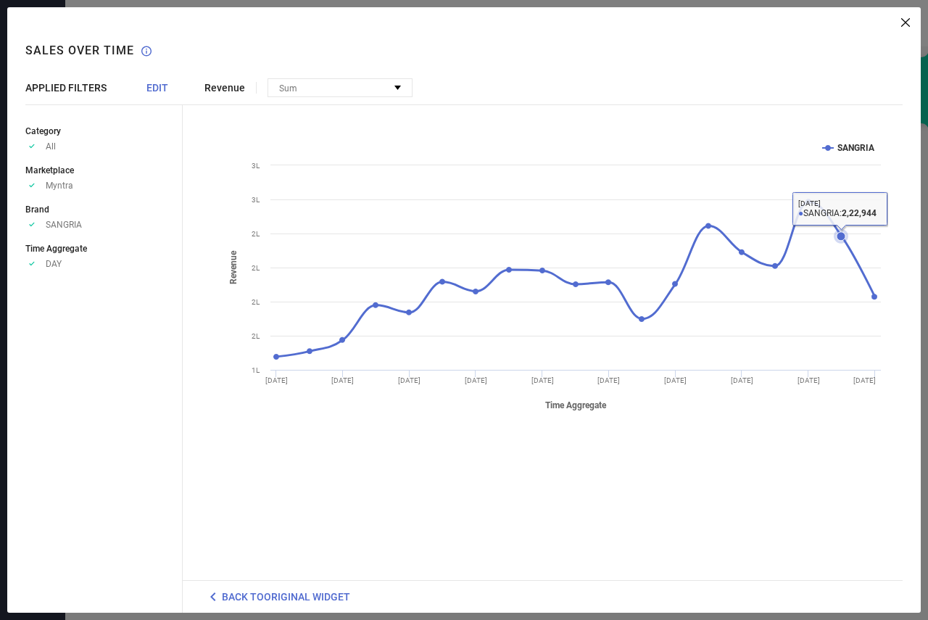
click at [840, 233] on icon at bounding box center [841, 236] width 9 height 9
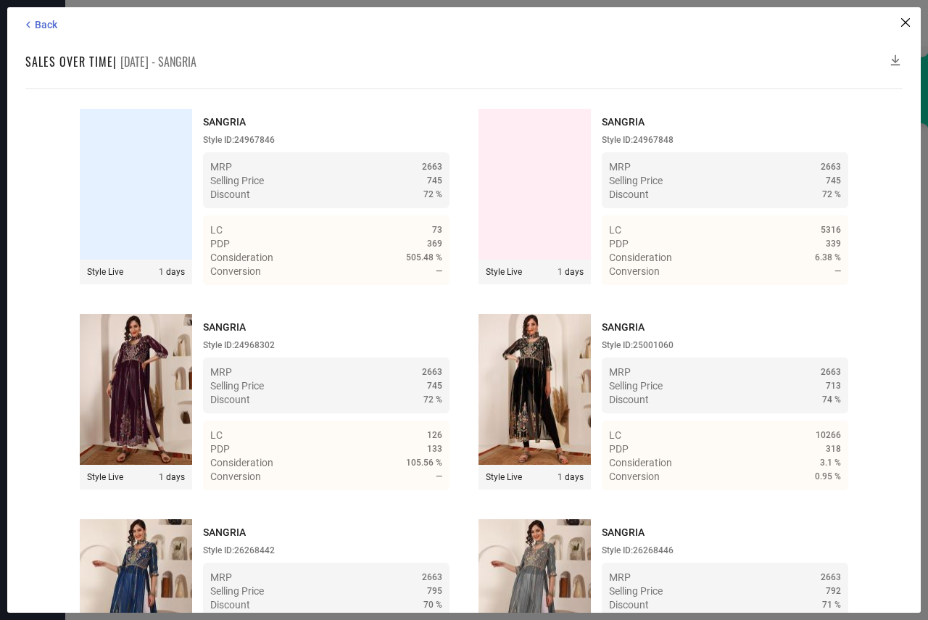
scroll to position [27932, 0]
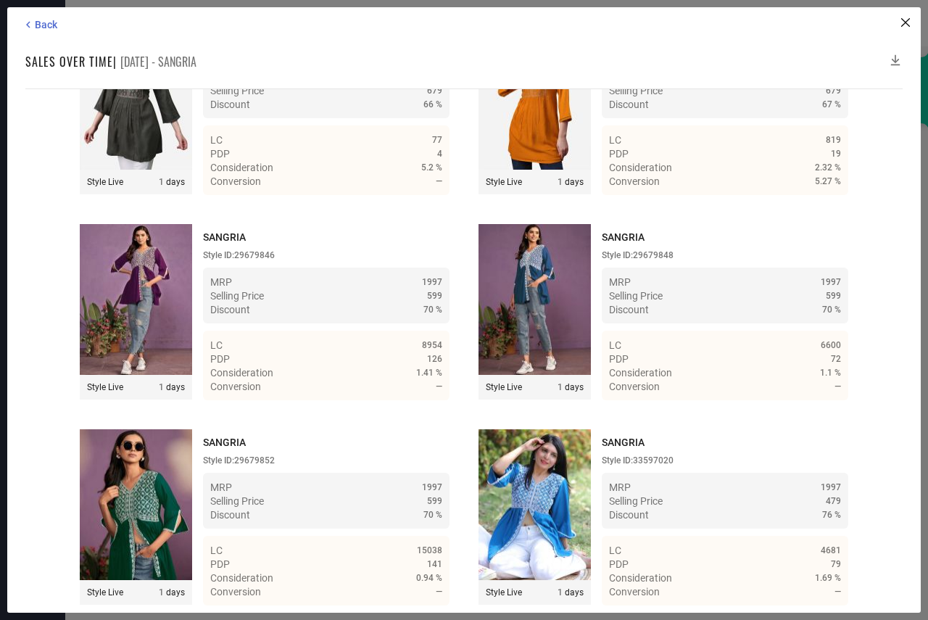
click at [894, 65] on icon at bounding box center [895, 60] width 9 height 11
click at [897, 62] on icon at bounding box center [895, 60] width 9 height 11
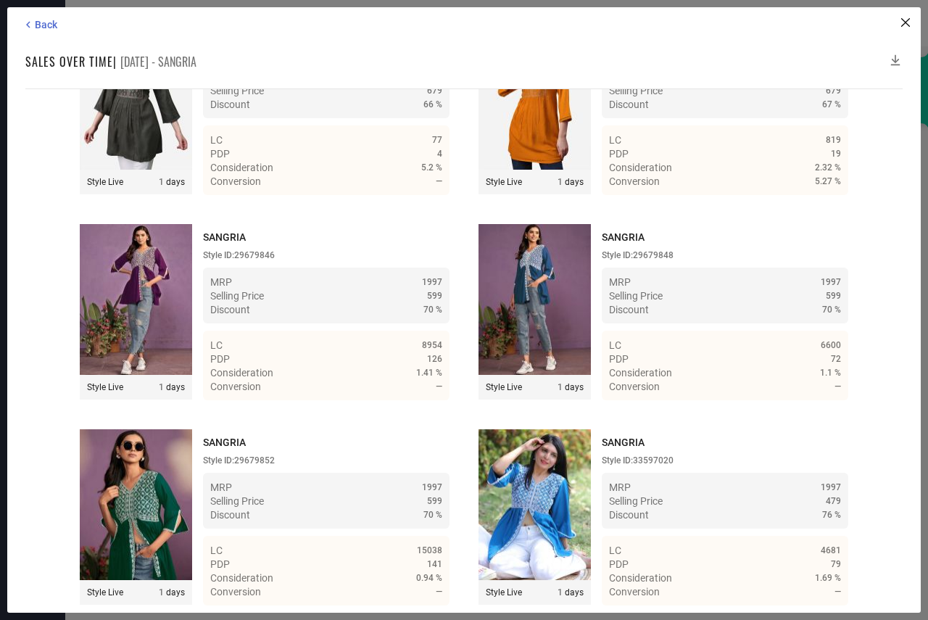
click at [897, 62] on icon at bounding box center [895, 60] width 9 height 11
click at [35, 23] on span "Back" at bounding box center [46, 25] width 22 height 12
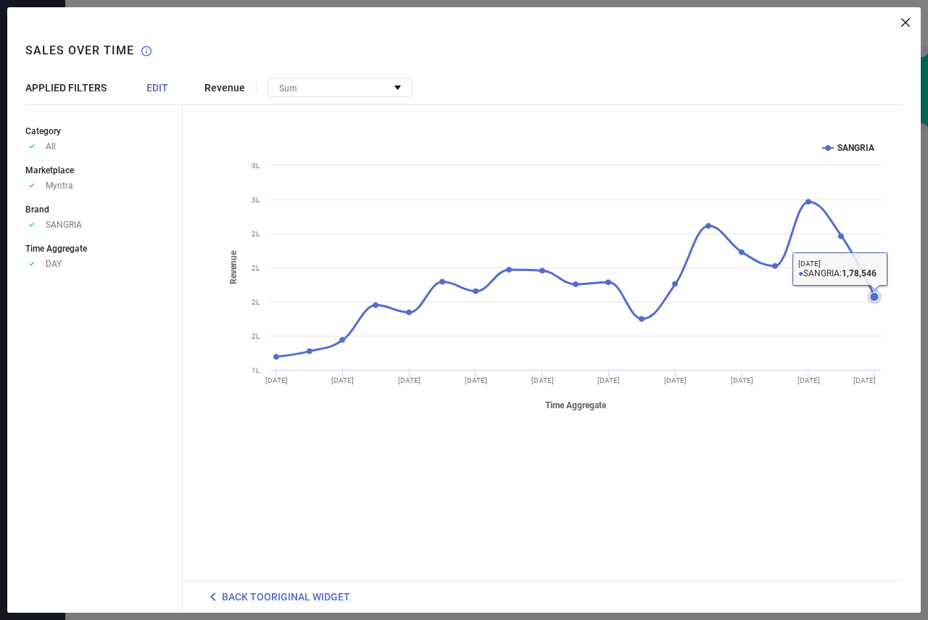
click at [874, 297] on icon at bounding box center [874, 296] width 9 height 9
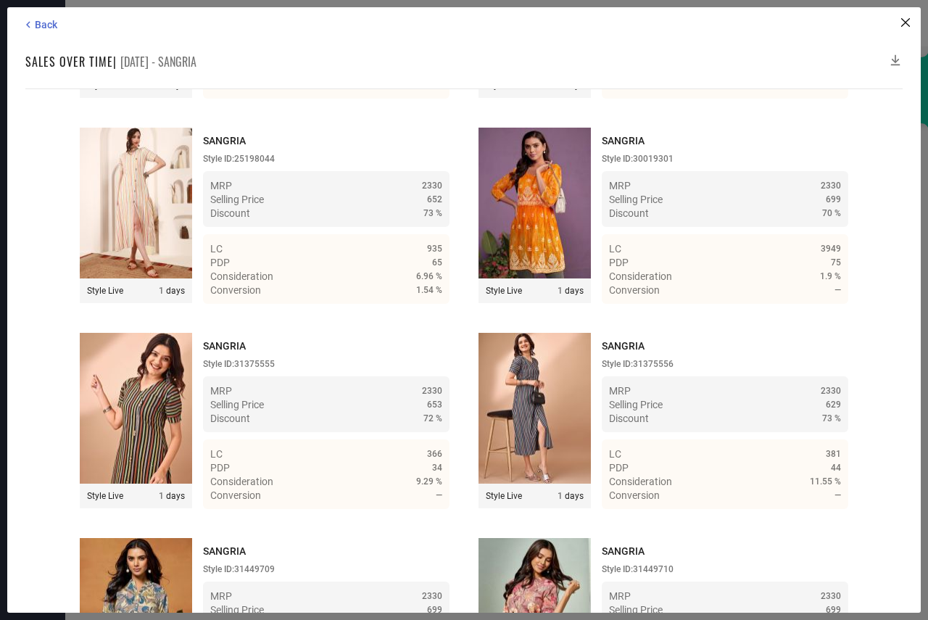
scroll to position [26902, 0]
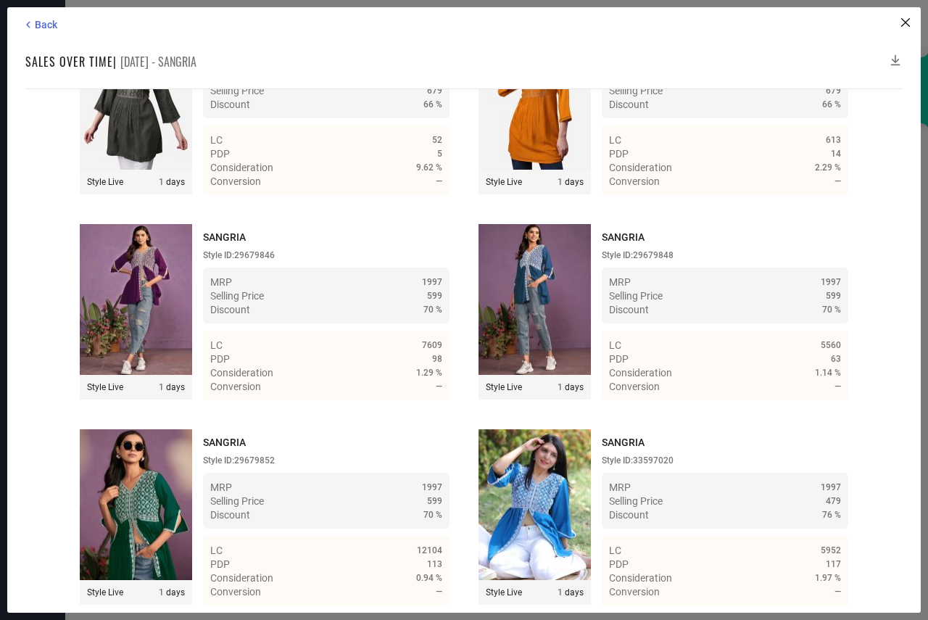
click at [898, 59] on icon at bounding box center [895, 60] width 15 height 15
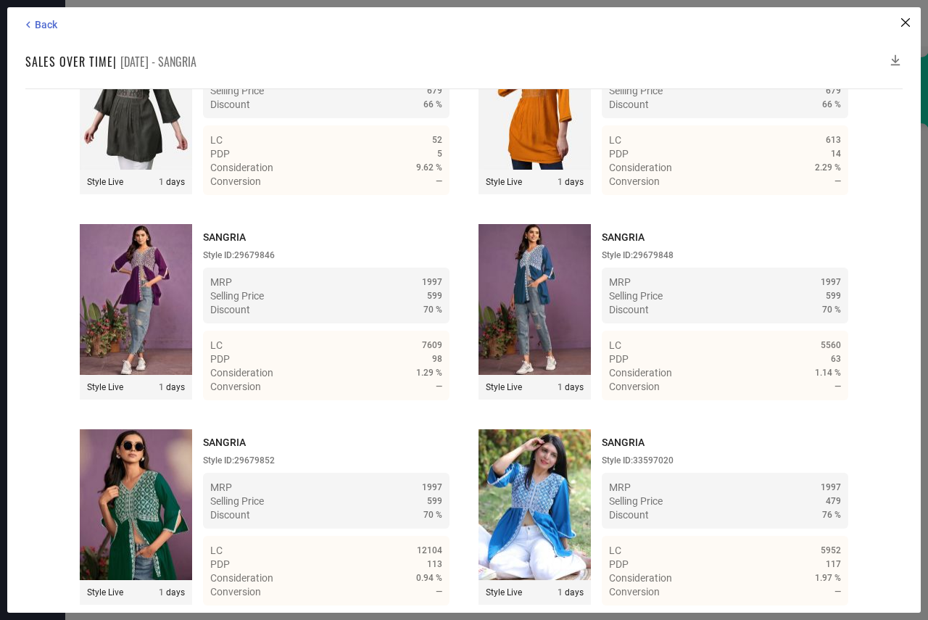
click at [898, 59] on icon at bounding box center [895, 60] width 15 height 15
click at [896, 59] on icon at bounding box center [895, 60] width 15 height 15
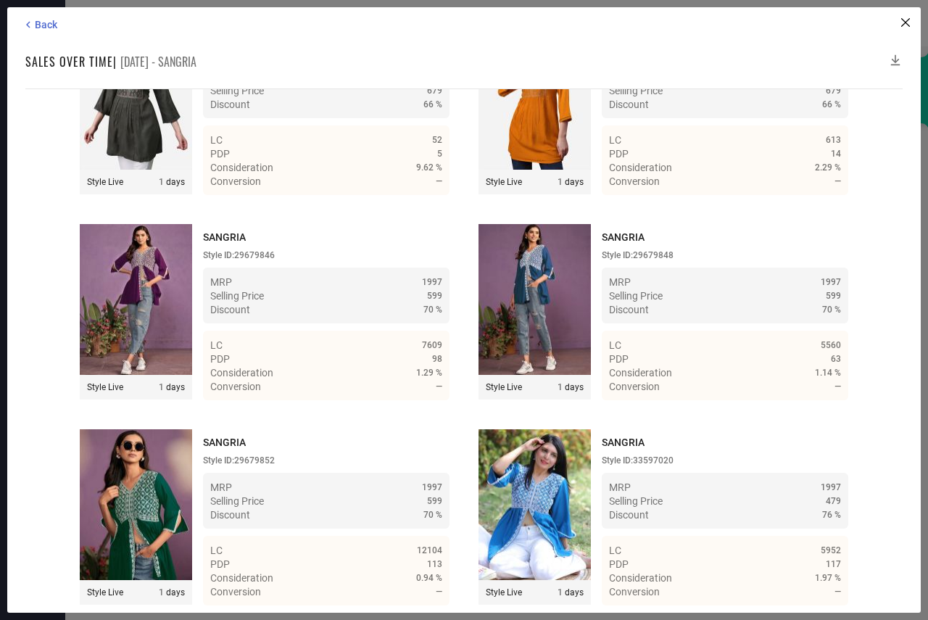
click at [896, 59] on icon at bounding box center [895, 60] width 15 height 15
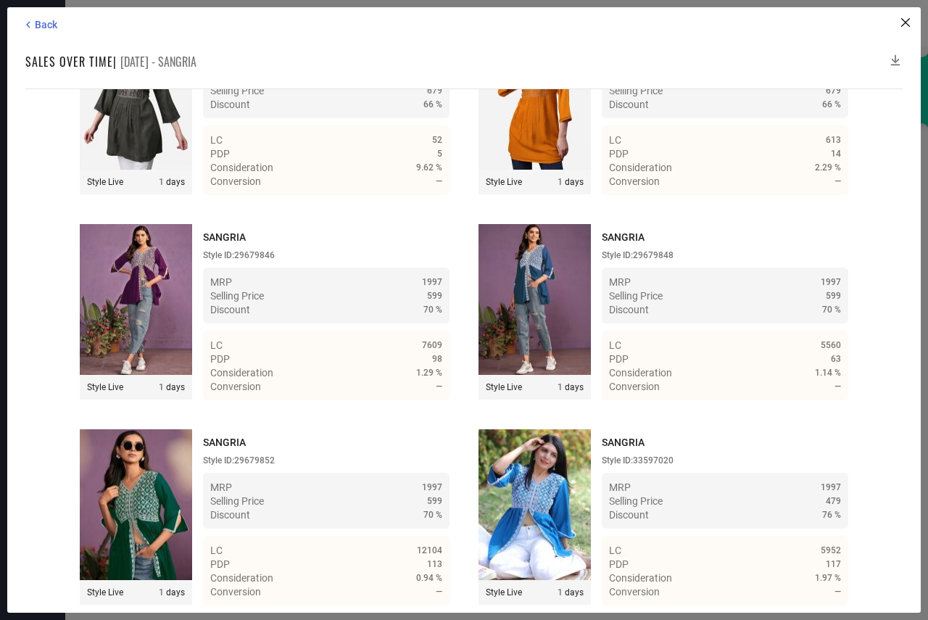
click at [896, 59] on icon at bounding box center [895, 60] width 15 height 15
click at [42, 25] on span "Back" at bounding box center [46, 25] width 22 height 12
